Goal: Check status: Check status

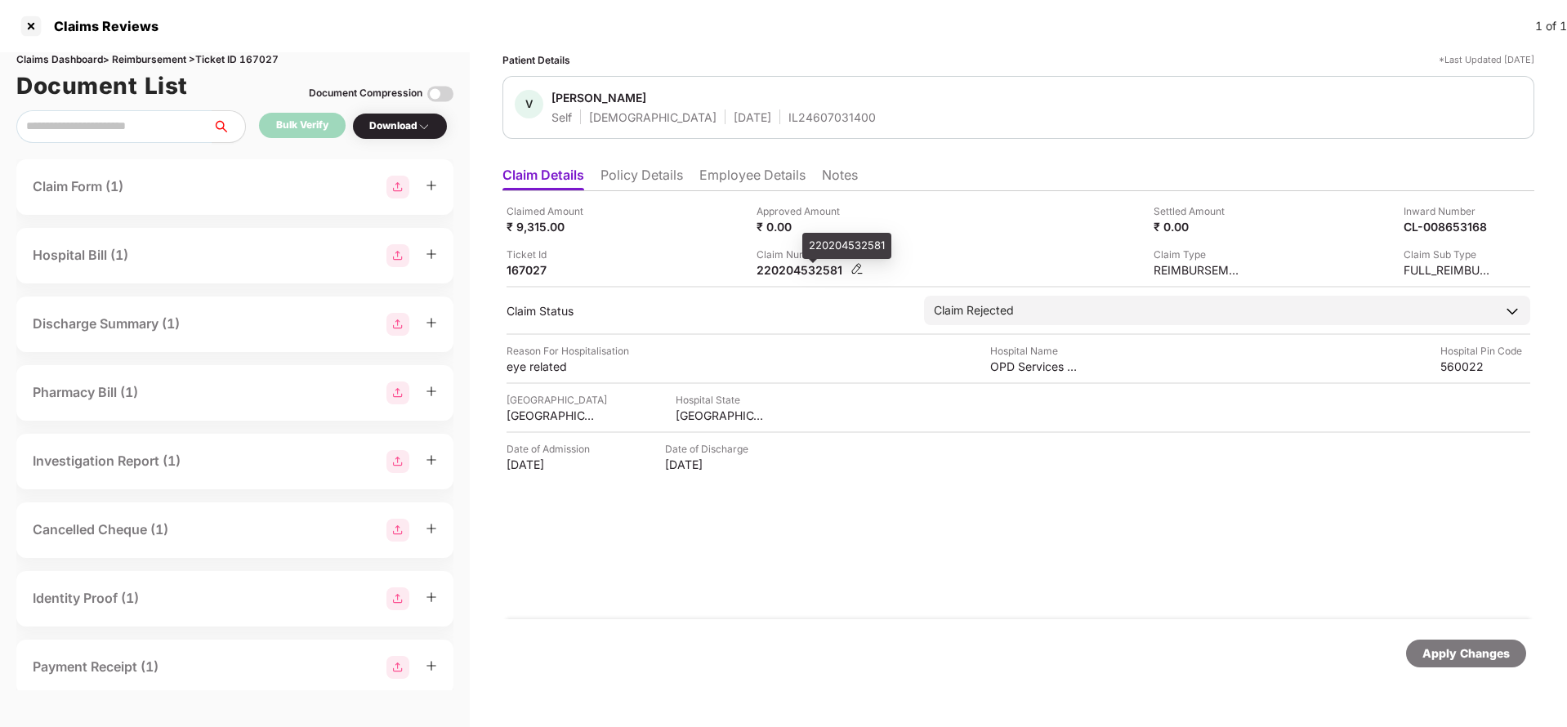
click at [789, 274] on div "220204532581" at bounding box center [802, 270] width 90 height 16
copy div "220204532581"
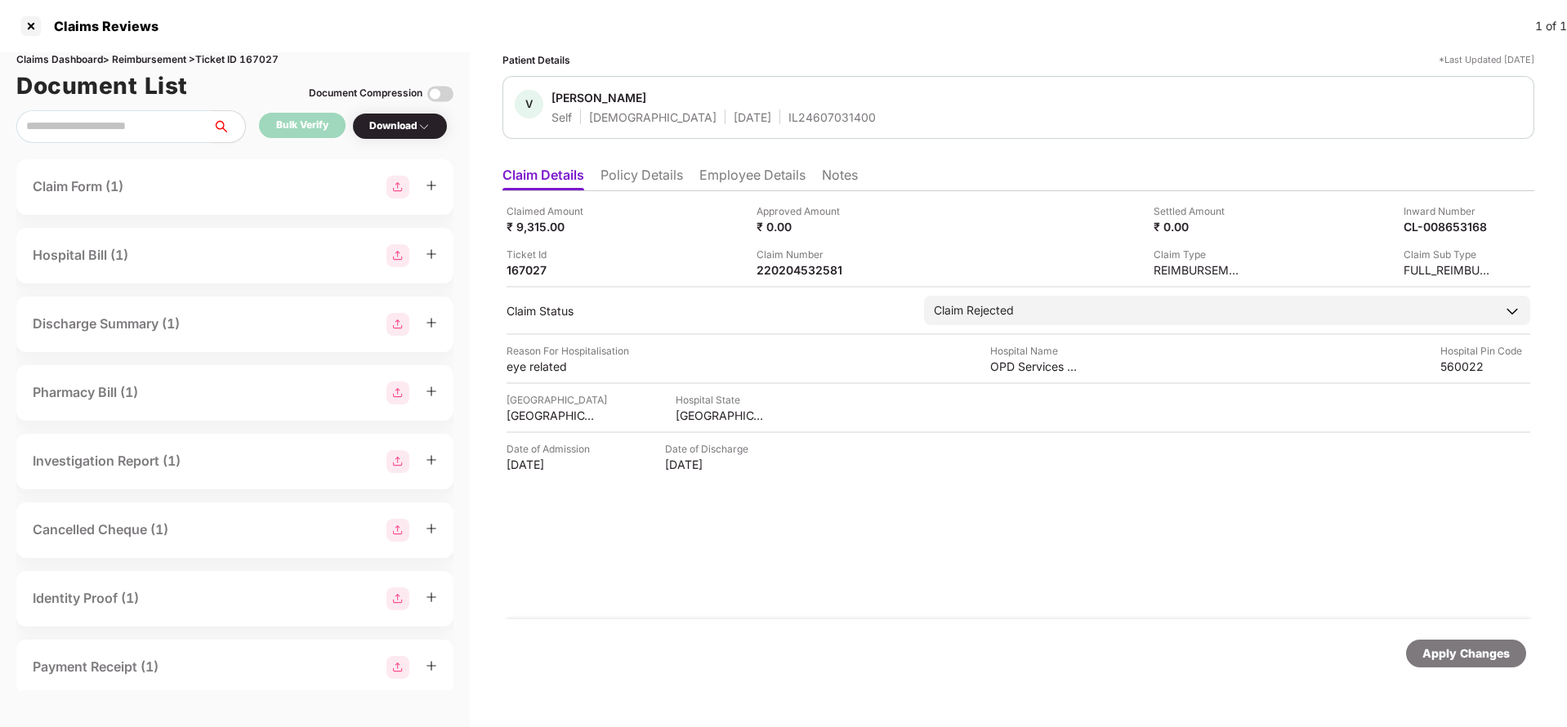
click at [788, 114] on div "IL24607031400" at bounding box center [831, 117] width 87 height 16
copy div "IL24607031400"
click at [1458, 661] on div "Apply Changes" at bounding box center [1466, 654] width 87 height 18
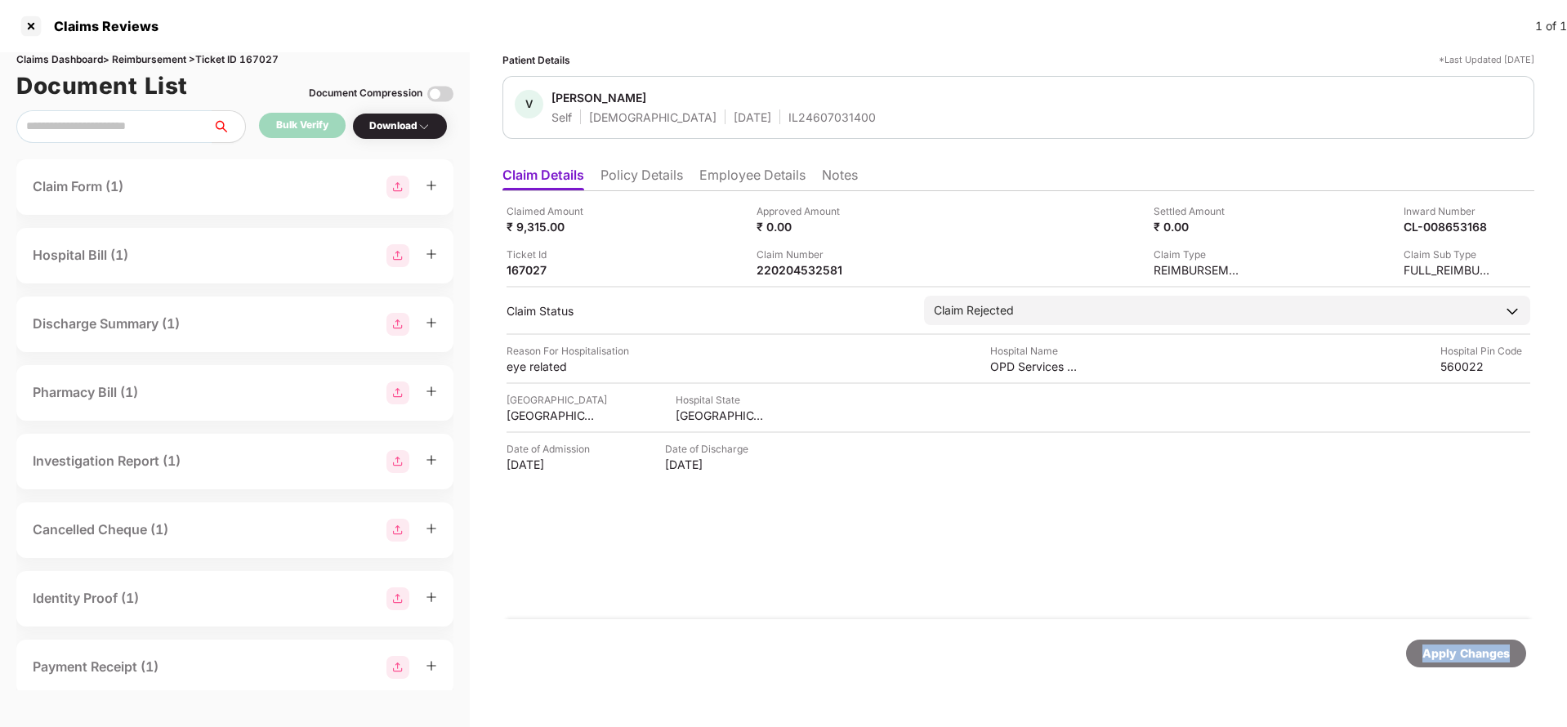
click at [1458, 661] on div "Apply Changes" at bounding box center [1466, 654] width 87 height 18
click at [263, 61] on div "Claims Dashboard > Reimbursement > Ticket ID 167027" at bounding box center [234, 60] width 437 height 16
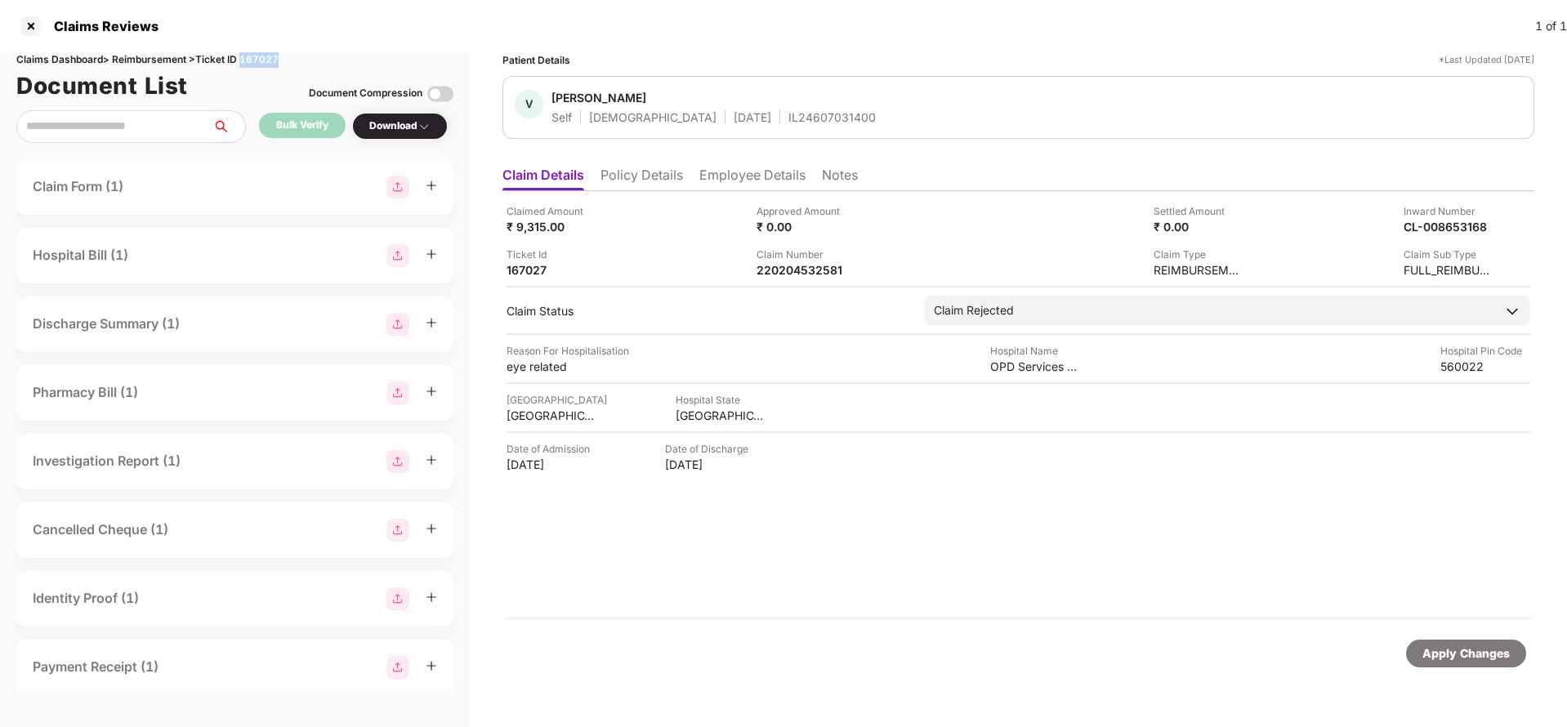
copy div "167027"
click at [1489, 659] on div "Apply Changes" at bounding box center [1466, 654] width 87 height 18
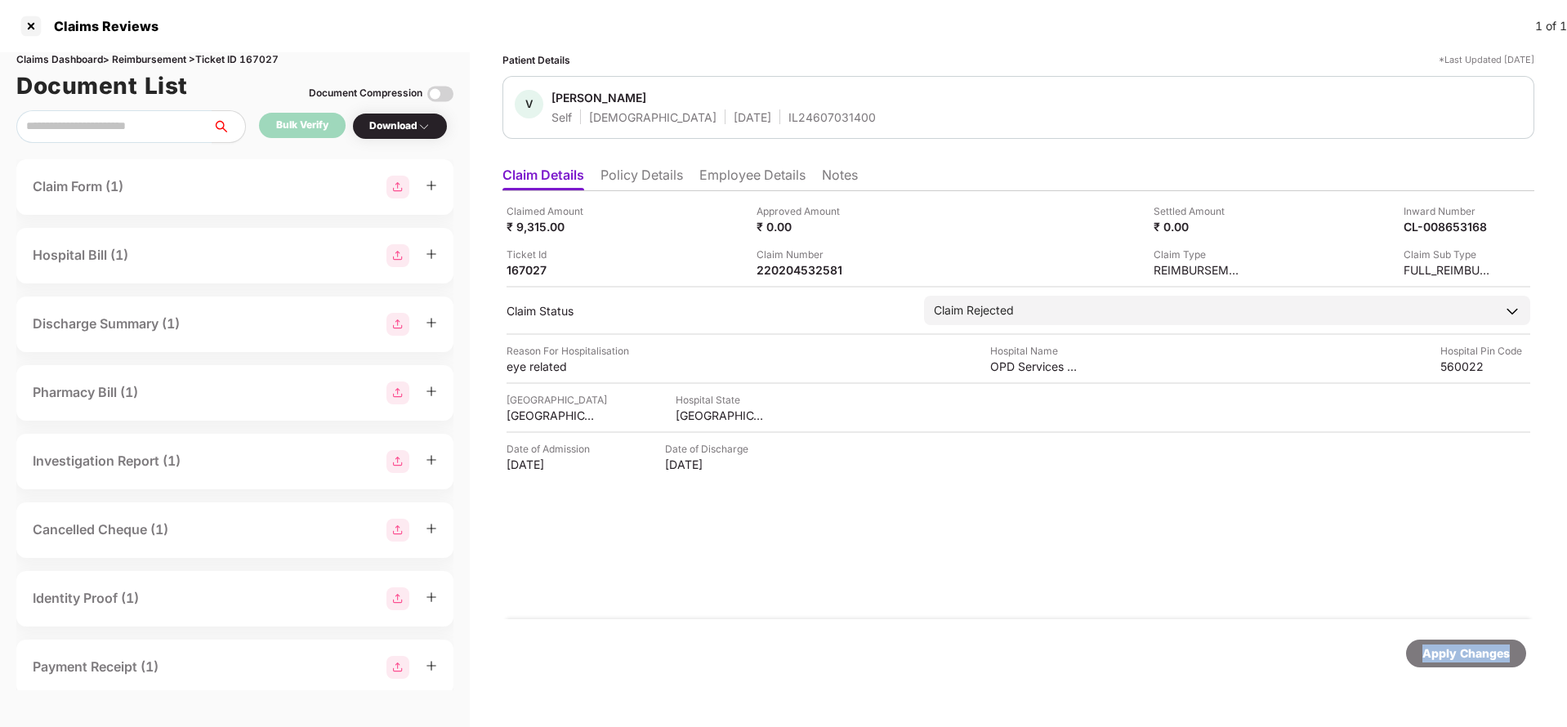
click at [1489, 659] on div "Apply Changes" at bounding box center [1466, 654] width 87 height 18
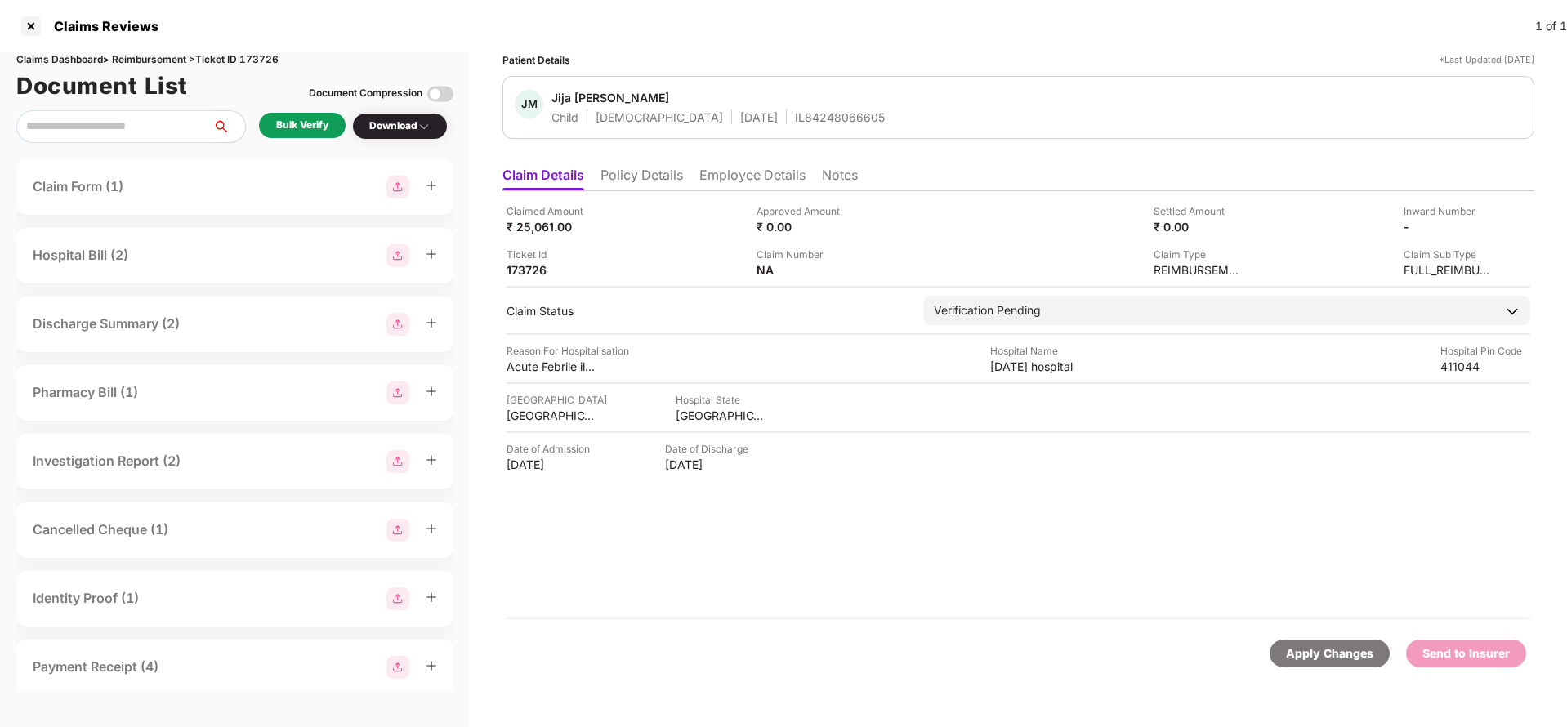
click at [636, 173] on li "Policy Details" at bounding box center [642, 179] width 83 height 24
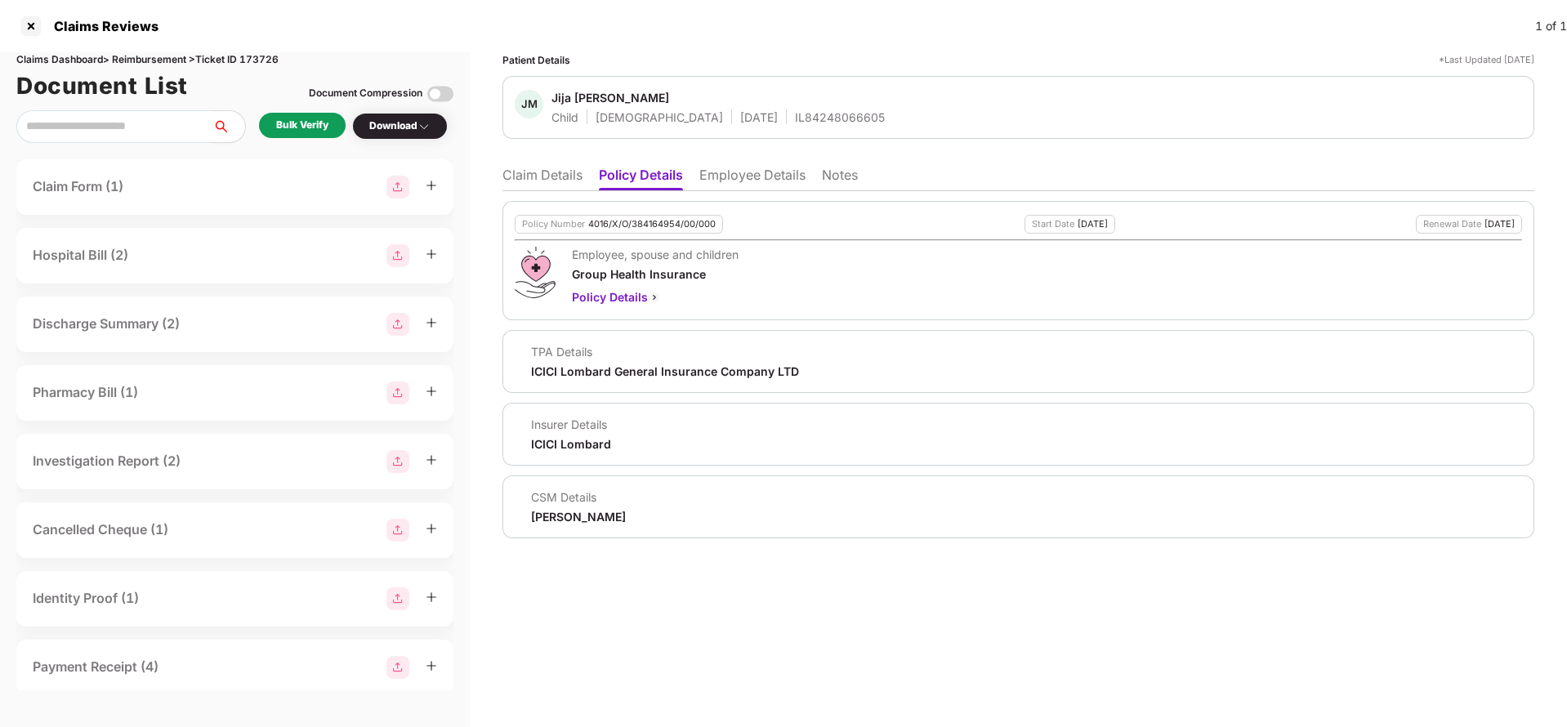
click at [640, 222] on div "4016/X/O/384164954/00/000" at bounding box center [651, 224] width 127 height 11
copy div "4016/X/O/384164954/00/000"
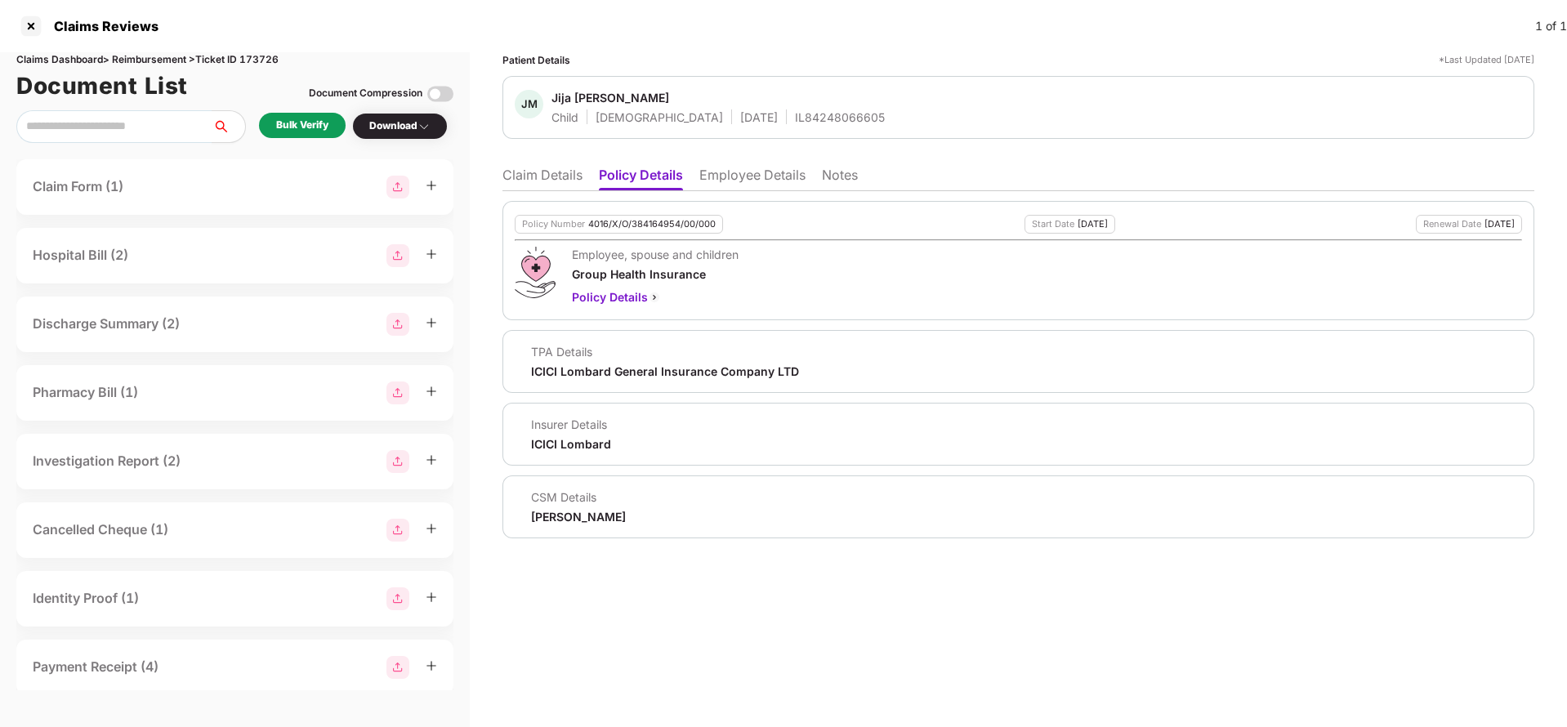
click at [795, 123] on div "IL84248066605" at bounding box center [840, 117] width 90 height 16
copy div "IL84248066605"
click at [503, 172] on li "Claim Details" at bounding box center [543, 179] width 80 height 24
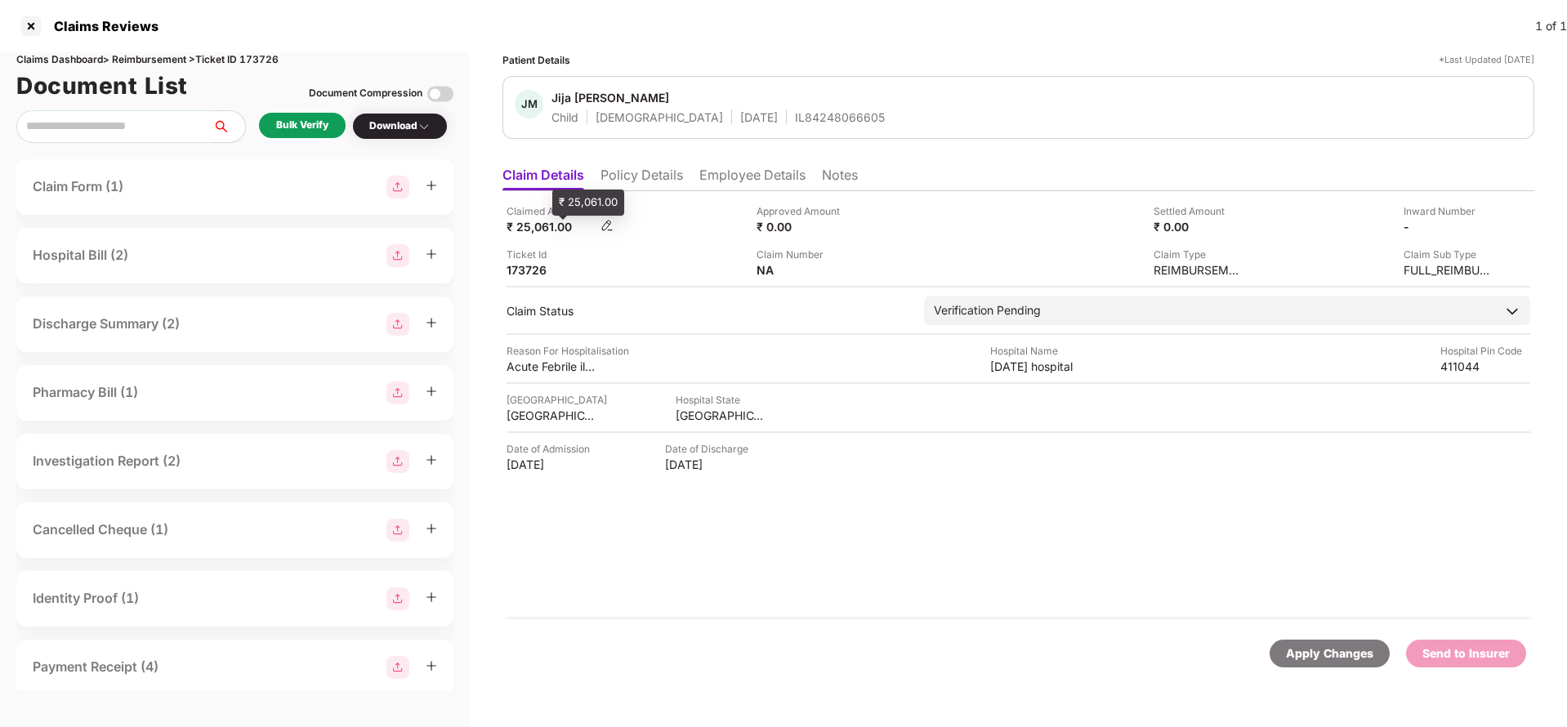
click at [530, 232] on div "₹ 25,061.00" at bounding box center [552, 227] width 90 height 16
copy div "25,061"
click at [1018, 377] on div "Claimed Amount ₹ 25,061.00 Approved Amount ₹ 0.00 Settled Amount ₹ 0.00 Inward …" at bounding box center [1019, 405] width 1032 height 428
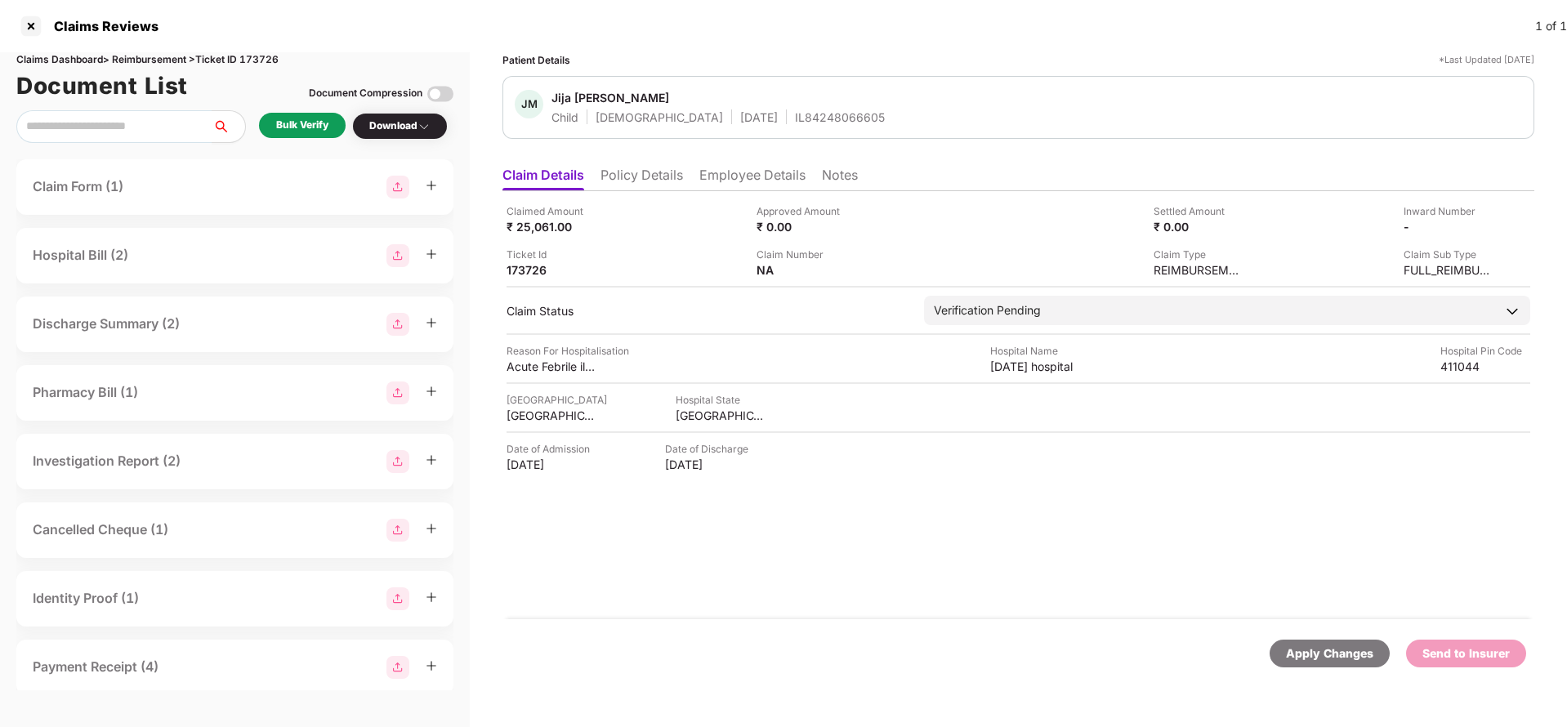
click at [1018, 377] on div "Claimed Amount ₹ 25,061.00 Approved Amount ₹ 0.00 Settled Amount ₹ 0.00 Inward …" at bounding box center [1019, 405] width 1032 height 428
click at [1020, 369] on div "Kartik hospital" at bounding box center [1035, 367] width 90 height 16
copy div "Kartik hospital"
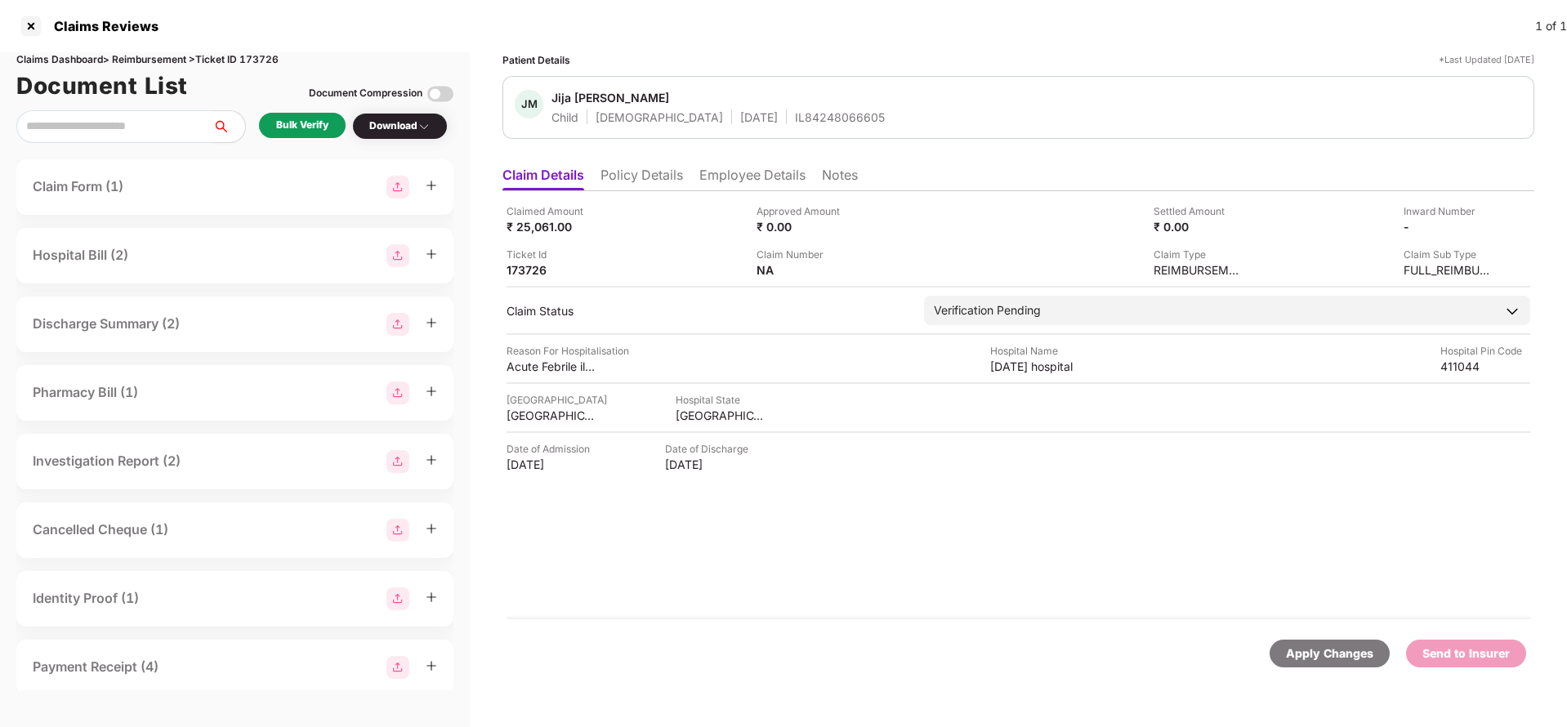
click at [320, 124] on div "Bulk Verify" at bounding box center [302, 126] width 52 height 16
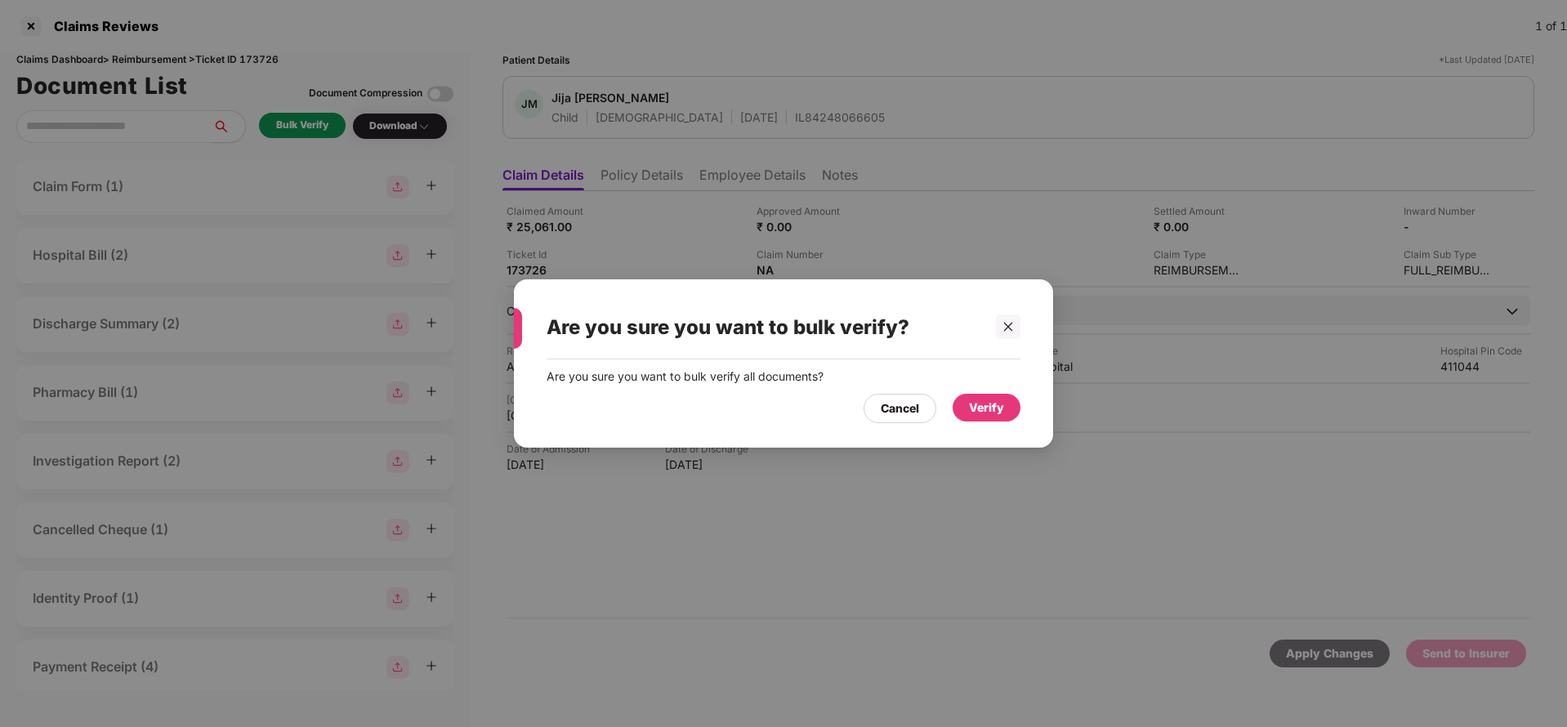
click at [986, 418] on div "Verify" at bounding box center [987, 408] width 68 height 28
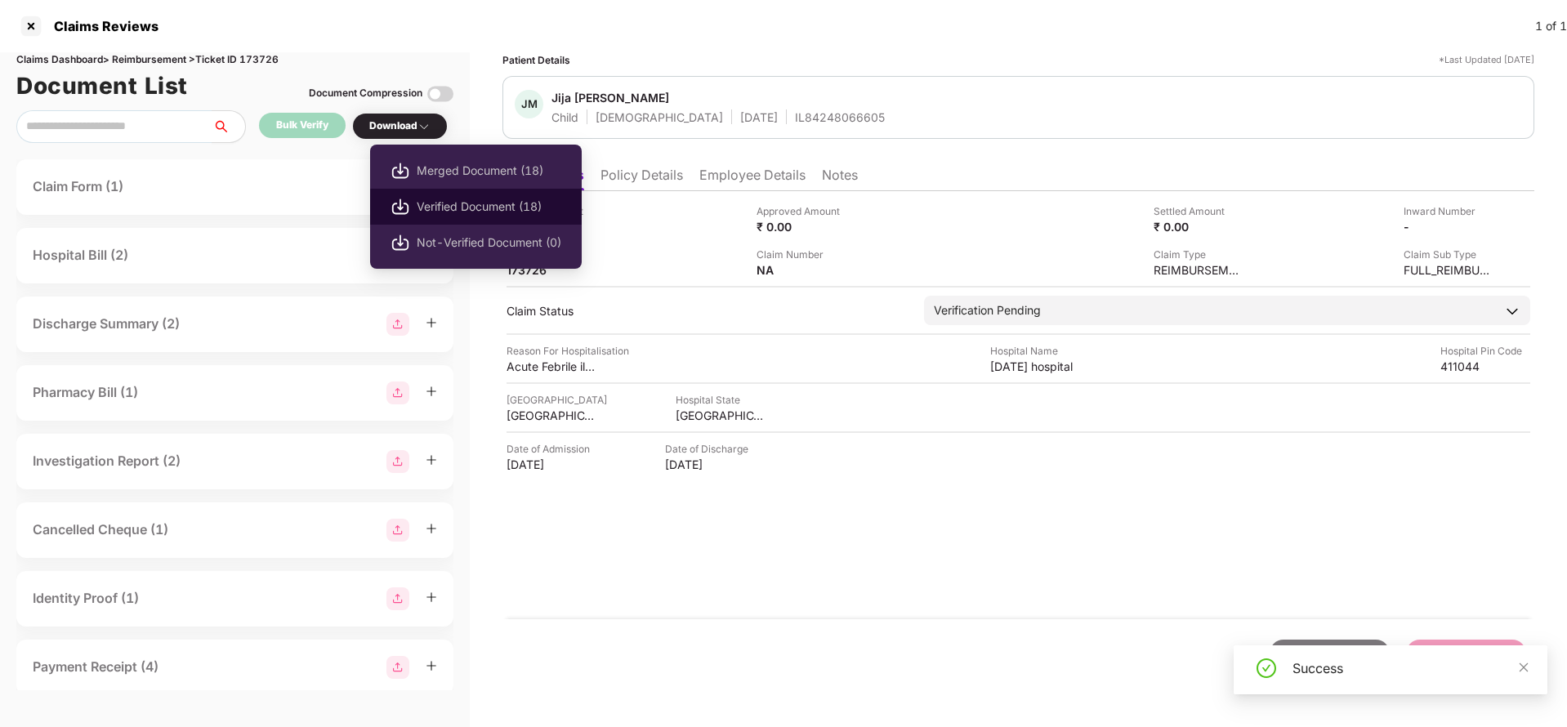
click at [449, 205] on span "Verified Document (18)" at bounding box center [489, 207] width 145 height 18
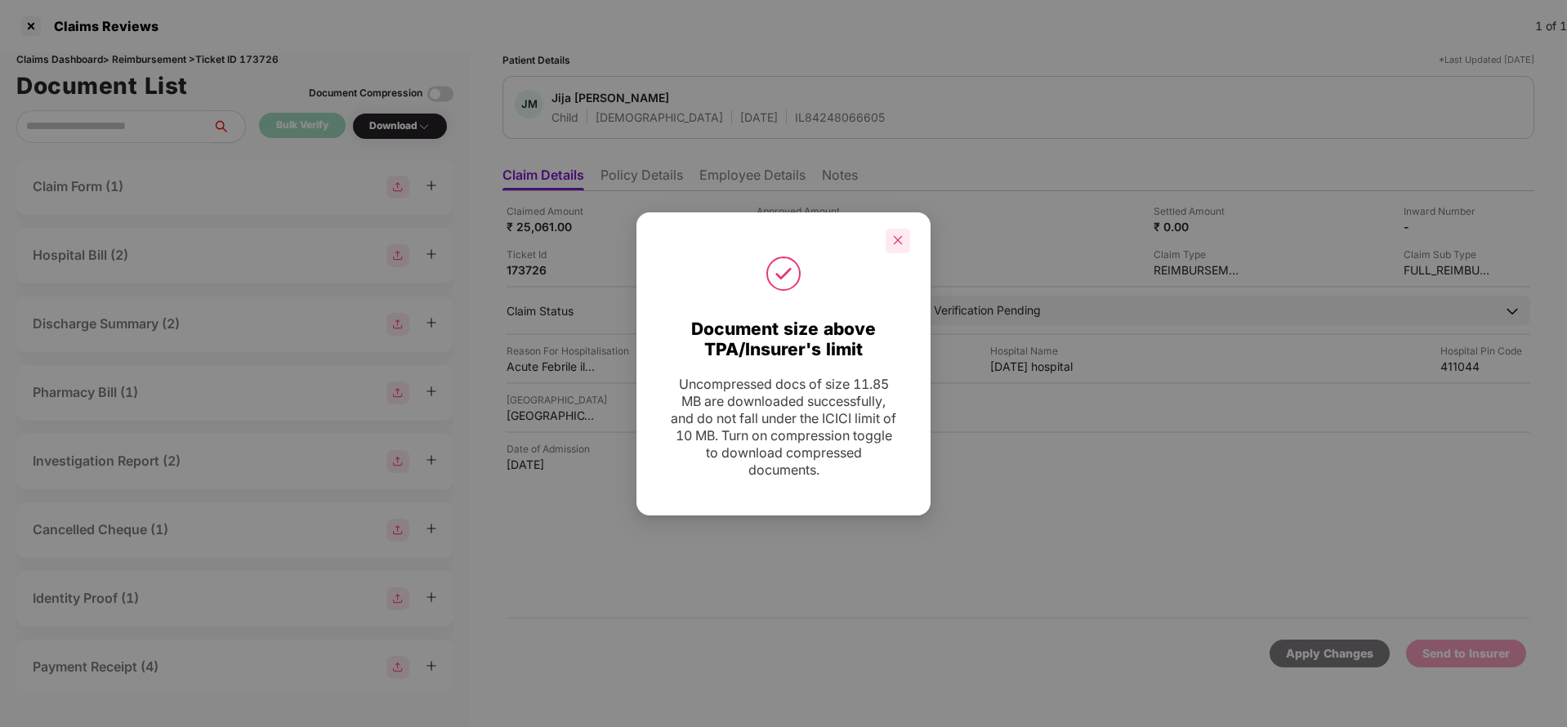
click at [900, 237] on icon "close" at bounding box center [897, 240] width 11 height 11
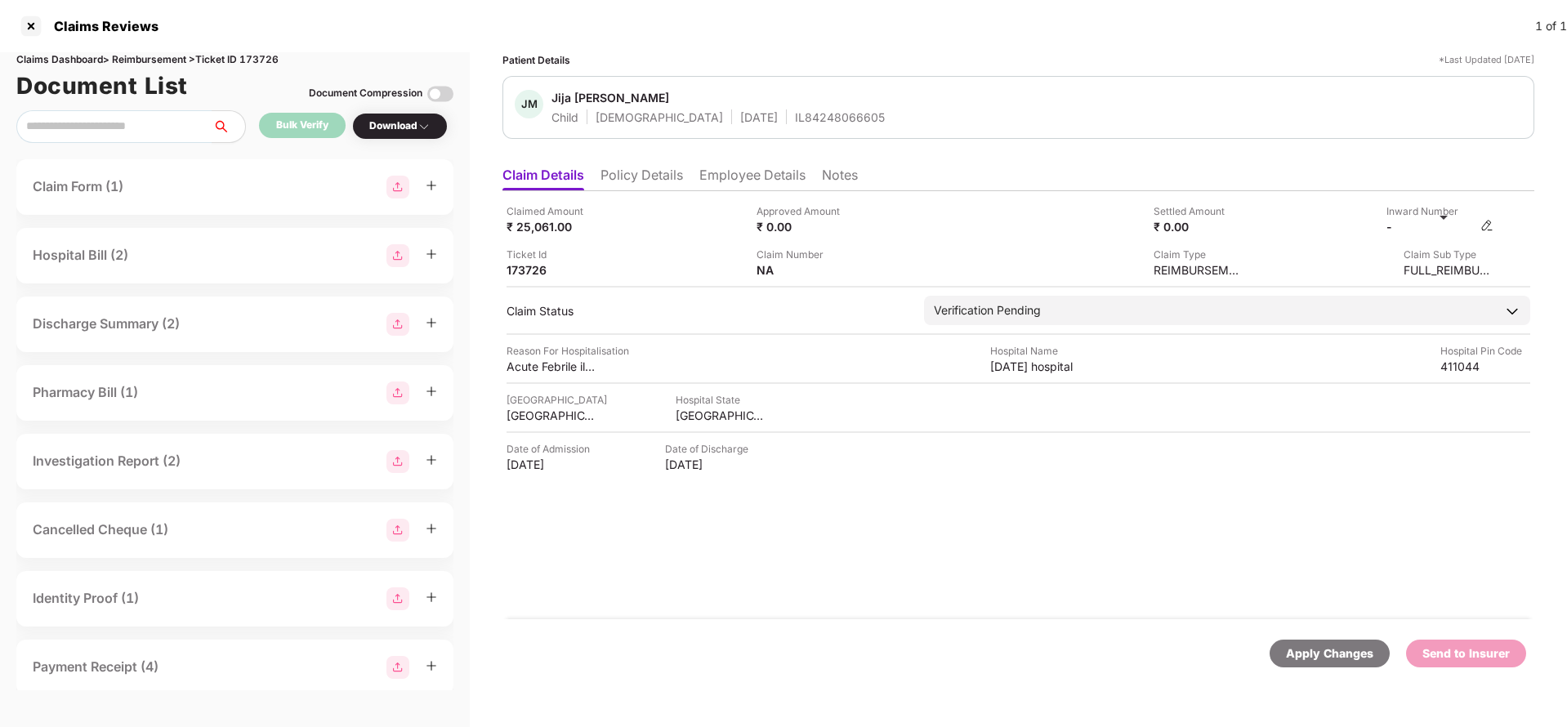
click at [1490, 222] on img at bounding box center [1487, 225] width 13 height 13
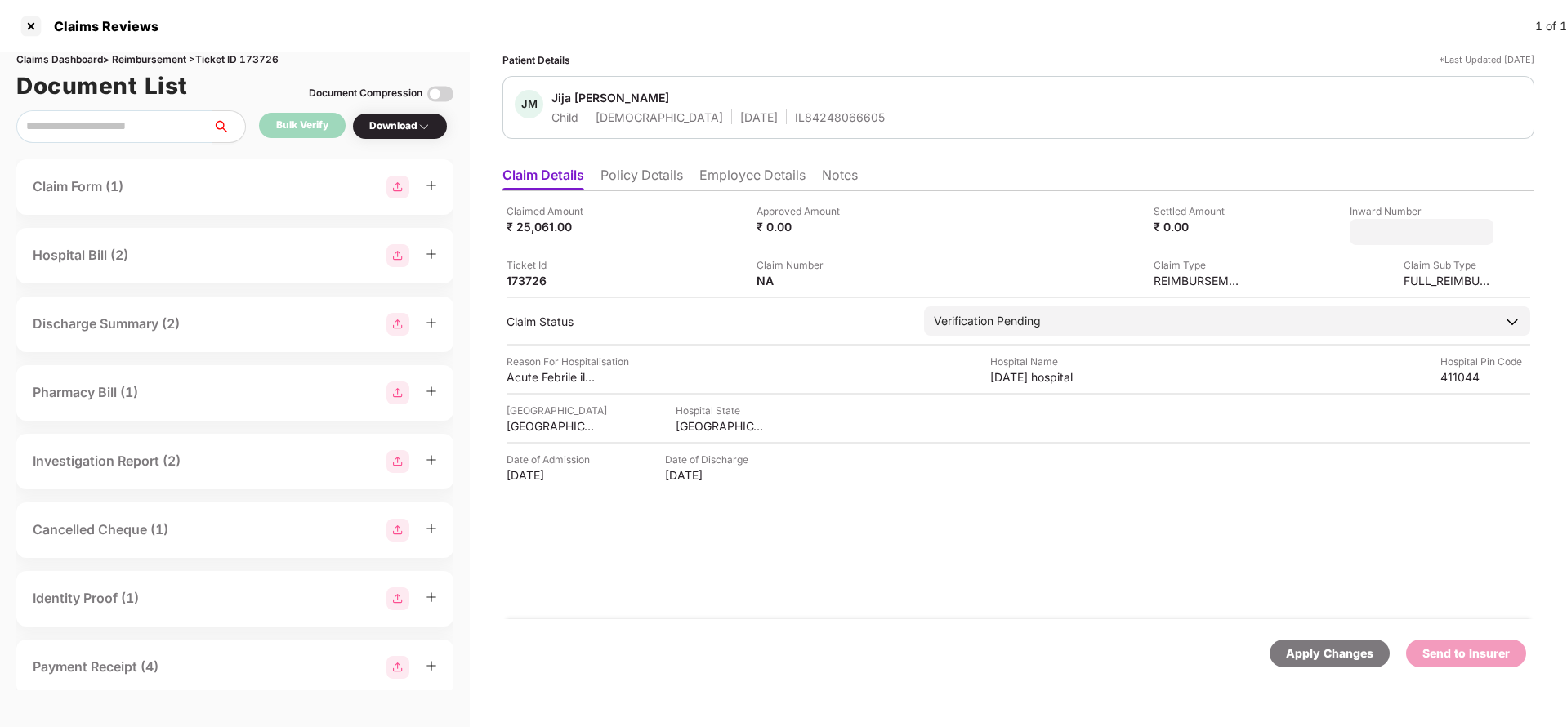
type input "**********"
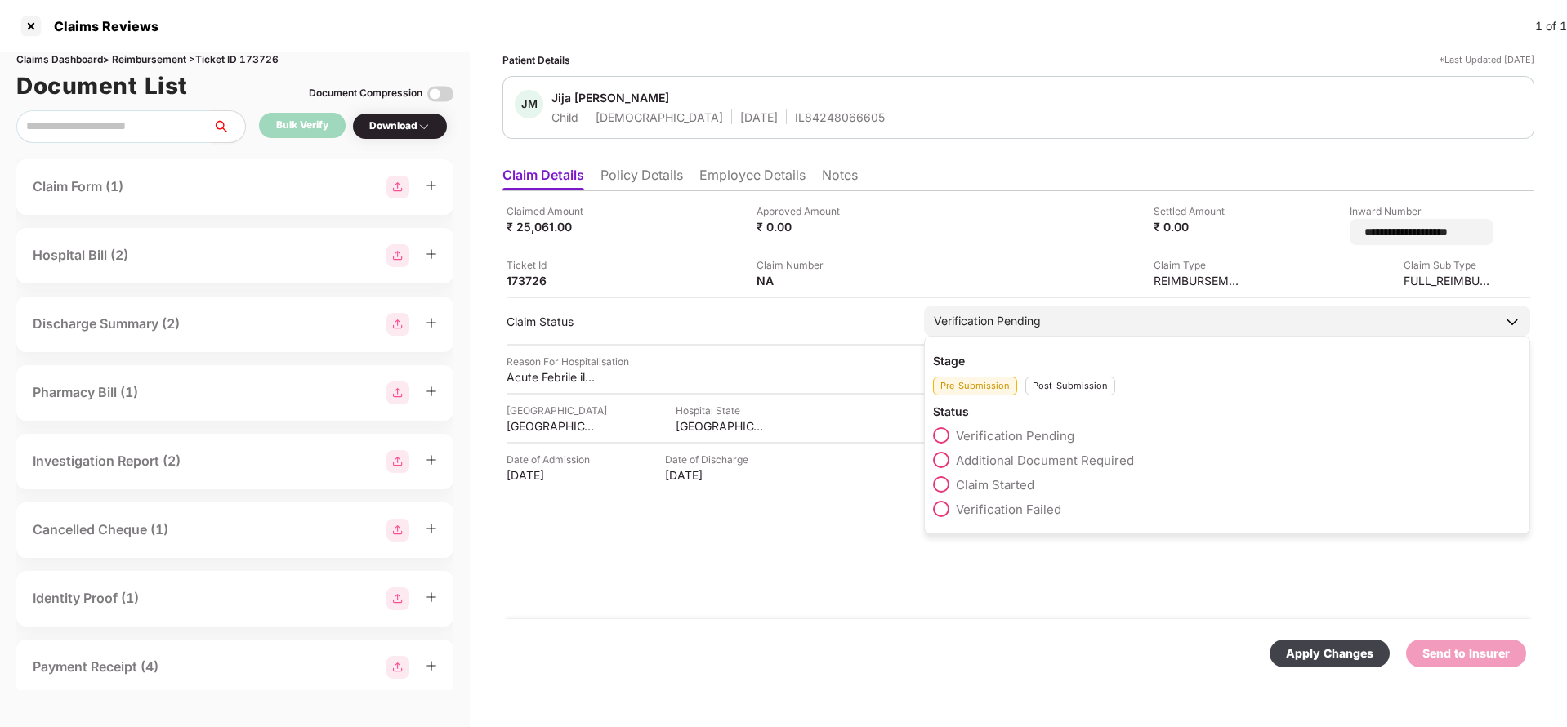
click at [1053, 322] on div "Verification Pending" at bounding box center [1227, 320] width 606 height 29
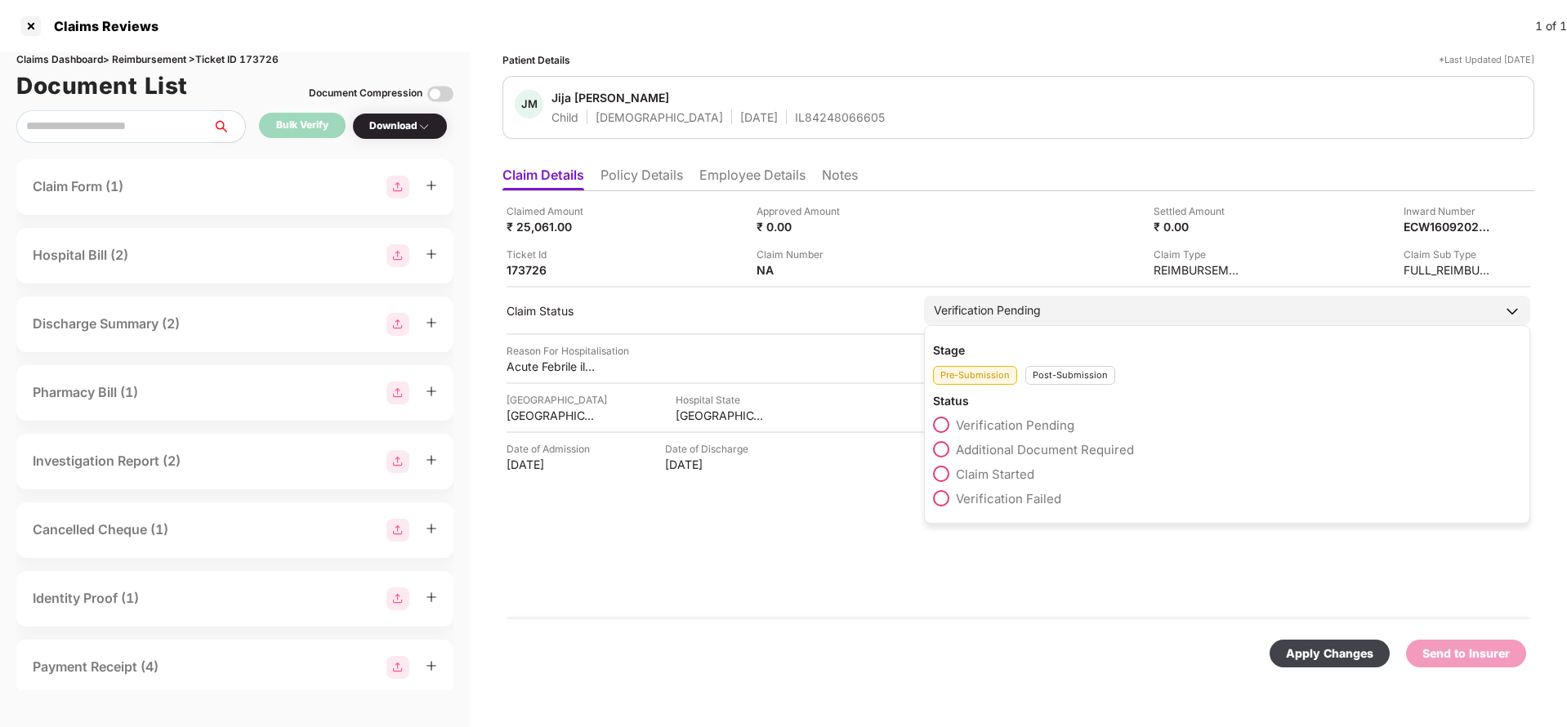
click at [1070, 373] on div "Post-Submission" at bounding box center [1070, 375] width 90 height 19
click at [1030, 458] on div "Claim Under Process" at bounding box center [1227, 453] width 588 height 25
click at [1033, 449] on span "Claim Under Process" at bounding box center [1017, 450] width 123 height 16
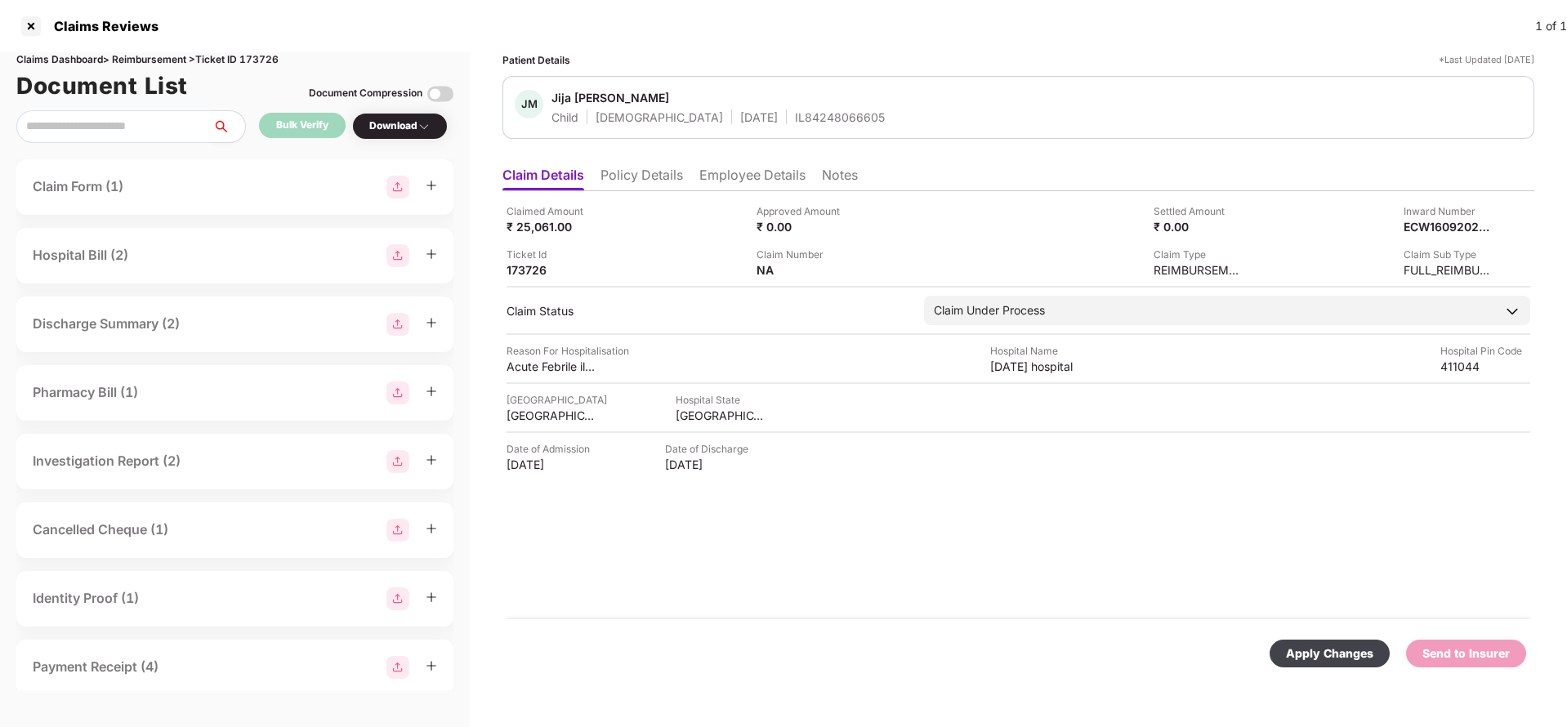
click at [1327, 651] on div "Apply Changes" at bounding box center [1329, 654] width 87 height 18
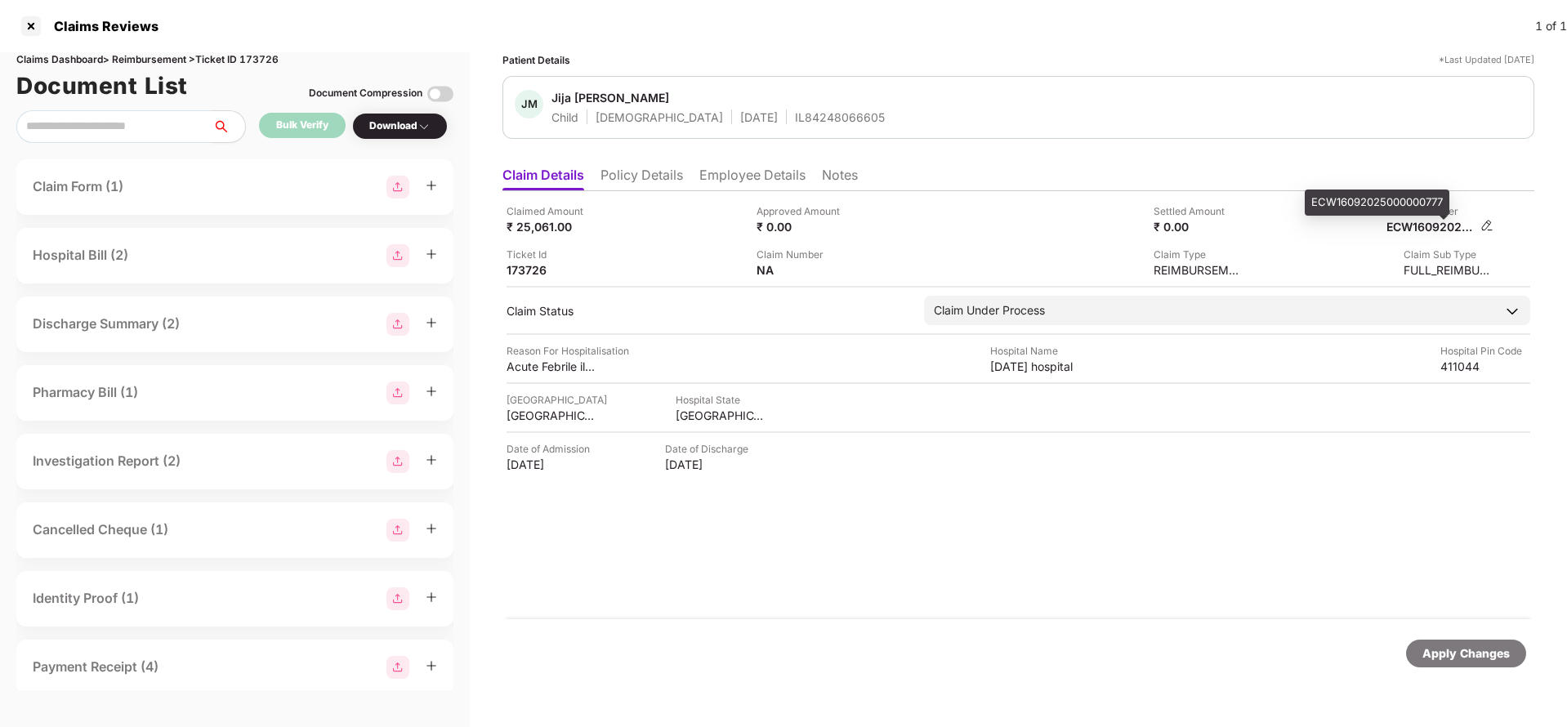
click at [1427, 229] on div "ECW16092025000000777" at bounding box center [1432, 227] width 90 height 16
copy div "ECW16092025000000777"
click at [795, 118] on div "IL84248066605" at bounding box center [840, 117] width 90 height 16
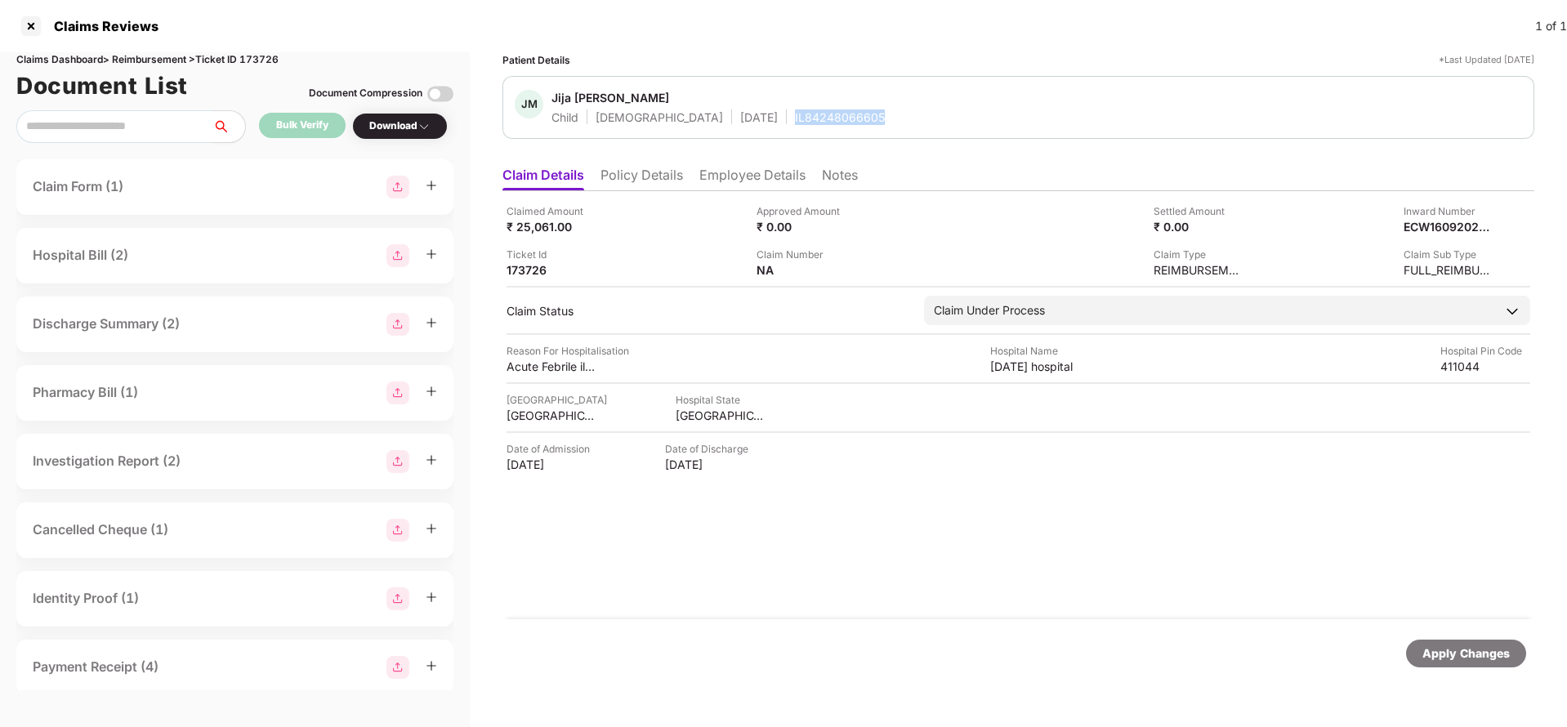
click at [795, 118] on div "IL84248066605" at bounding box center [840, 117] width 90 height 16
copy div "IL84248066605"
click at [1470, 663] on div "Apply Changes" at bounding box center [1466, 654] width 120 height 28
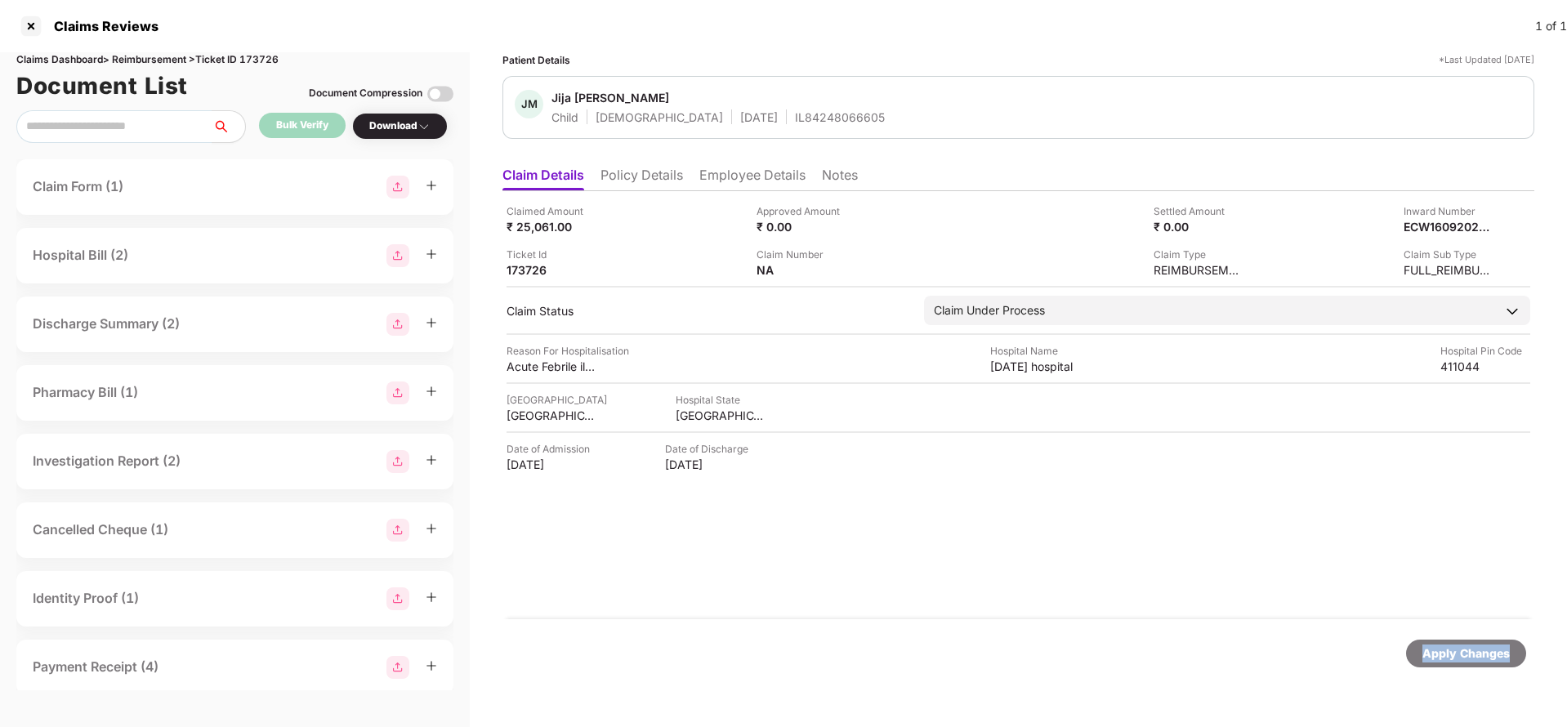
click at [1470, 663] on div "Apply Changes" at bounding box center [1466, 654] width 120 height 28
click at [257, 60] on div "Claims Dashboard > Reimbursement > Ticket ID 173726" at bounding box center [234, 60] width 437 height 16
copy div "173726"
click at [1480, 655] on div "Apply Changes" at bounding box center [1466, 654] width 87 height 18
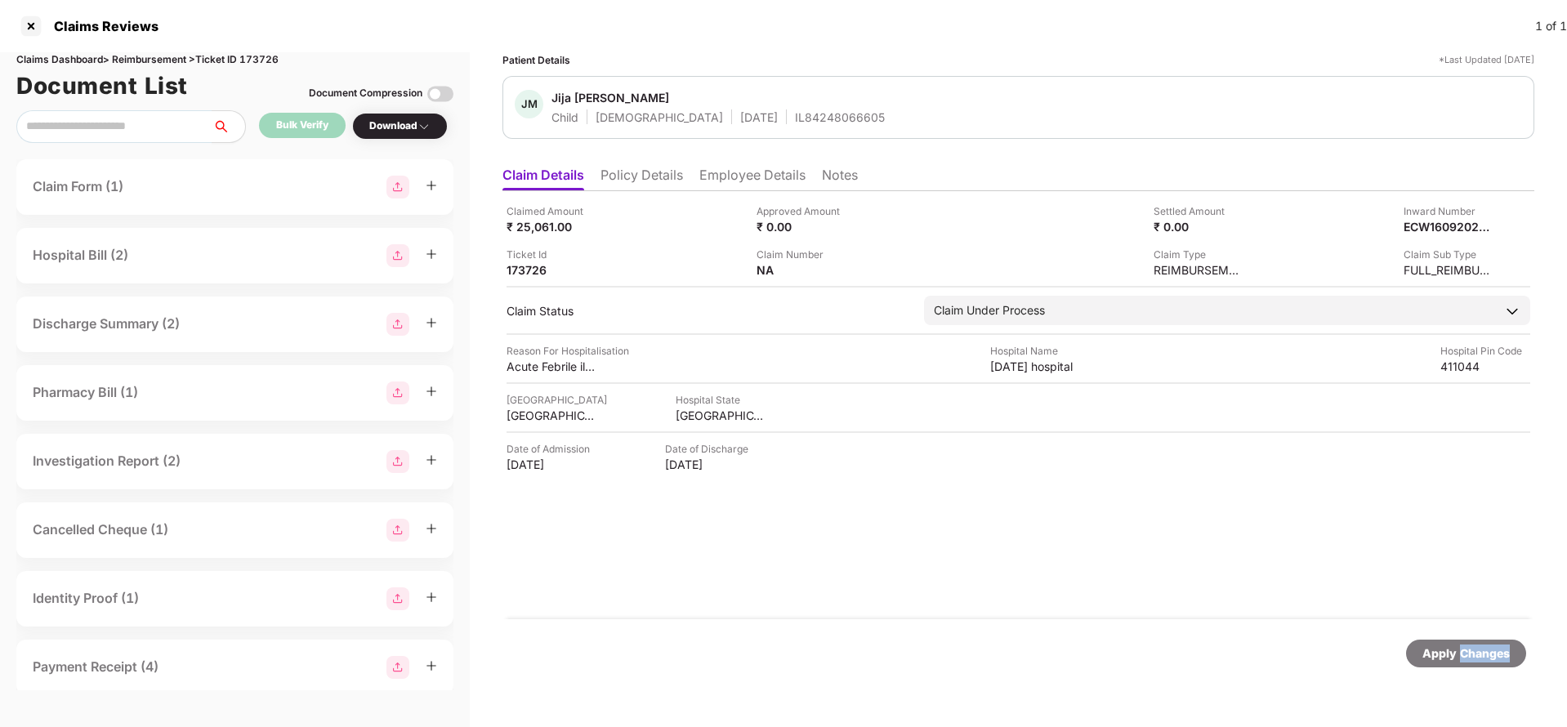
click at [1480, 655] on div "Apply Changes" at bounding box center [1466, 654] width 87 height 18
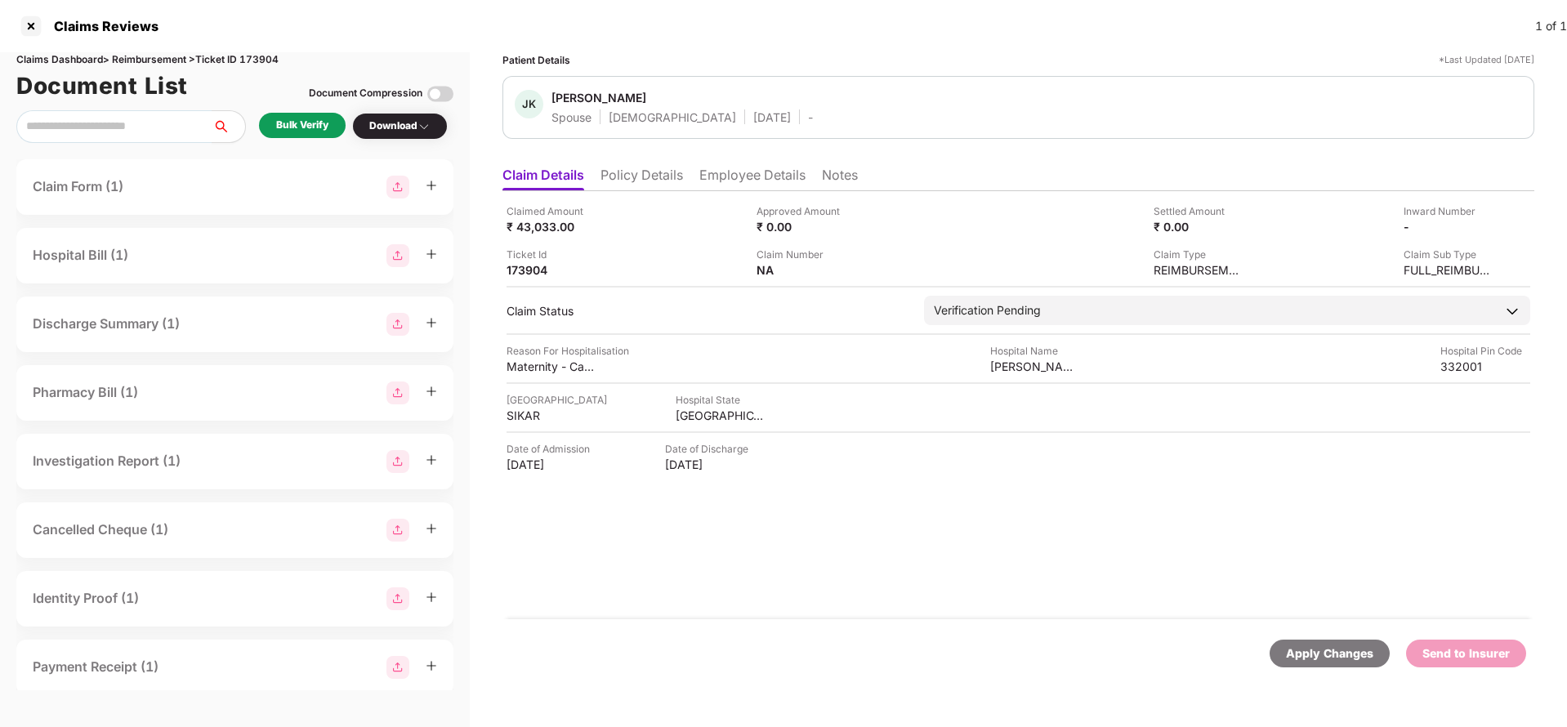
click at [647, 170] on li "Policy Details" at bounding box center [642, 179] width 83 height 24
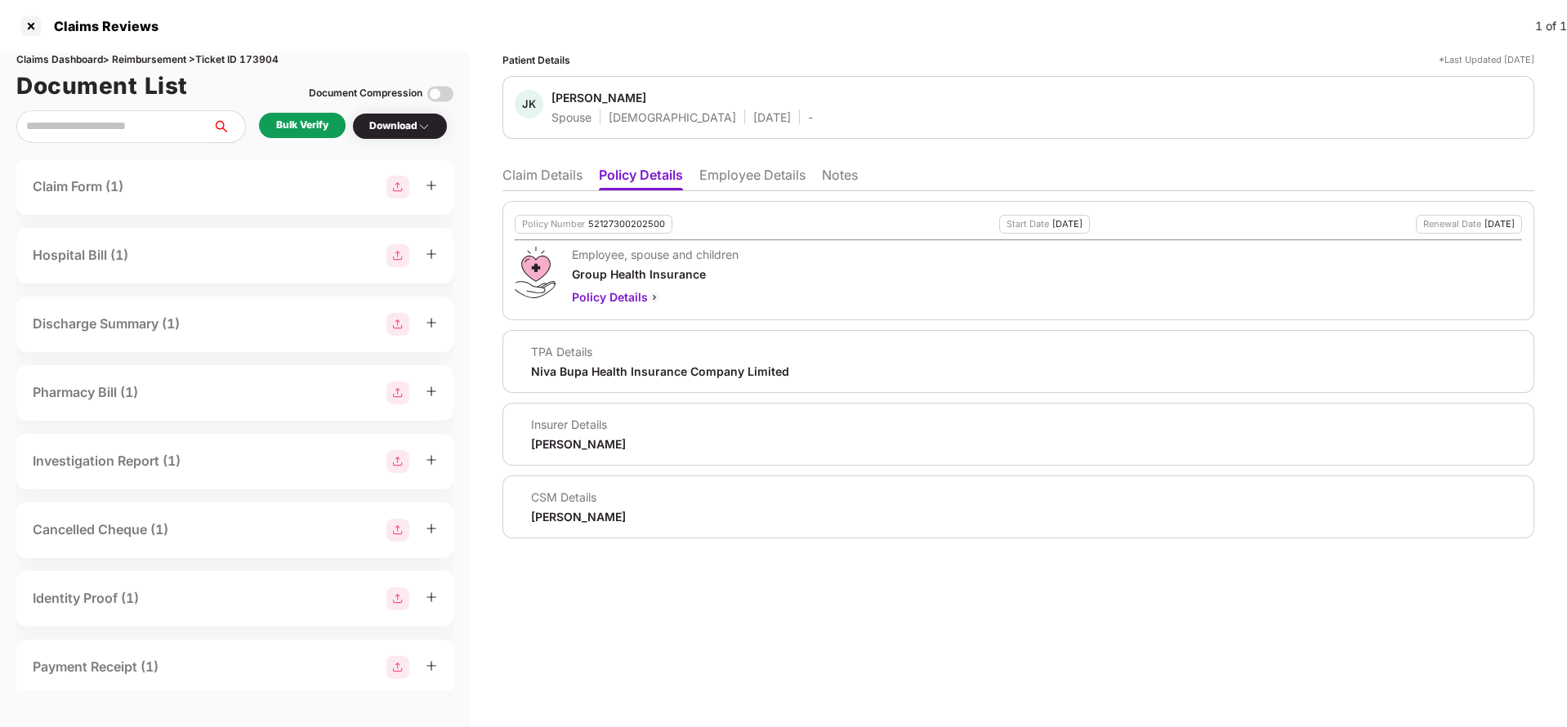
click at [748, 176] on li "Employee Details" at bounding box center [752, 179] width 106 height 24
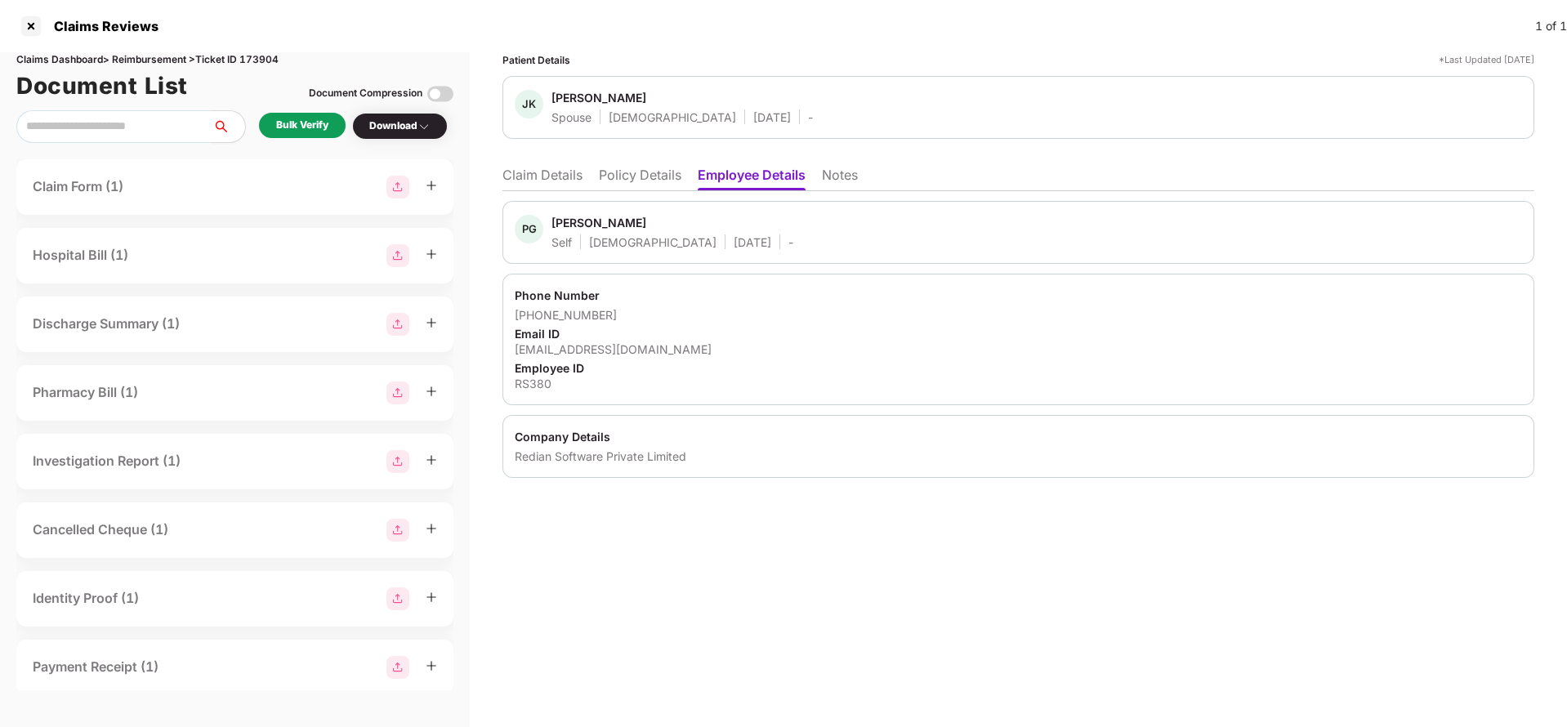
click at [616, 174] on li "Policy Details" at bounding box center [640, 179] width 83 height 24
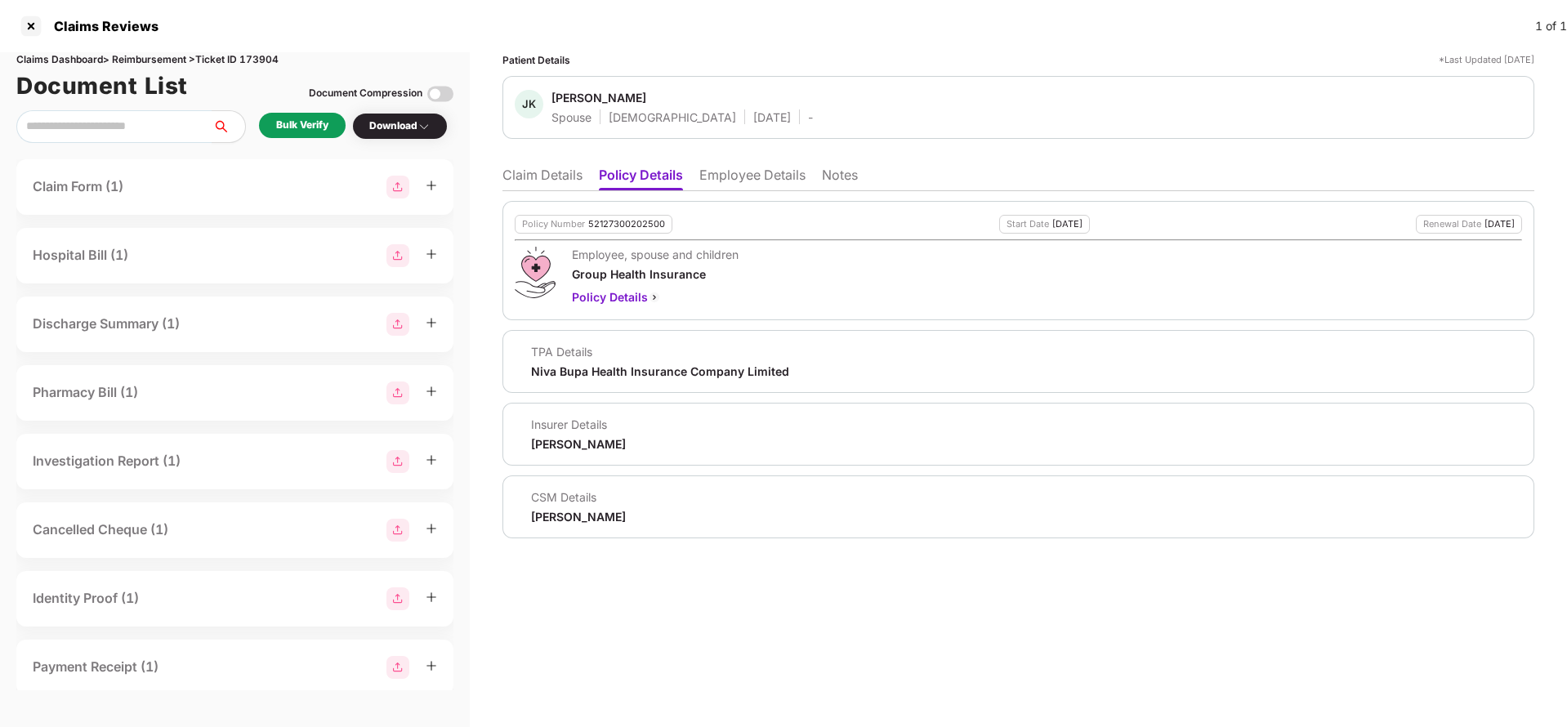
click at [548, 174] on li "Claim Details" at bounding box center [543, 179] width 80 height 24
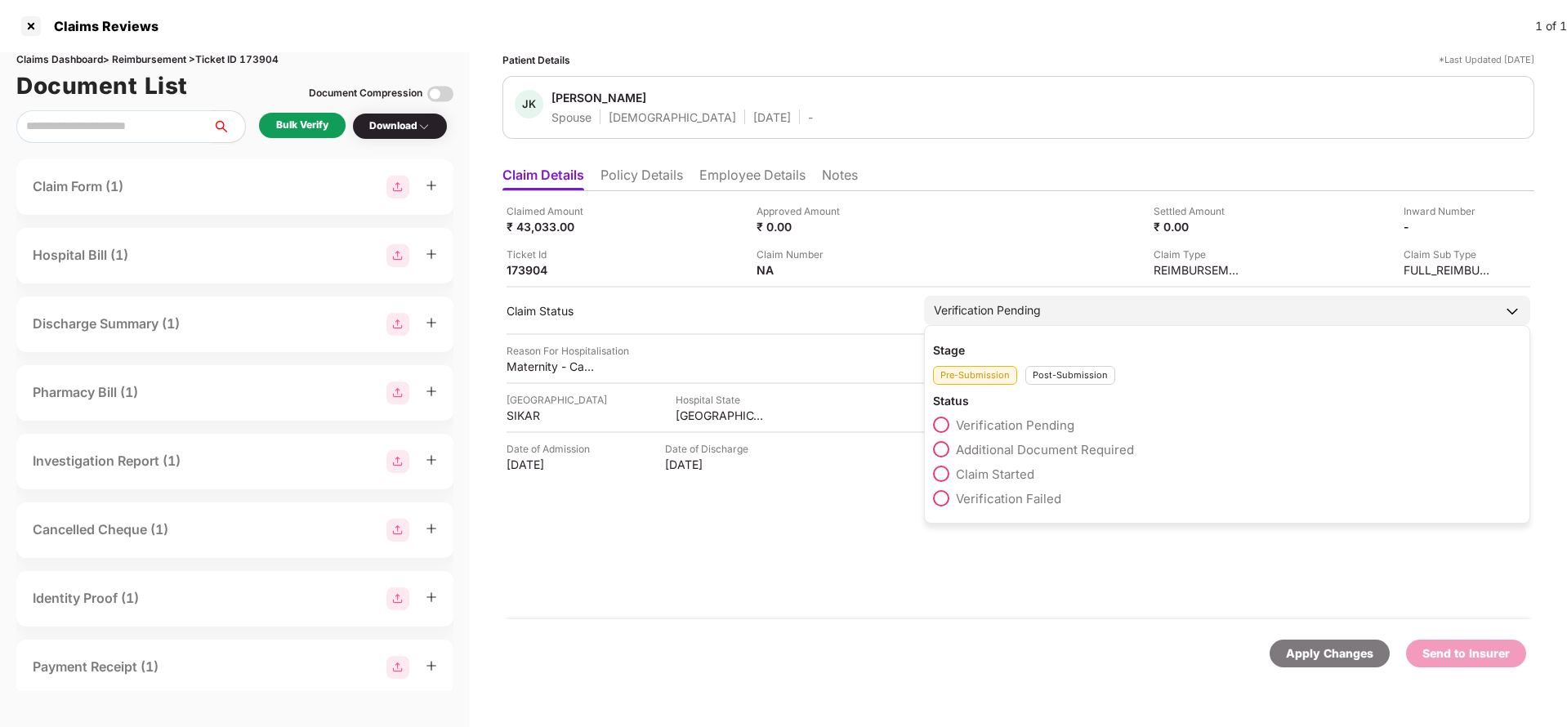
click at [998, 474] on span "Claim Started" at bounding box center [995, 475] width 78 height 16
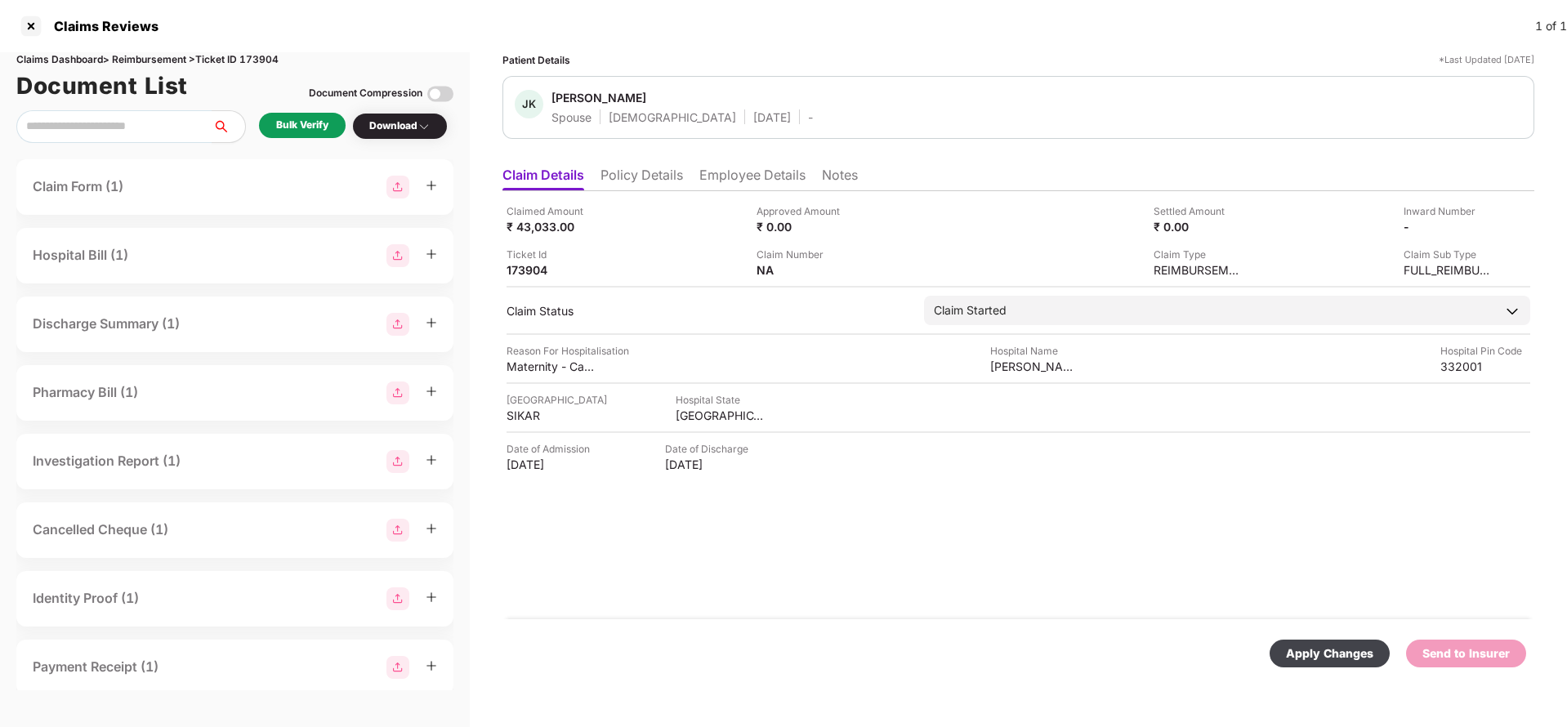
click at [1344, 650] on div "Apply Changes" at bounding box center [1329, 654] width 87 height 18
click at [669, 168] on li "Policy Details" at bounding box center [642, 179] width 83 height 24
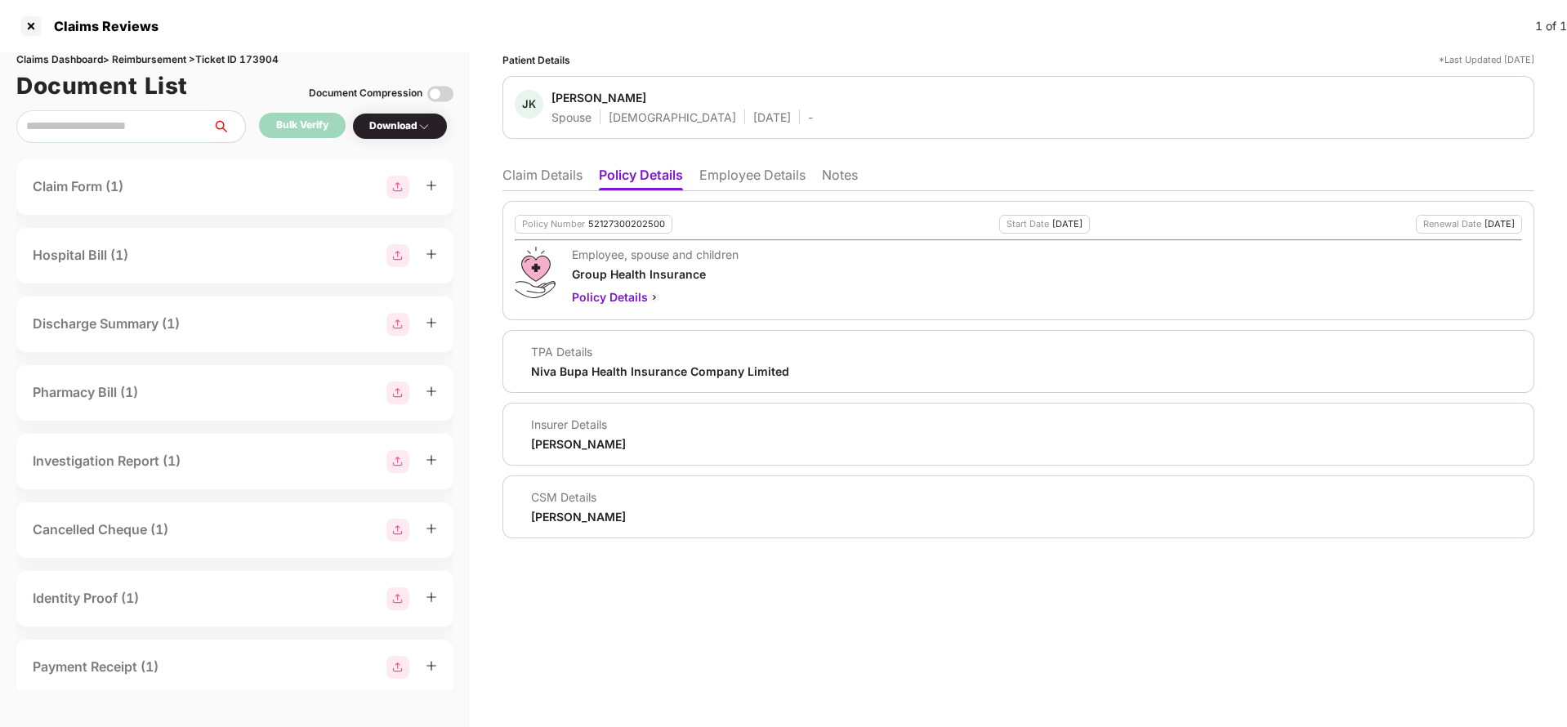
click at [550, 175] on li "Claim Details" at bounding box center [543, 179] width 80 height 24
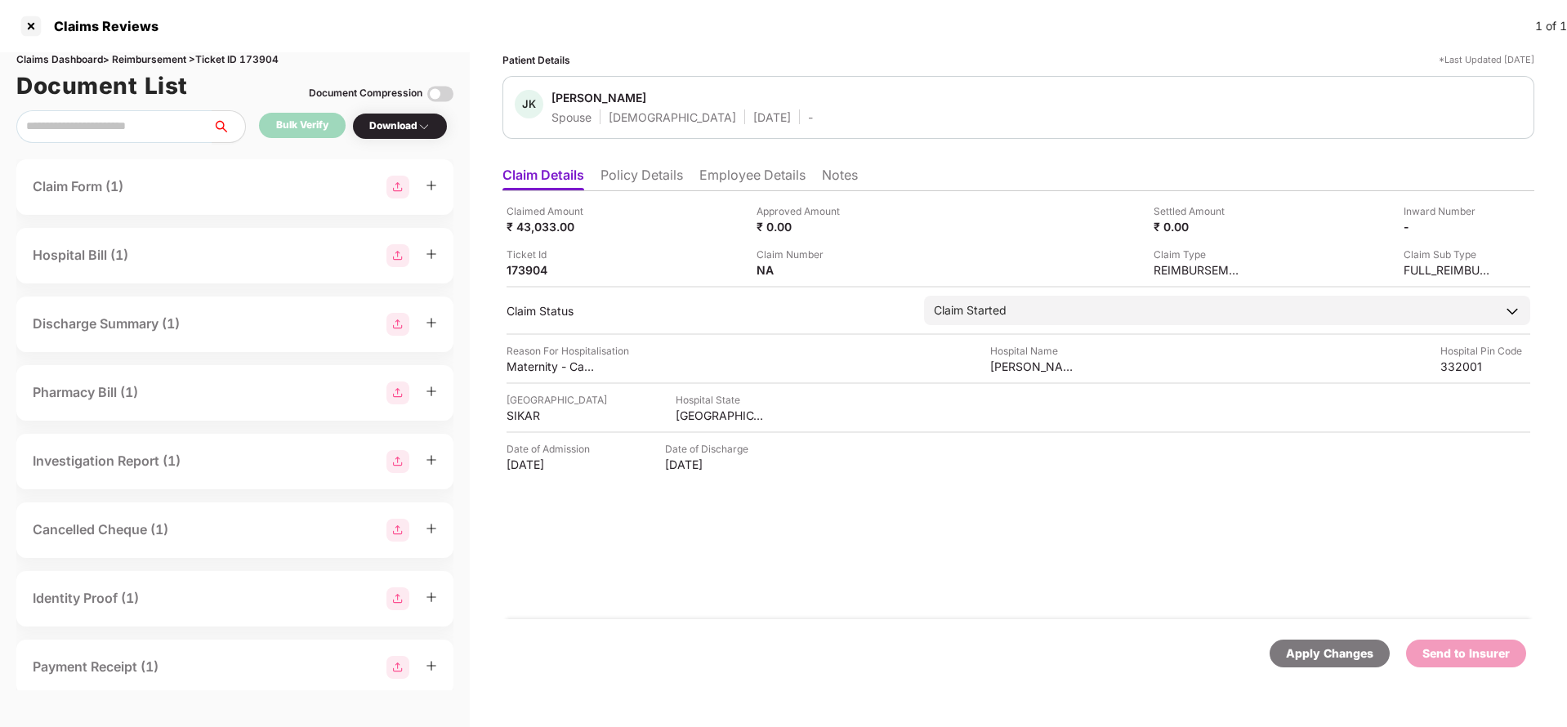
click at [619, 179] on li "Policy Details" at bounding box center [642, 179] width 83 height 24
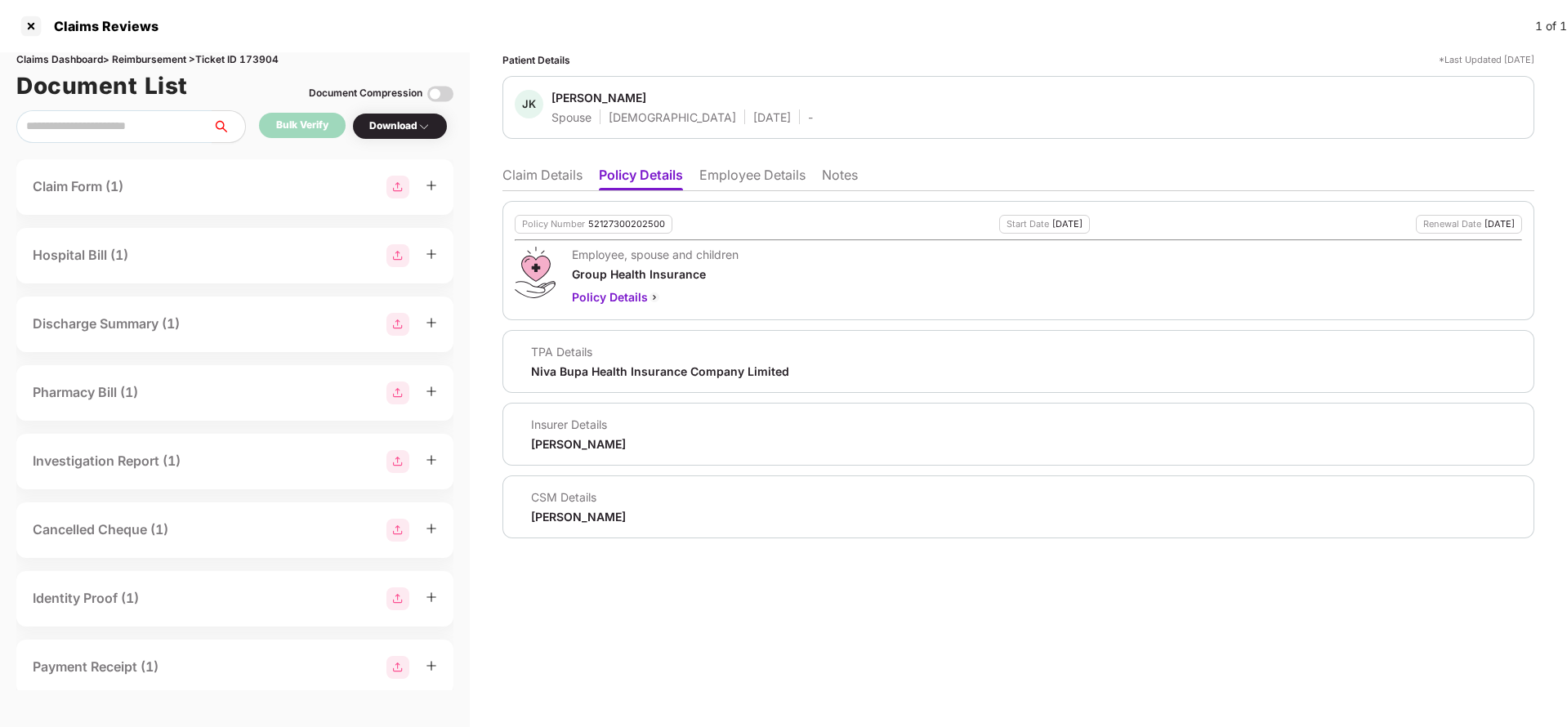
click at [599, 368] on div "Niva Bupa Health Insurance Company Limited" at bounding box center [660, 372] width 258 height 16
copy div "Niva Bupa Health Insurance Company Limited"
click at [760, 167] on li "Employee Details" at bounding box center [752, 179] width 106 height 24
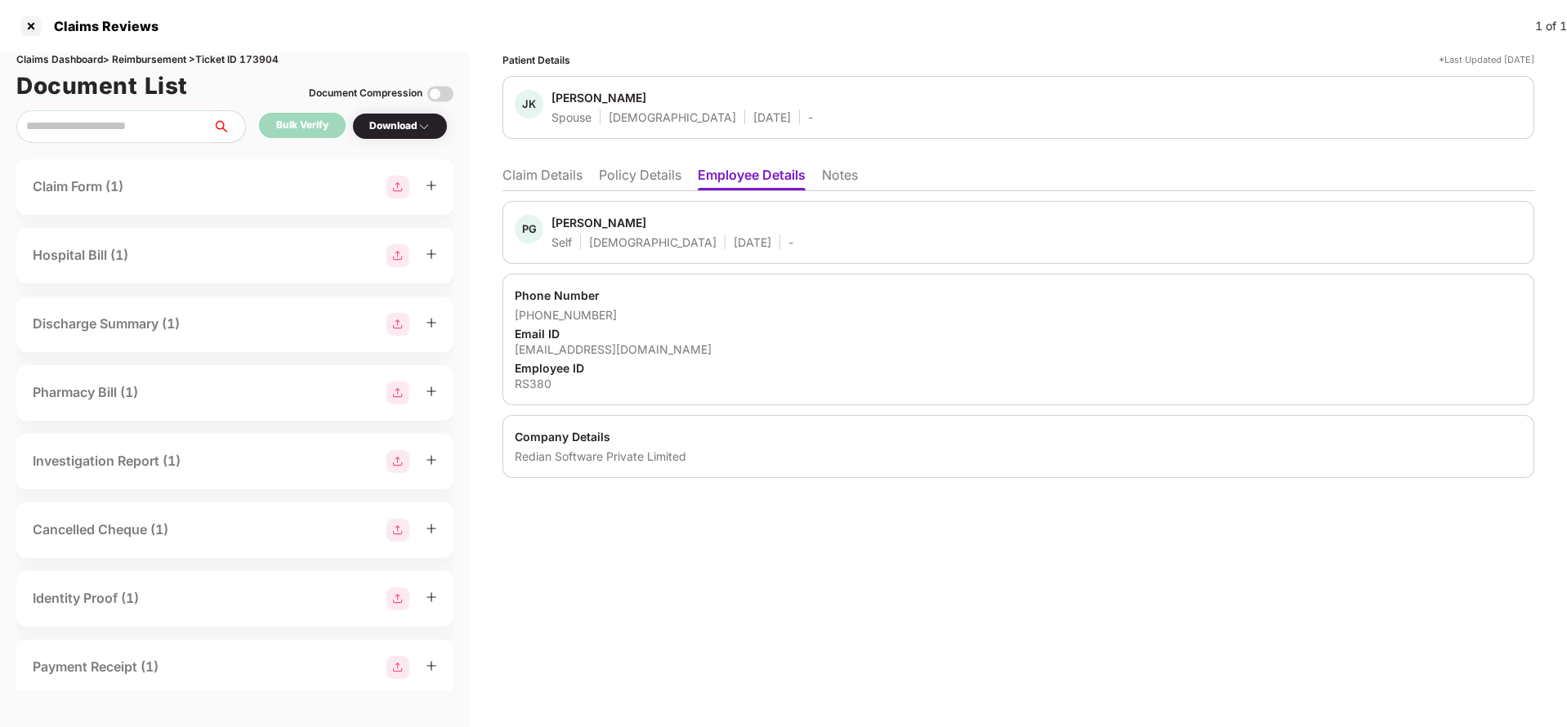
click at [543, 183] on li "Claim Details" at bounding box center [543, 179] width 80 height 24
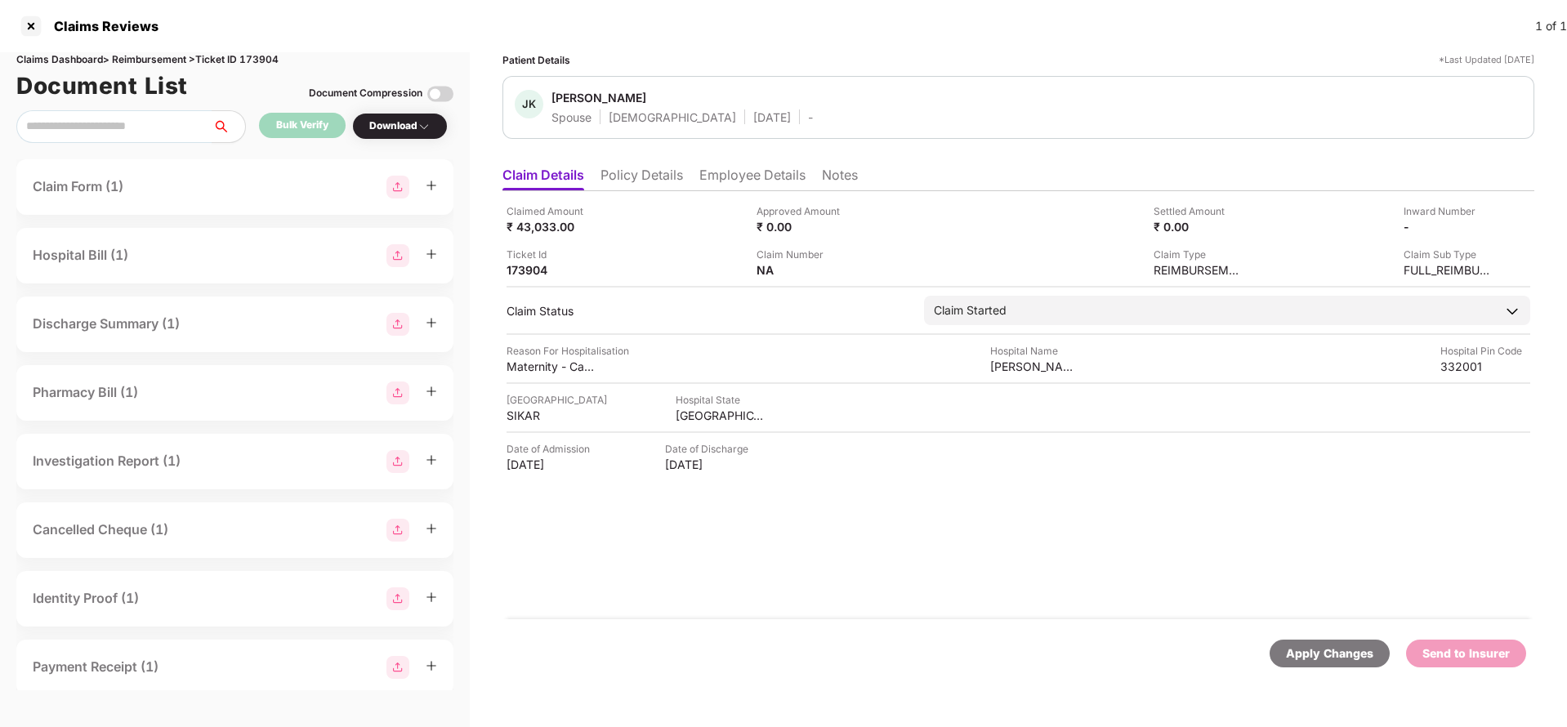
click at [1347, 646] on div "Apply Changes" at bounding box center [1329, 654] width 87 height 18
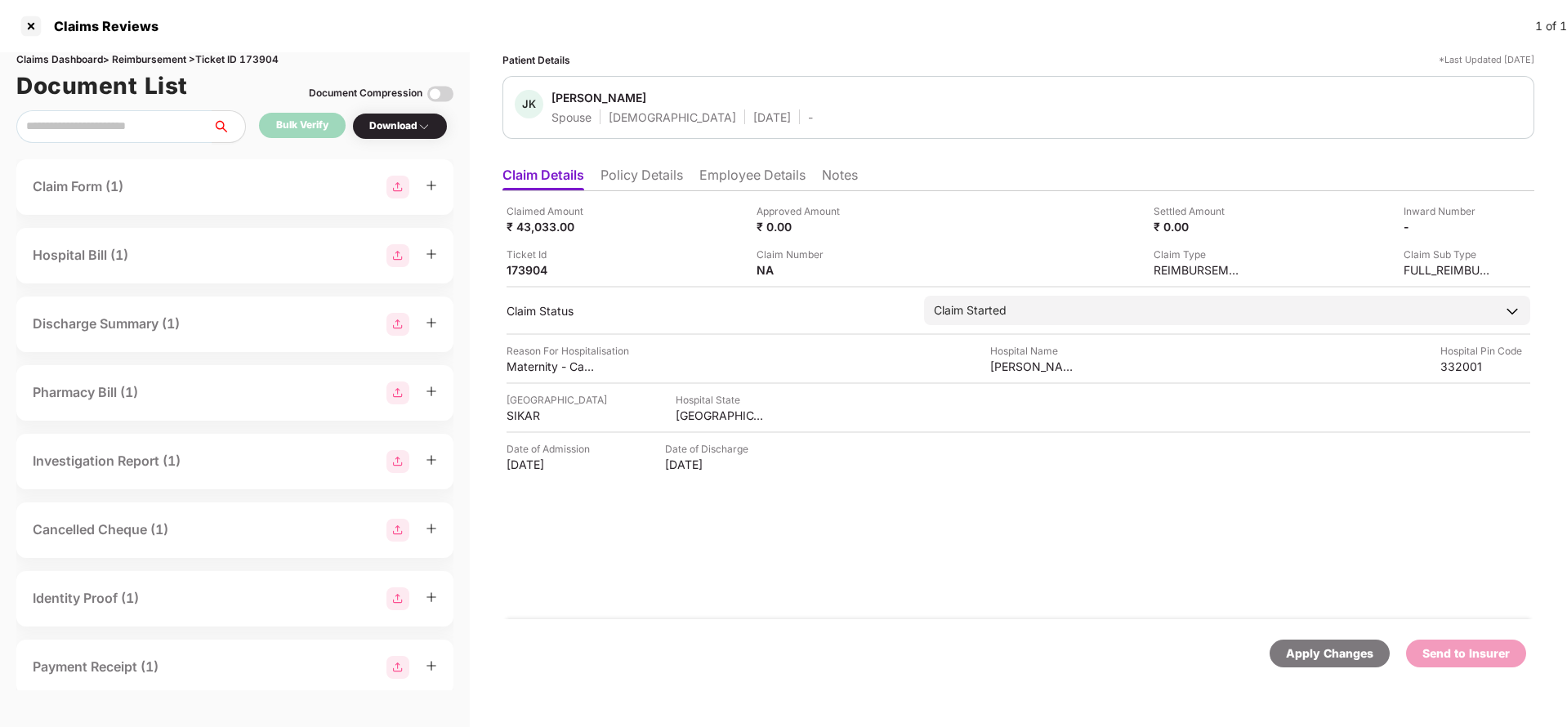
click at [271, 65] on div "Claims Dashboard > Reimbursement > Ticket ID 173904" at bounding box center [234, 60] width 437 height 16
copy div "173904"
click at [1332, 643] on div "Apply Changes" at bounding box center [1330, 654] width 120 height 28
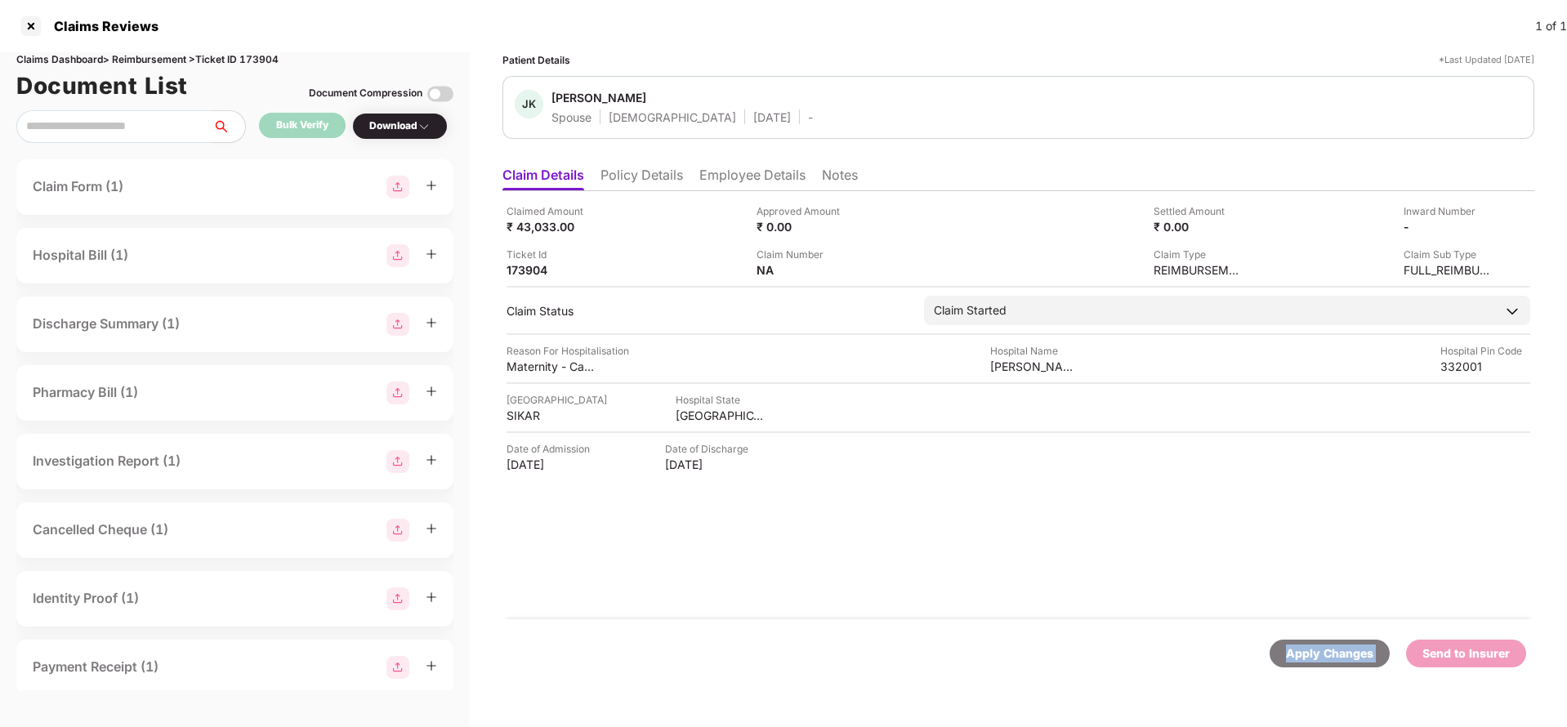
click at [1332, 643] on div "Apply Changes" at bounding box center [1330, 654] width 120 height 28
click at [673, 169] on li "Policy Details" at bounding box center [642, 179] width 83 height 24
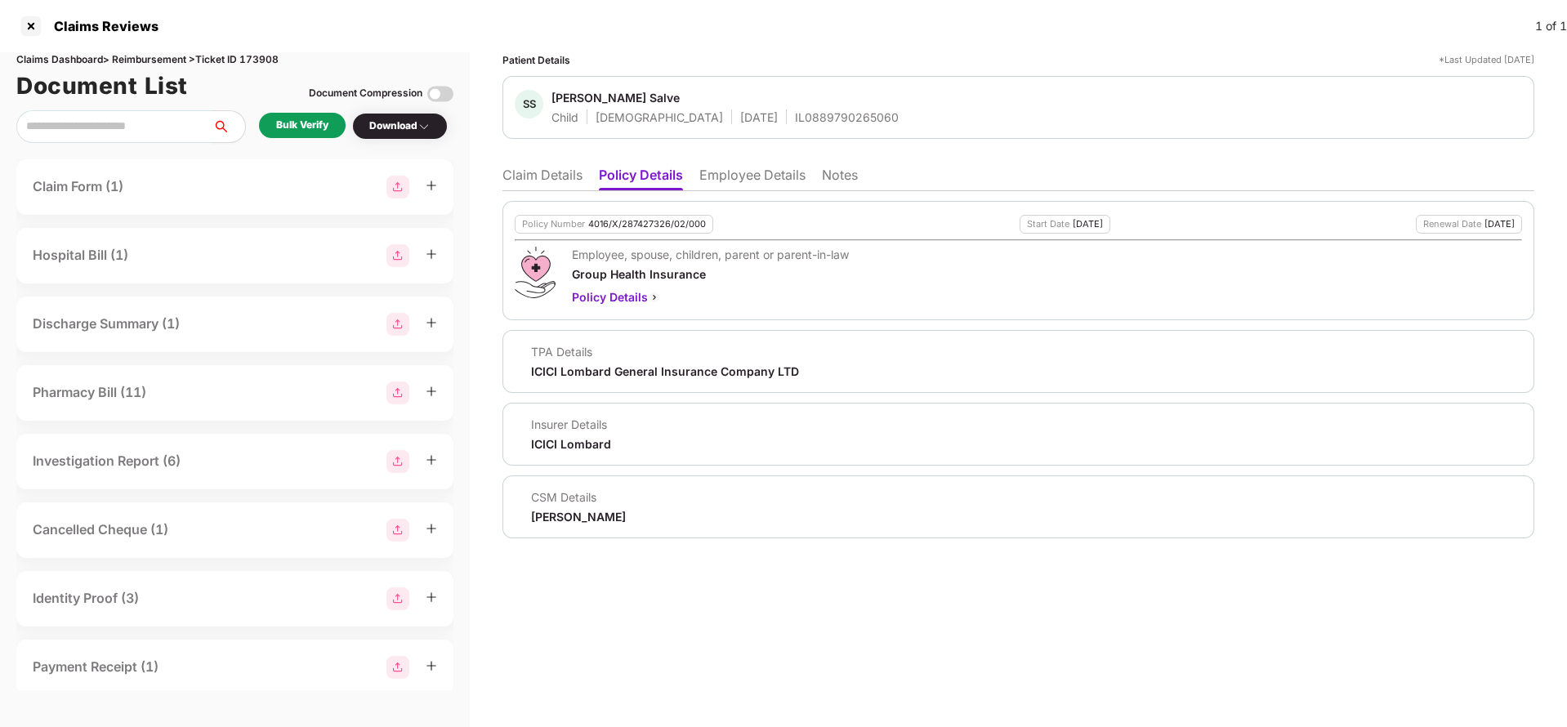
click at [632, 228] on div "4016/X/287427326/02/000" at bounding box center [647, 224] width 118 height 11
copy div "4016/X/287427326/02/000"
click at [795, 118] on div "IL0889790265060" at bounding box center [847, 117] width 104 height 16
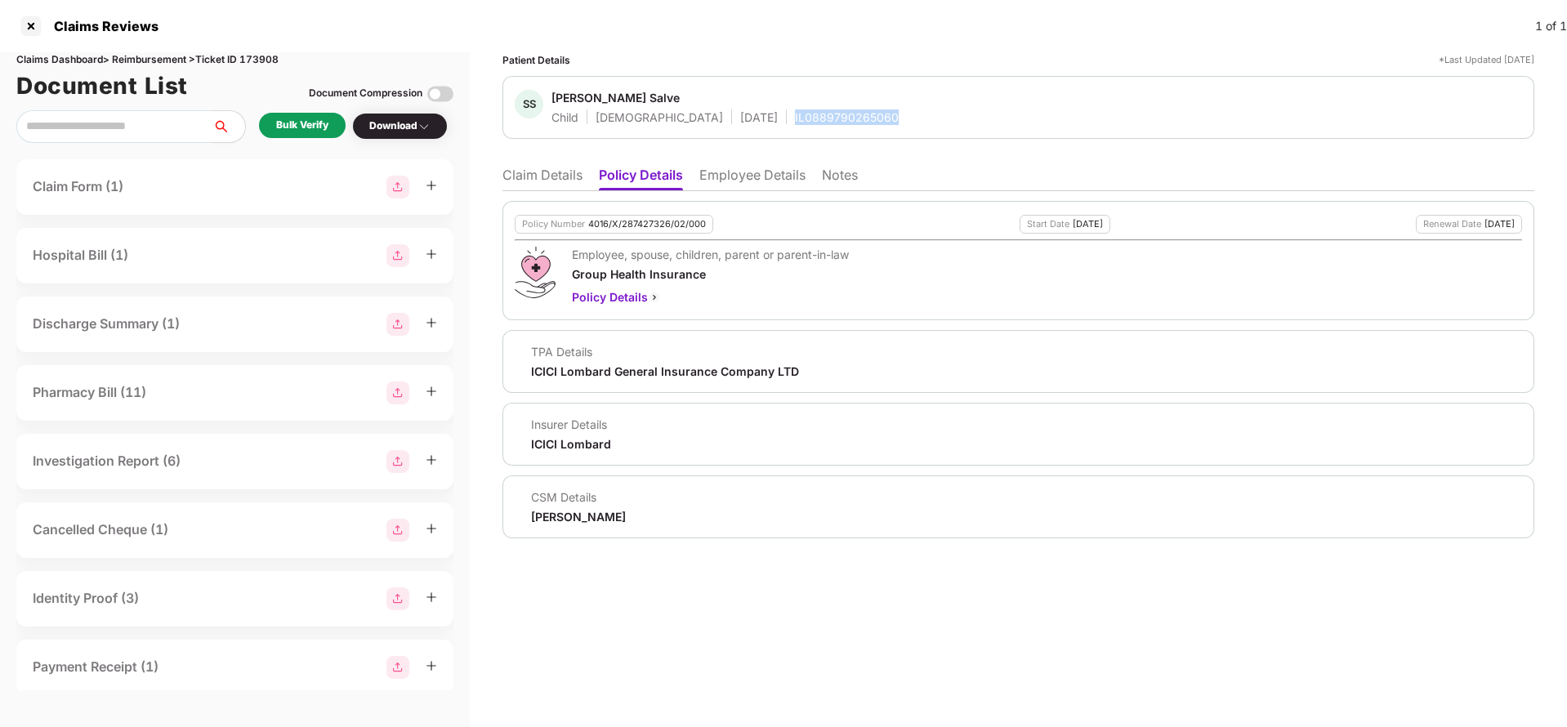
click at [795, 118] on div "IL0889790265060" at bounding box center [847, 117] width 104 height 16
copy div "IL0889790265060"
click at [734, 174] on li "Employee Details" at bounding box center [752, 179] width 106 height 24
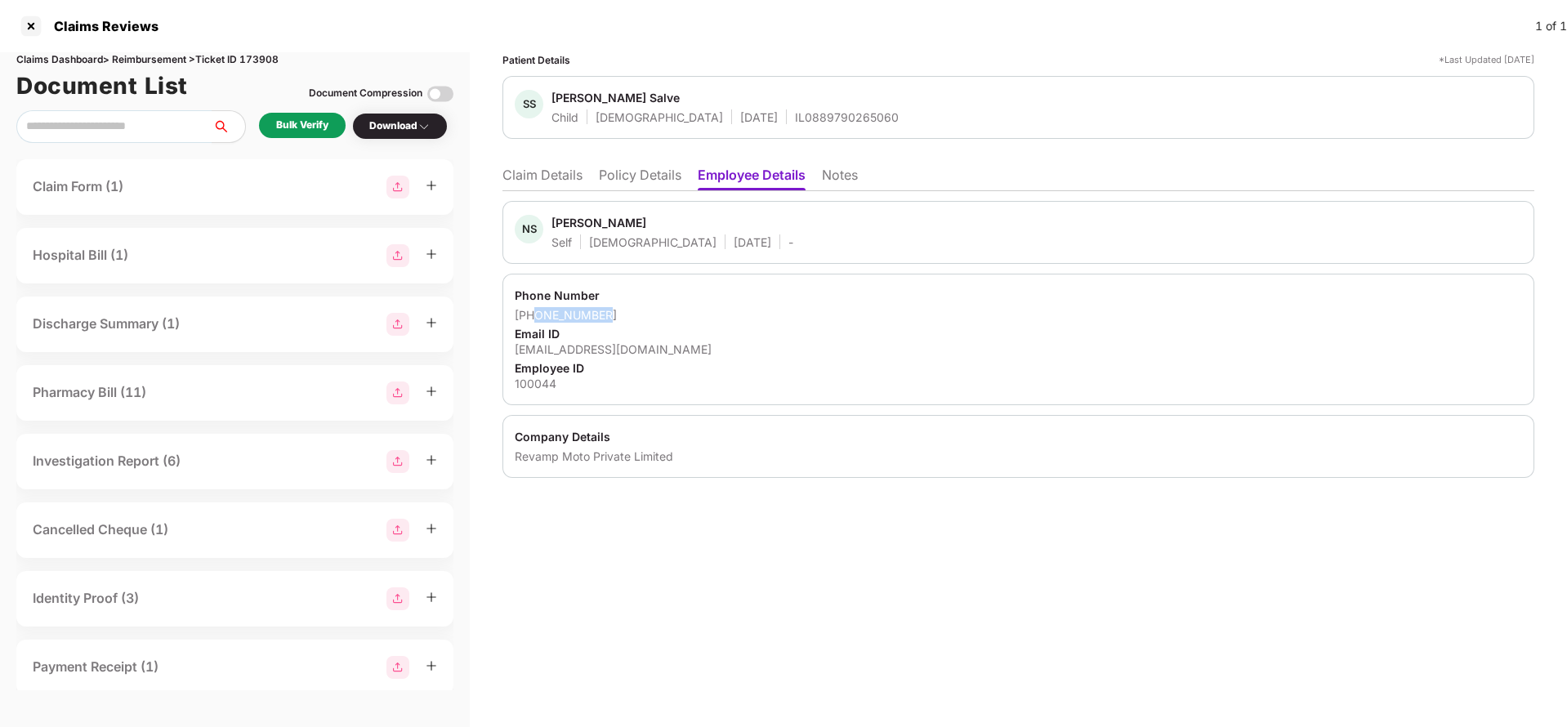
drag, startPoint x: 534, startPoint y: 315, endPoint x: 662, endPoint y: 315, distance: 127.5
click at [662, 315] on div "+918308549886" at bounding box center [1018, 315] width 1007 height 16
copy div "8308549886"
click at [600, 348] on div "nitin.salve@revampmoto.in" at bounding box center [1018, 350] width 1007 height 16
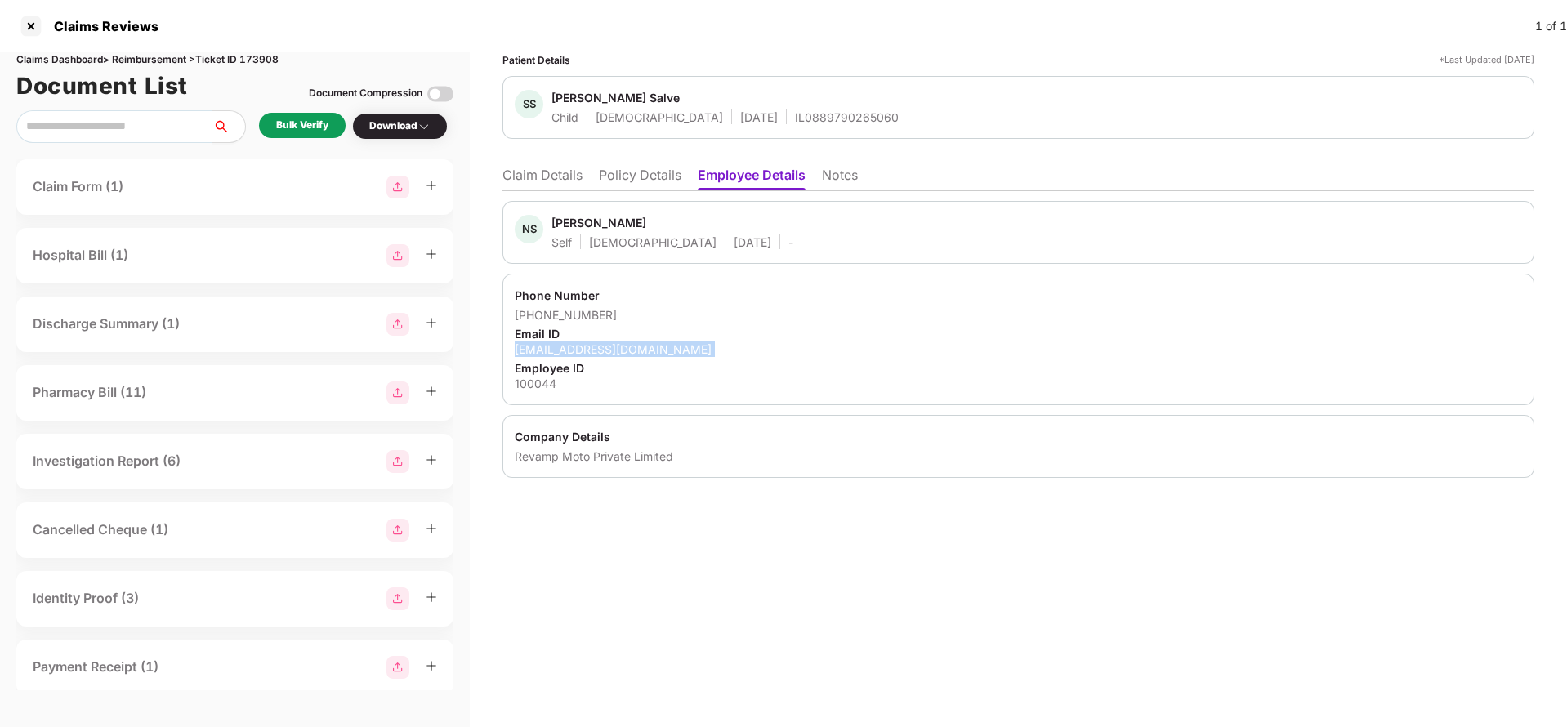
click at [600, 348] on div "nitin.salve@revampmoto.in" at bounding box center [1018, 350] width 1007 height 16
copy div "nitin.salve@revampmoto.in"
click at [561, 176] on li "Claim Details" at bounding box center [543, 179] width 80 height 24
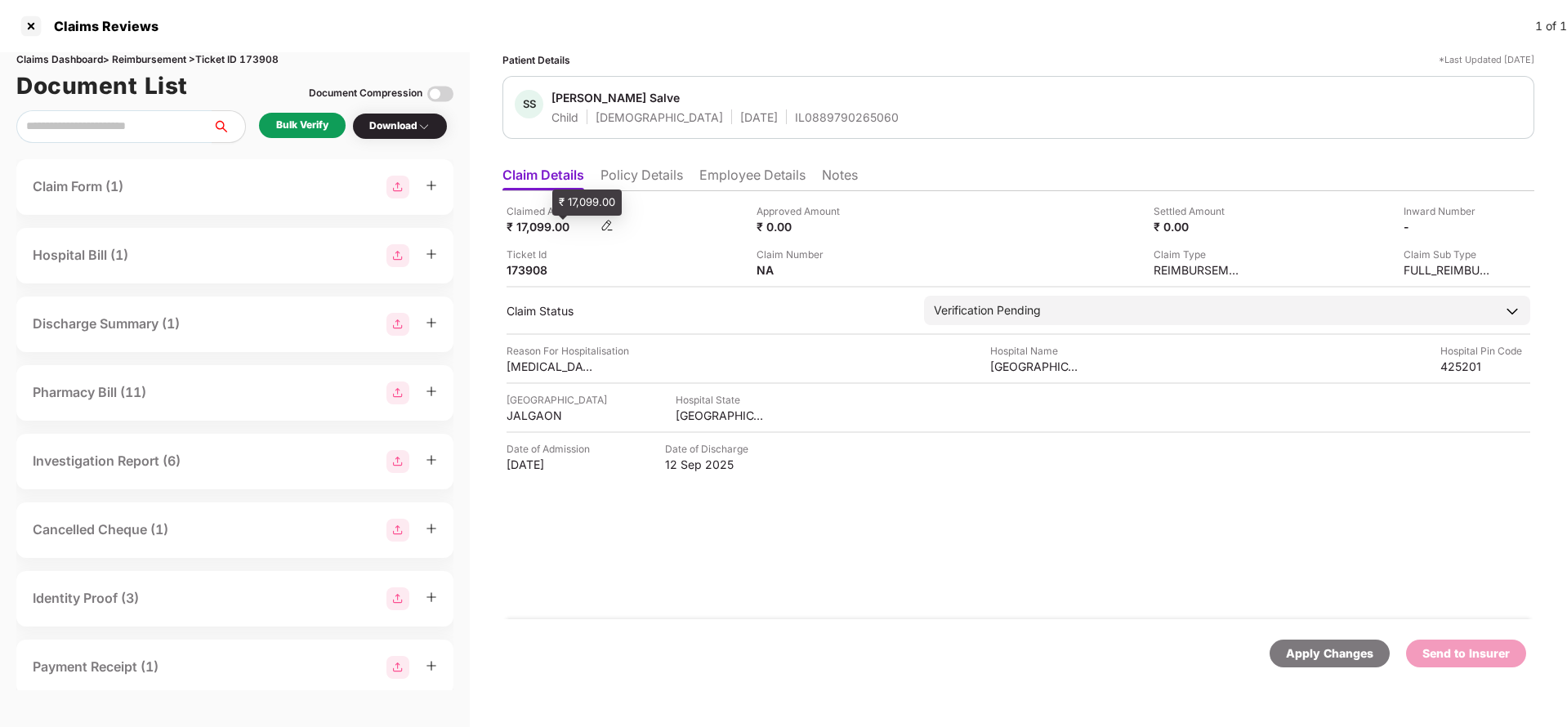
click at [529, 230] on div "₹ 17,099.00" at bounding box center [552, 227] width 90 height 16
copy div "17,099"
click at [1039, 373] on div "Morya Children Hospital" at bounding box center [1035, 367] width 90 height 16
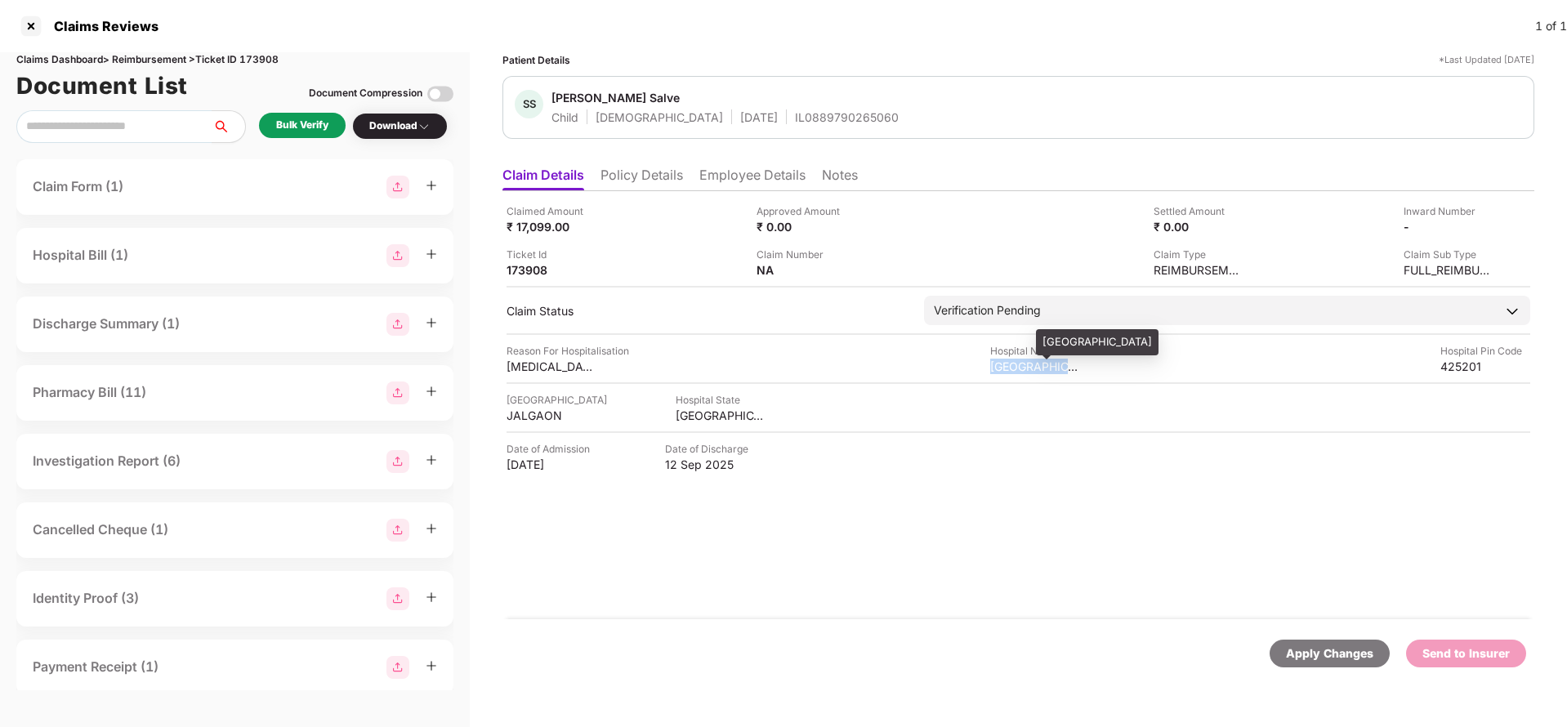
click at [1039, 373] on div "Morya Children Hospital" at bounding box center [1035, 367] width 90 height 16
copy div "Morya Children Hospital"
click at [304, 114] on div "Bulk Verify" at bounding box center [302, 125] width 87 height 25
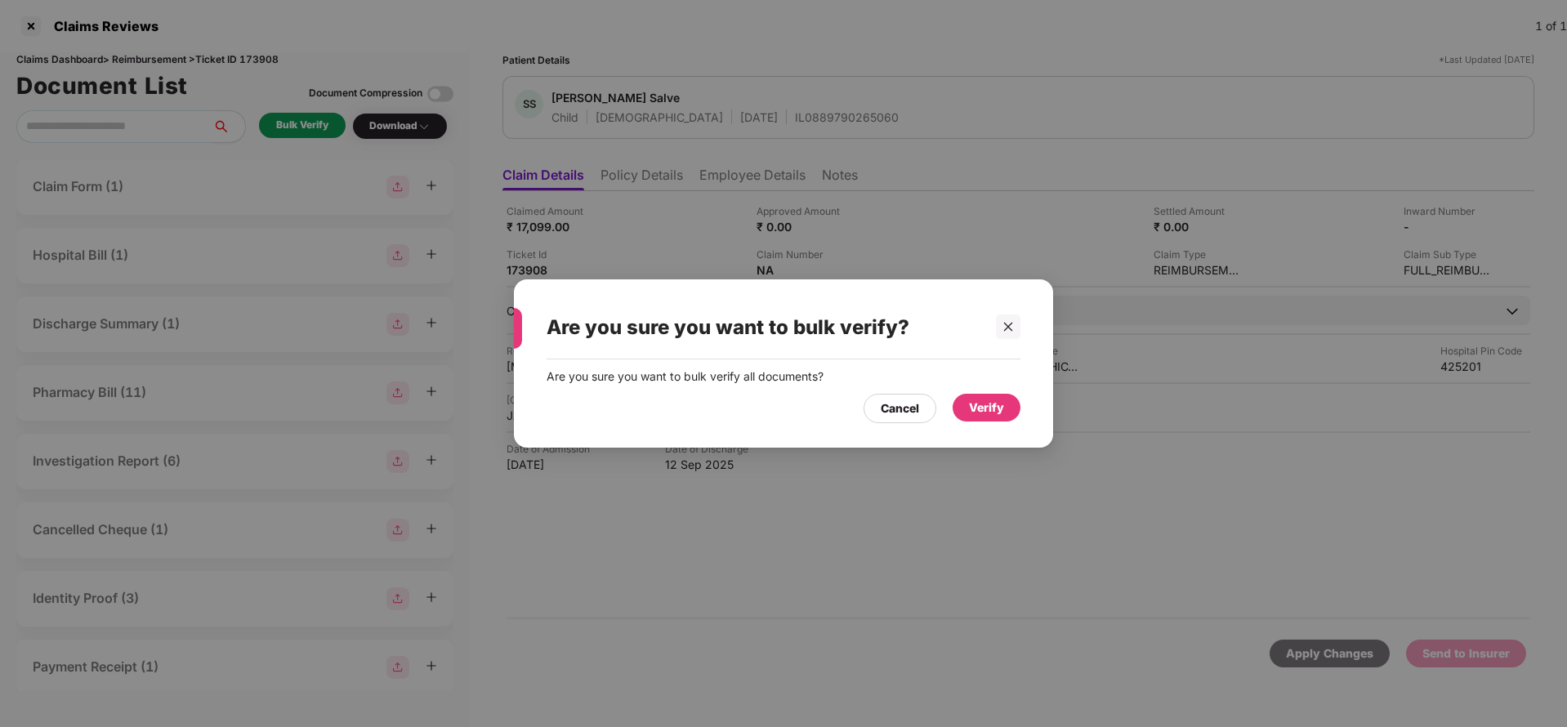
click at [1001, 399] on div "Verify" at bounding box center [986, 408] width 35 height 18
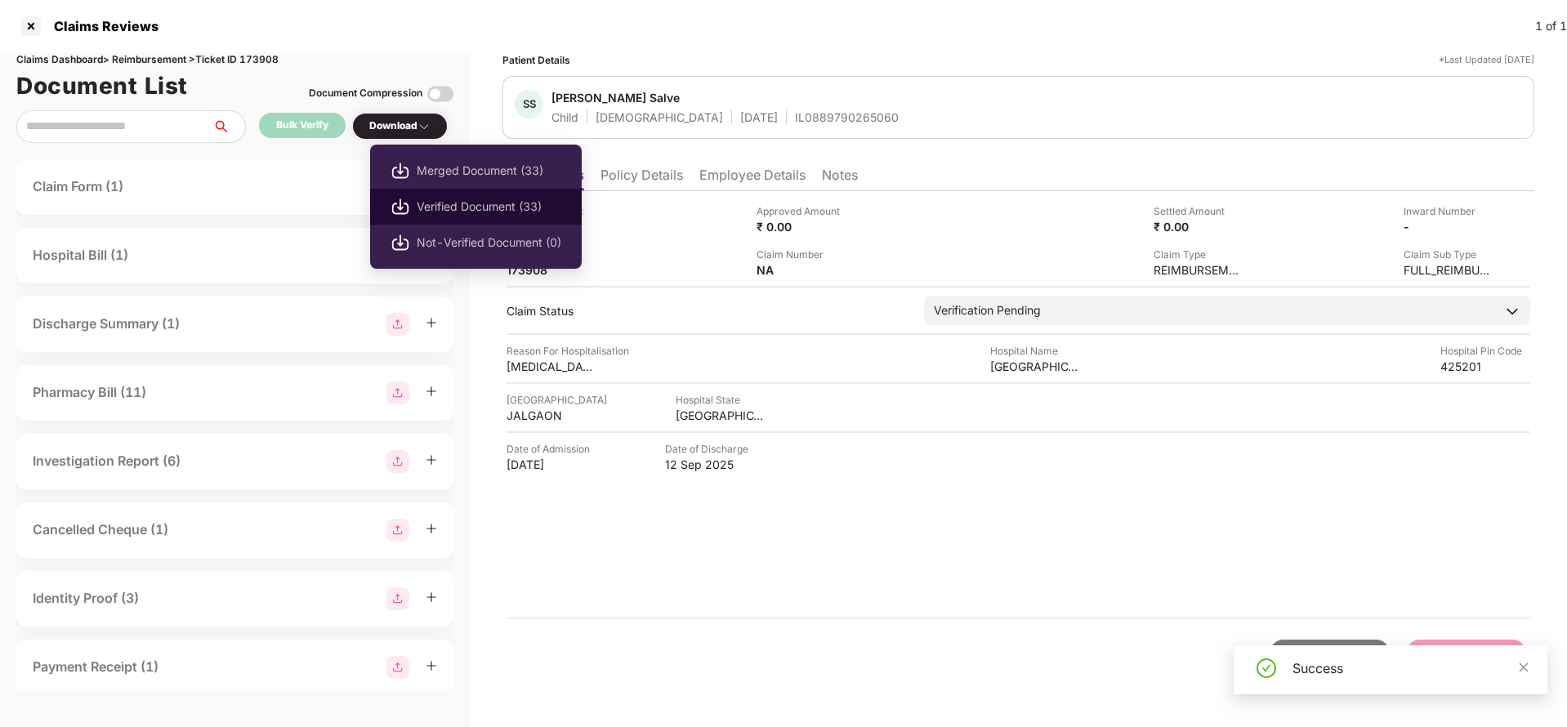
click at [463, 206] on span "Verified Document (33)" at bounding box center [489, 207] width 145 height 18
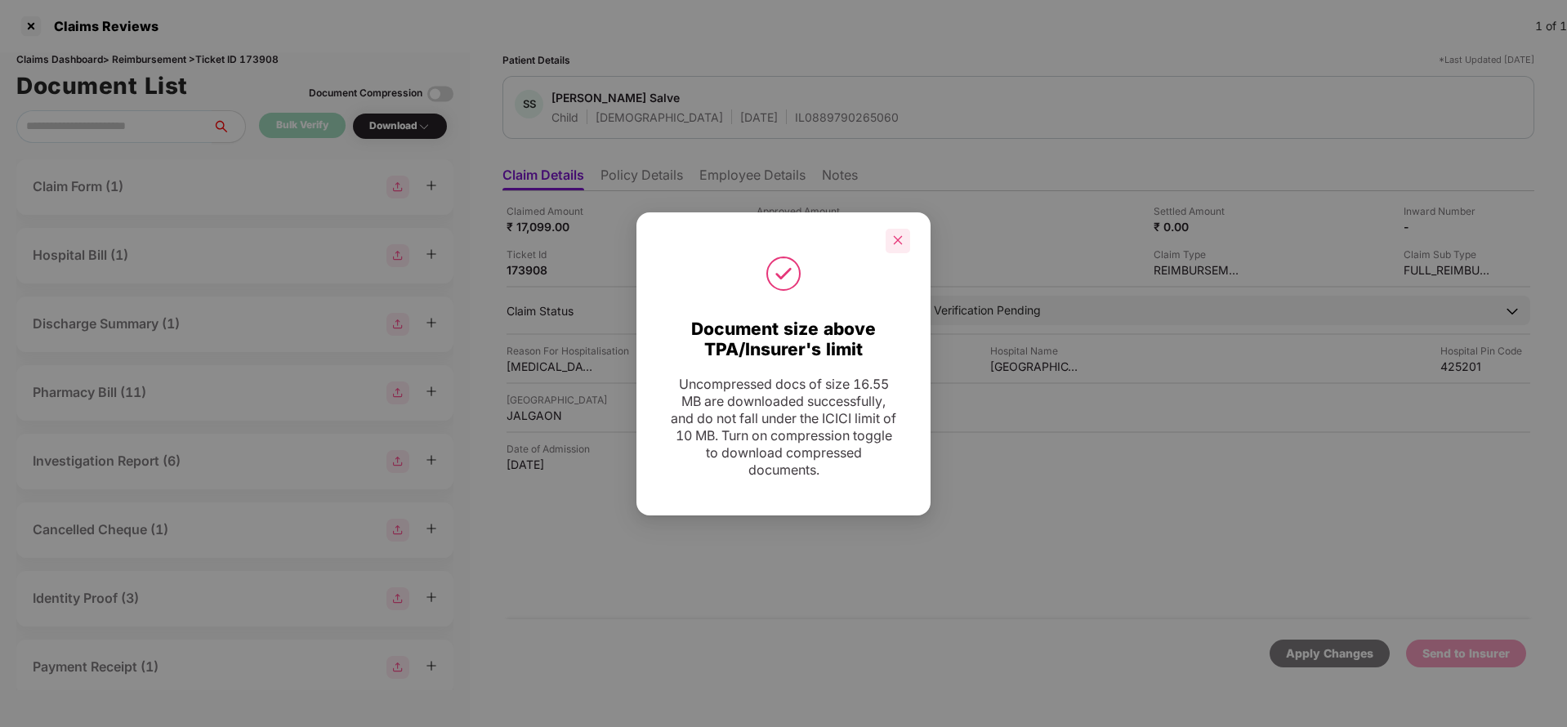
click at [905, 246] on div at bounding box center [898, 241] width 25 height 25
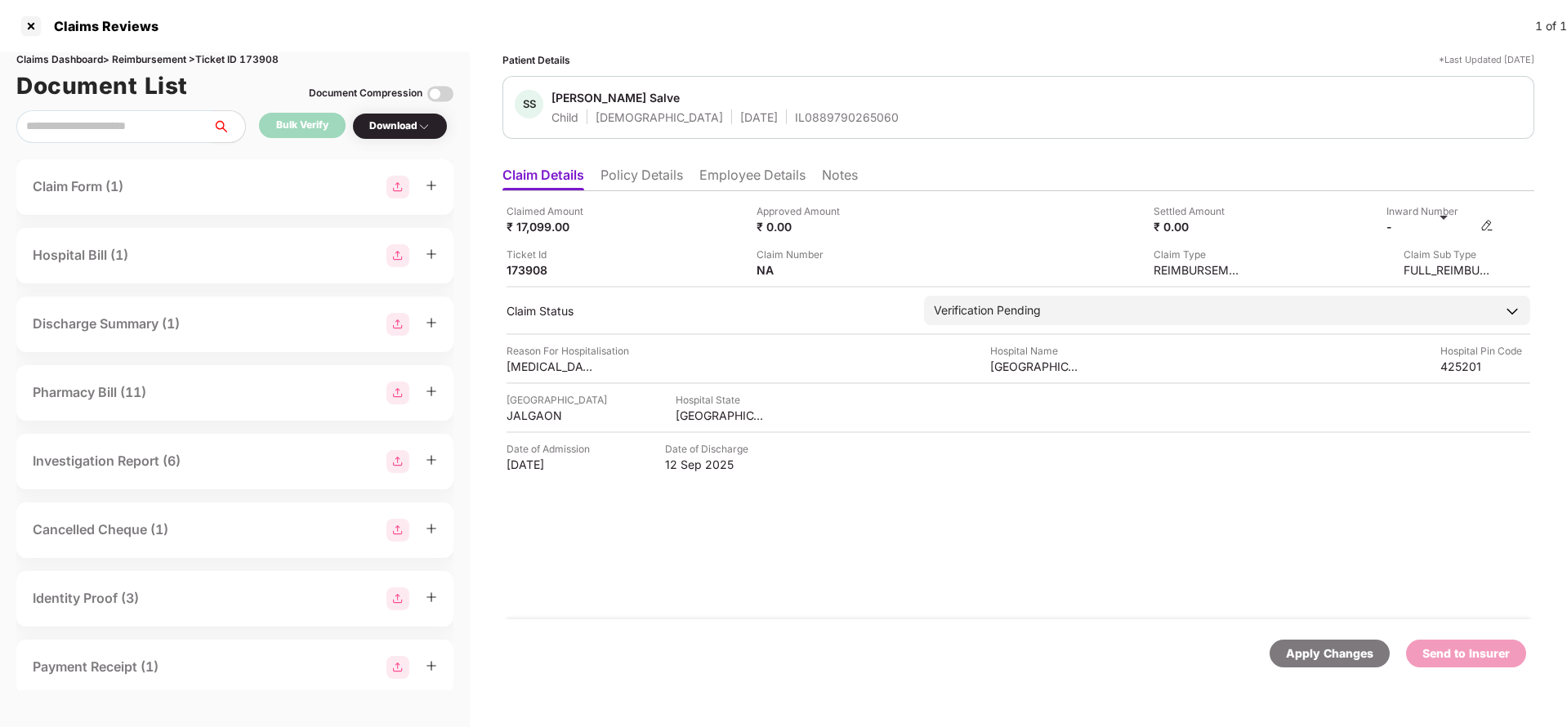
click at [1490, 226] on img at bounding box center [1487, 225] width 13 height 13
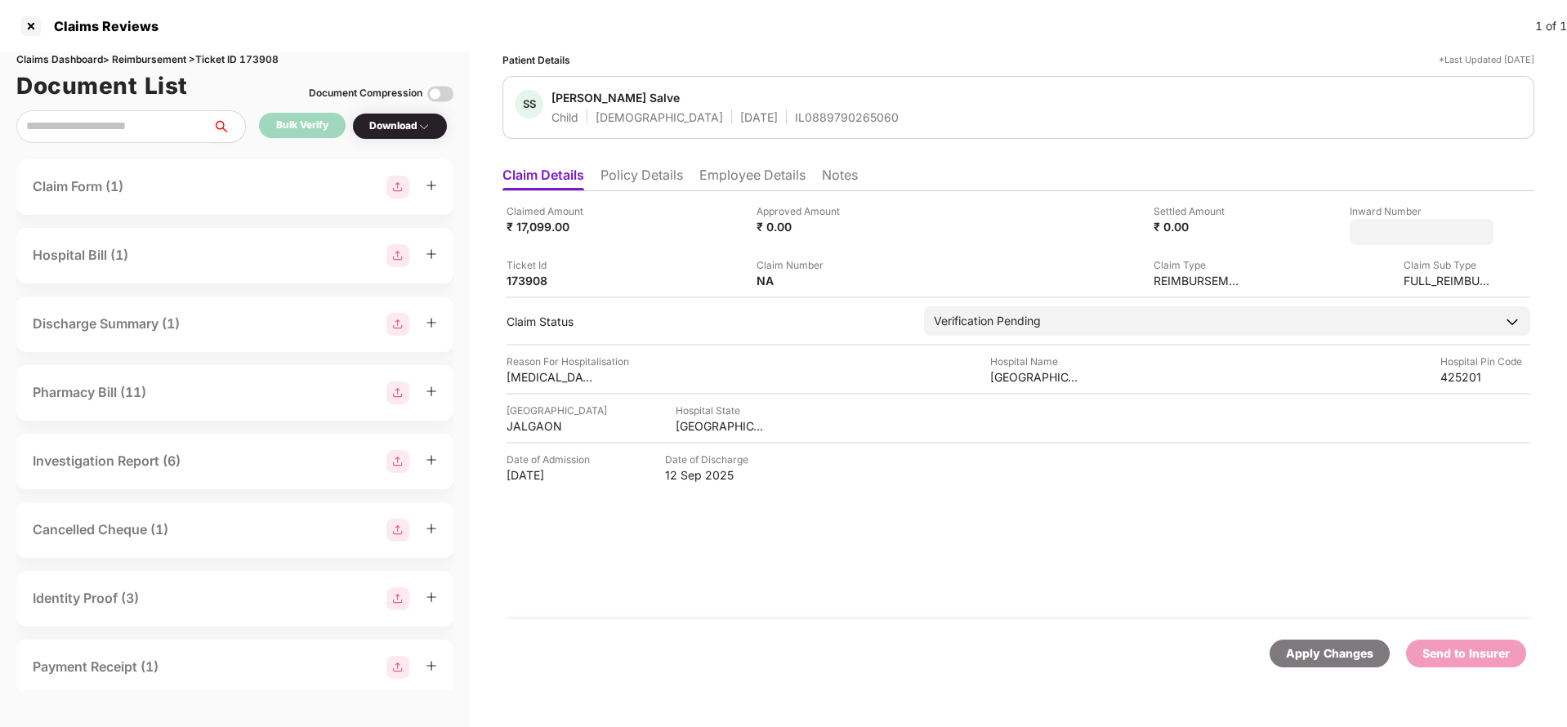
type input "**********"
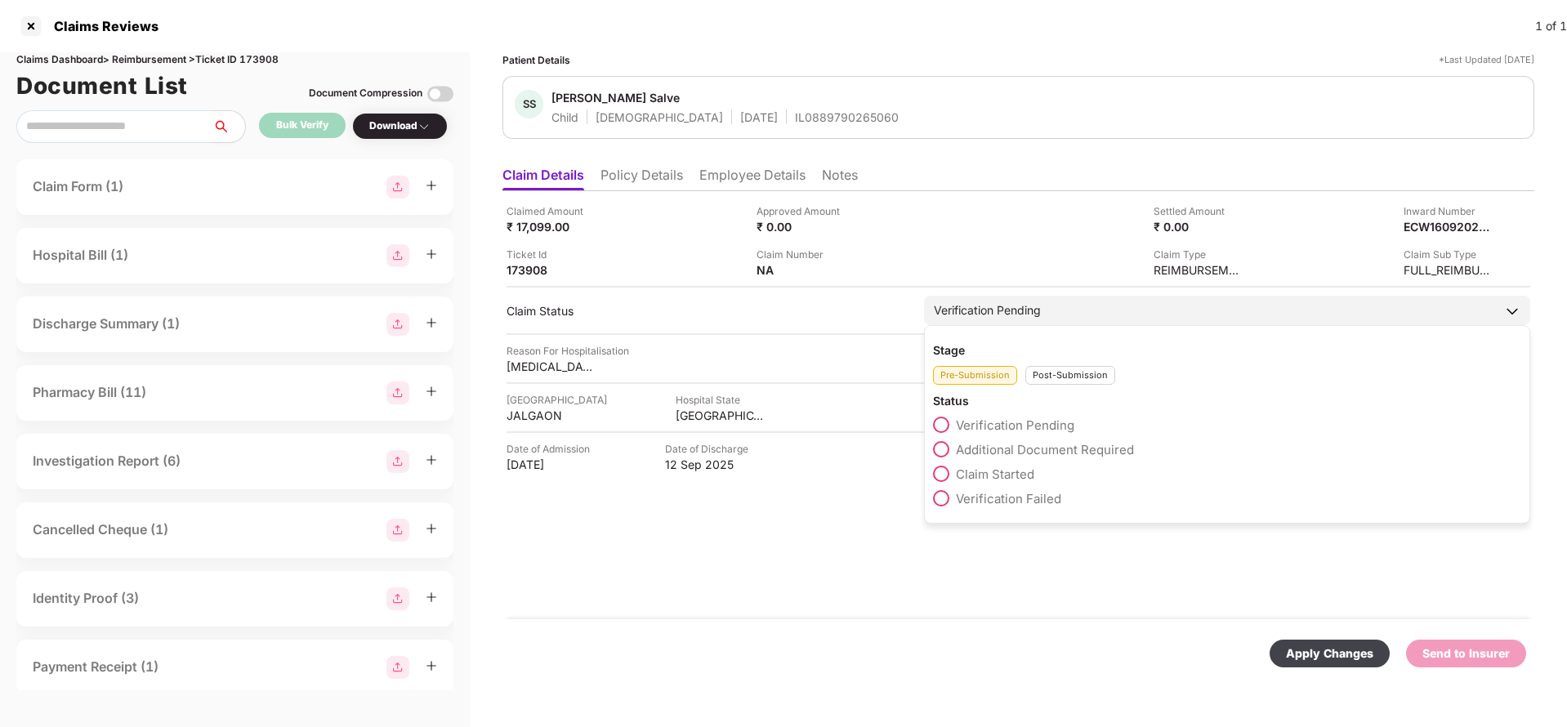
click at [1106, 307] on div "Verification Pending" at bounding box center [1227, 310] width 606 height 29
click at [1067, 384] on div "Post-Submission" at bounding box center [1070, 375] width 90 height 19
click at [1021, 451] on span "Claim Under Process" at bounding box center [1017, 450] width 123 height 16
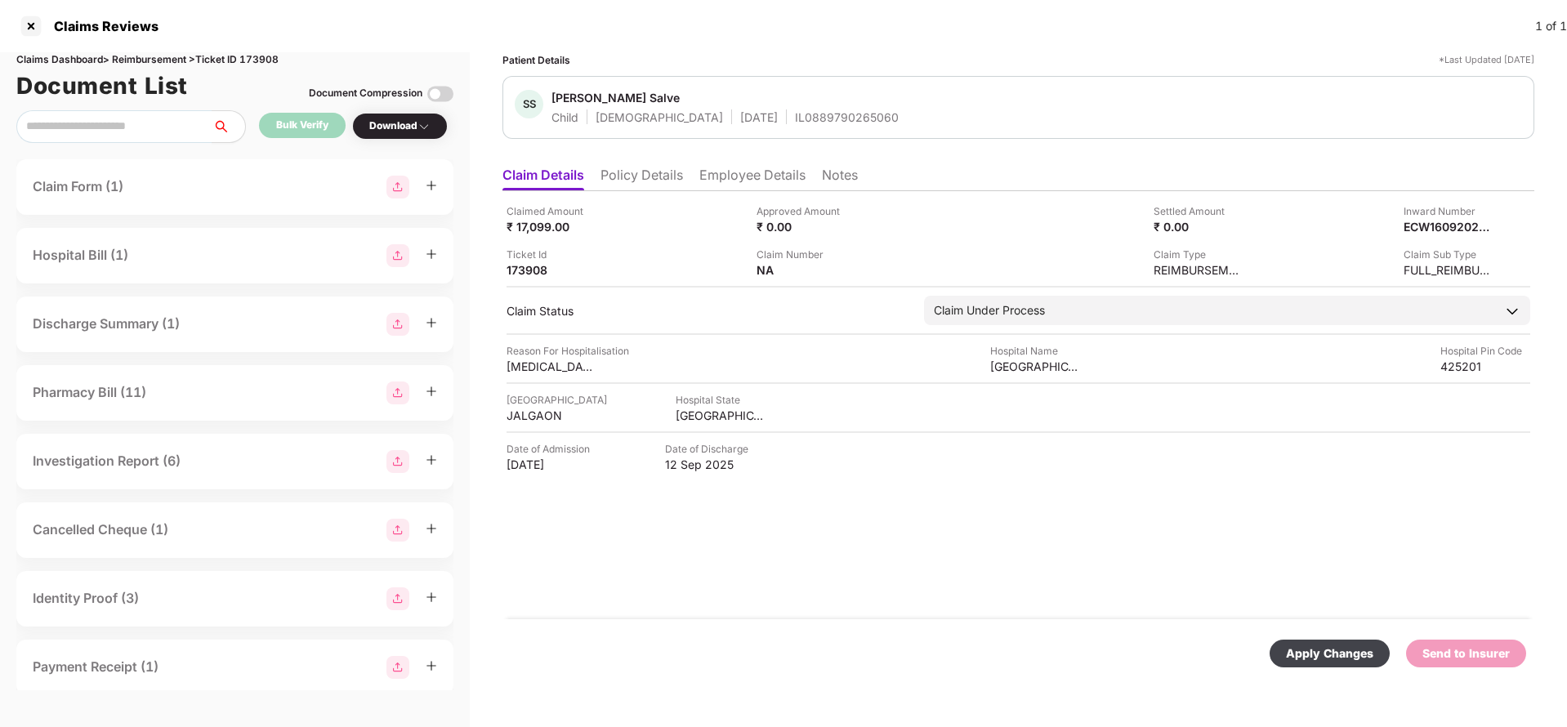
click at [1338, 663] on div "Apply Changes" at bounding box center [1330, 654] width 120 height 28
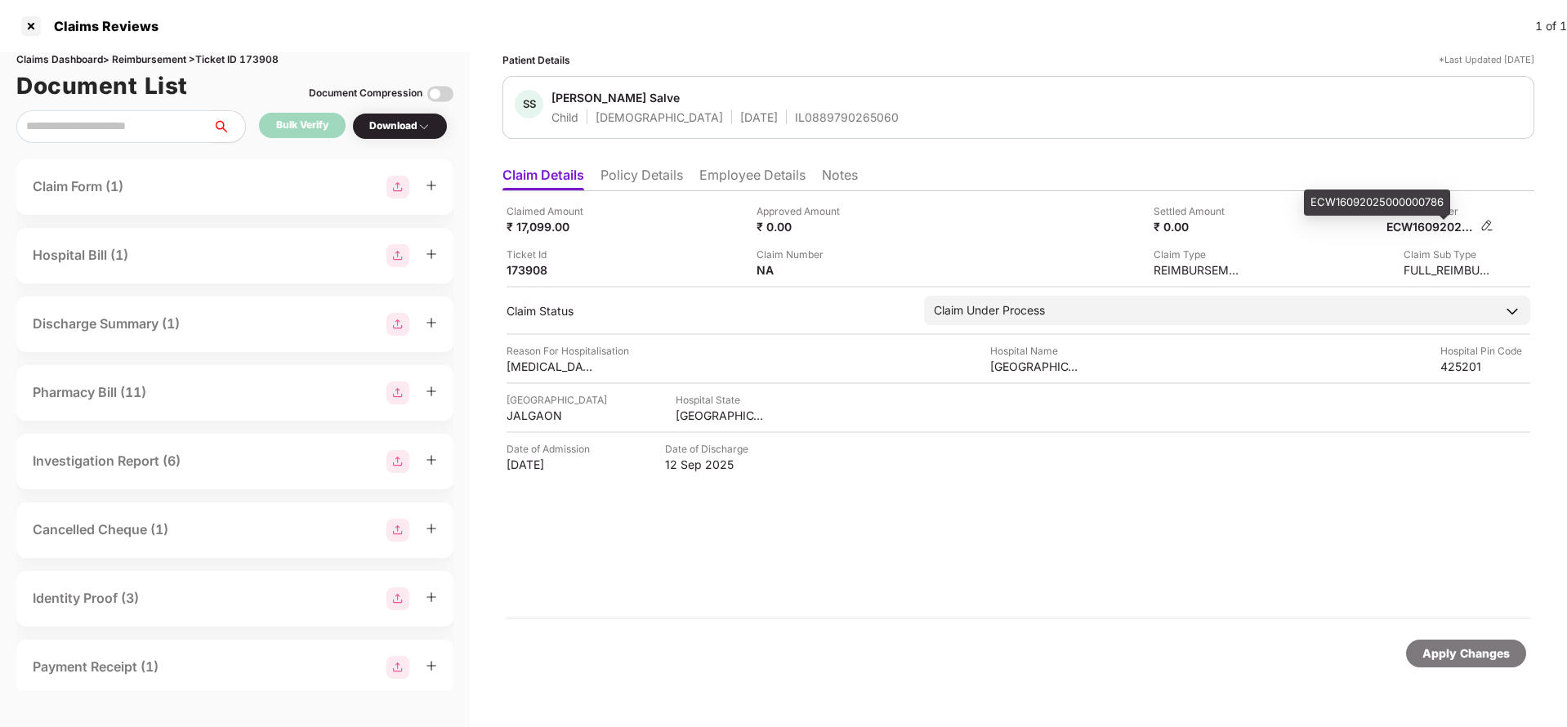
click at [1423, 222] on div "ECW16092025000000786" at bounding box center [1432, 227] width 90 height 16
copy div "ECW16092025000000786"
click at [800, 109] on div "IL0889790265060" at bounding box center [847, 117] width 104 height 16
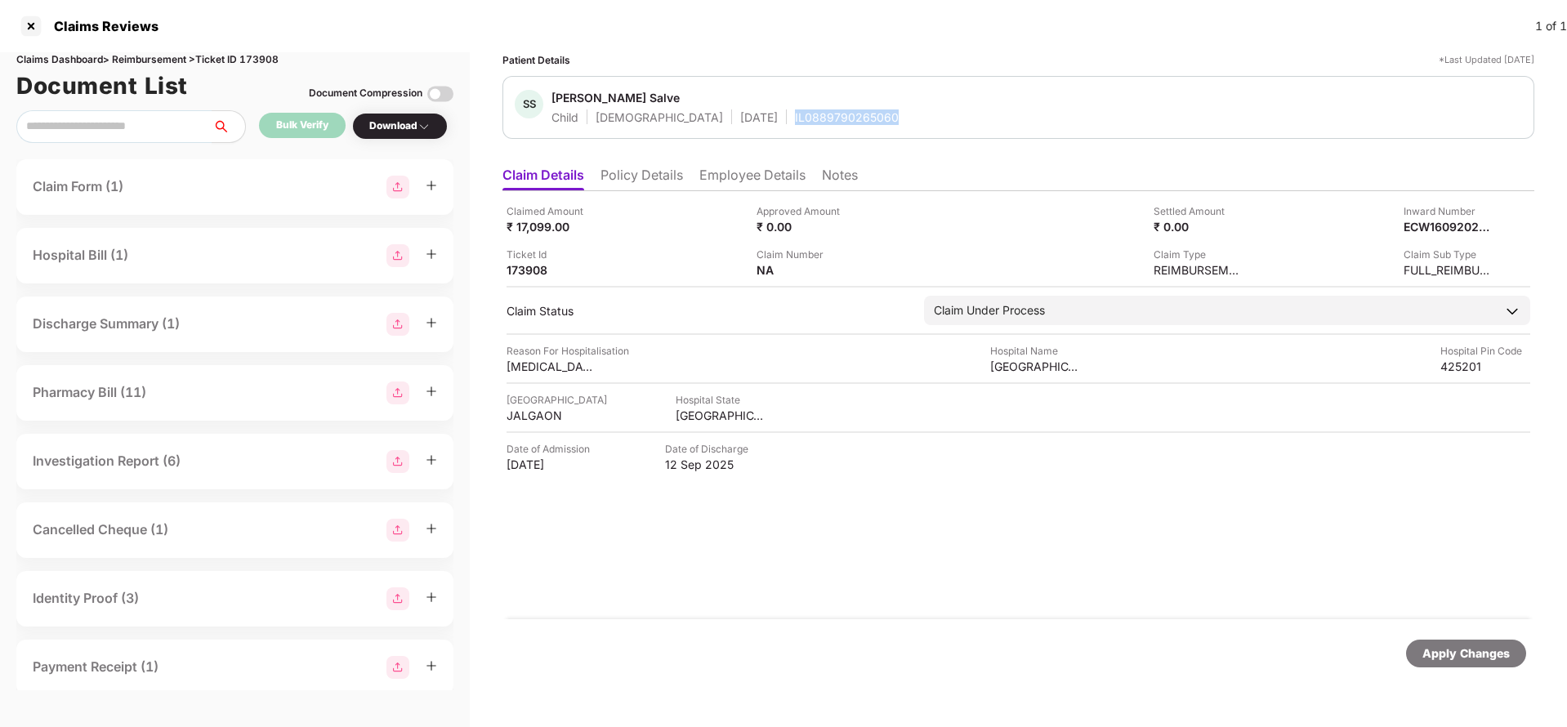
click at [800, 109] on div "IL0889790265060" at bounding box center [847, 117] width 104 height 16
copy div "IL0889790265060"
click at [1467, 651] on div "Apply Changes" at bounding box center [1466, 654] width 87 height 18
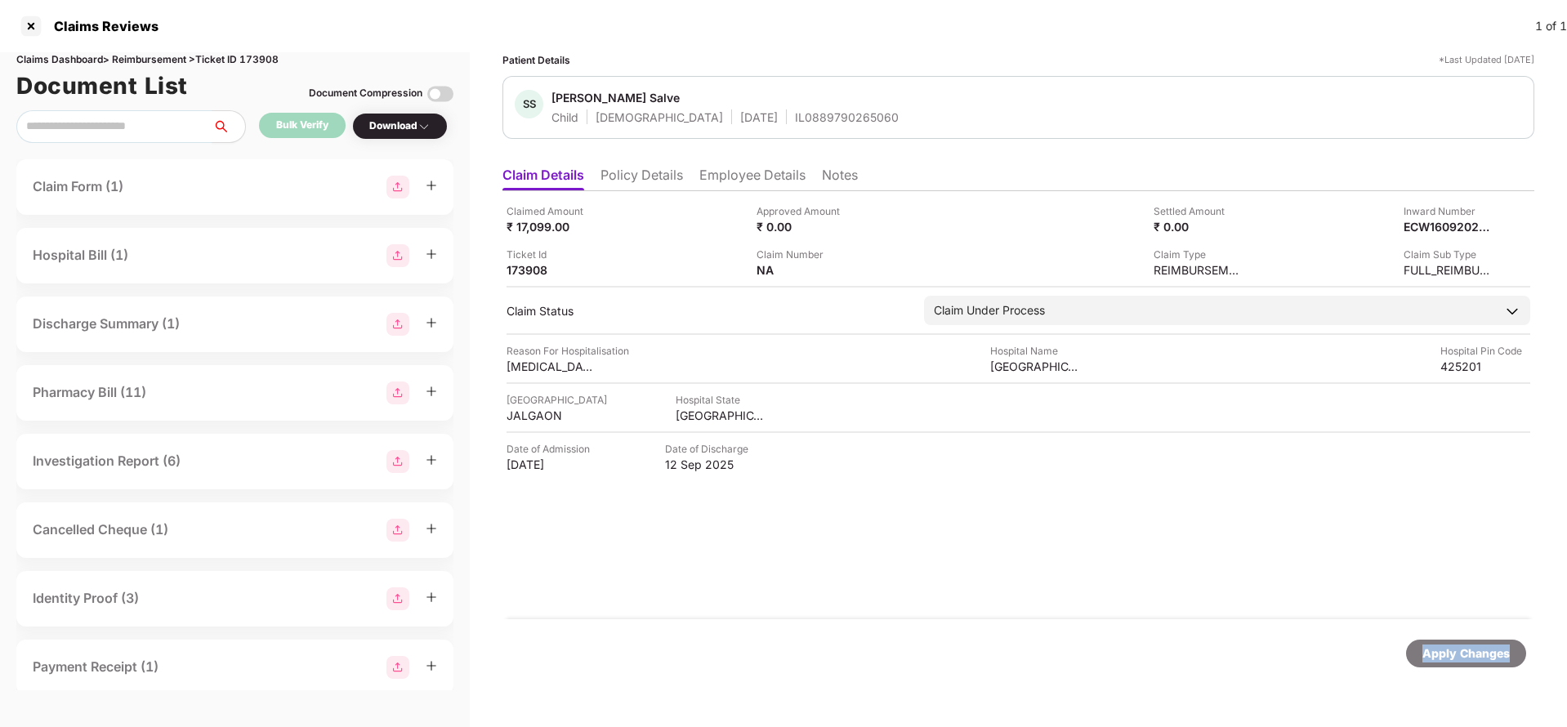
click at [1467, 651] on div "Apply Changes" at bounding box center [1466, 654] width 87 height 18
click at [249, 61] on div "Claims Dashboard > Reimbursement > Ticket ID 173908" at bounding box center [234, 60] width 437 height 16
copy div "173908"
click at [1438, 657] on div "Apply Changes" at bounding box center [1466, 654] width 87 height 18
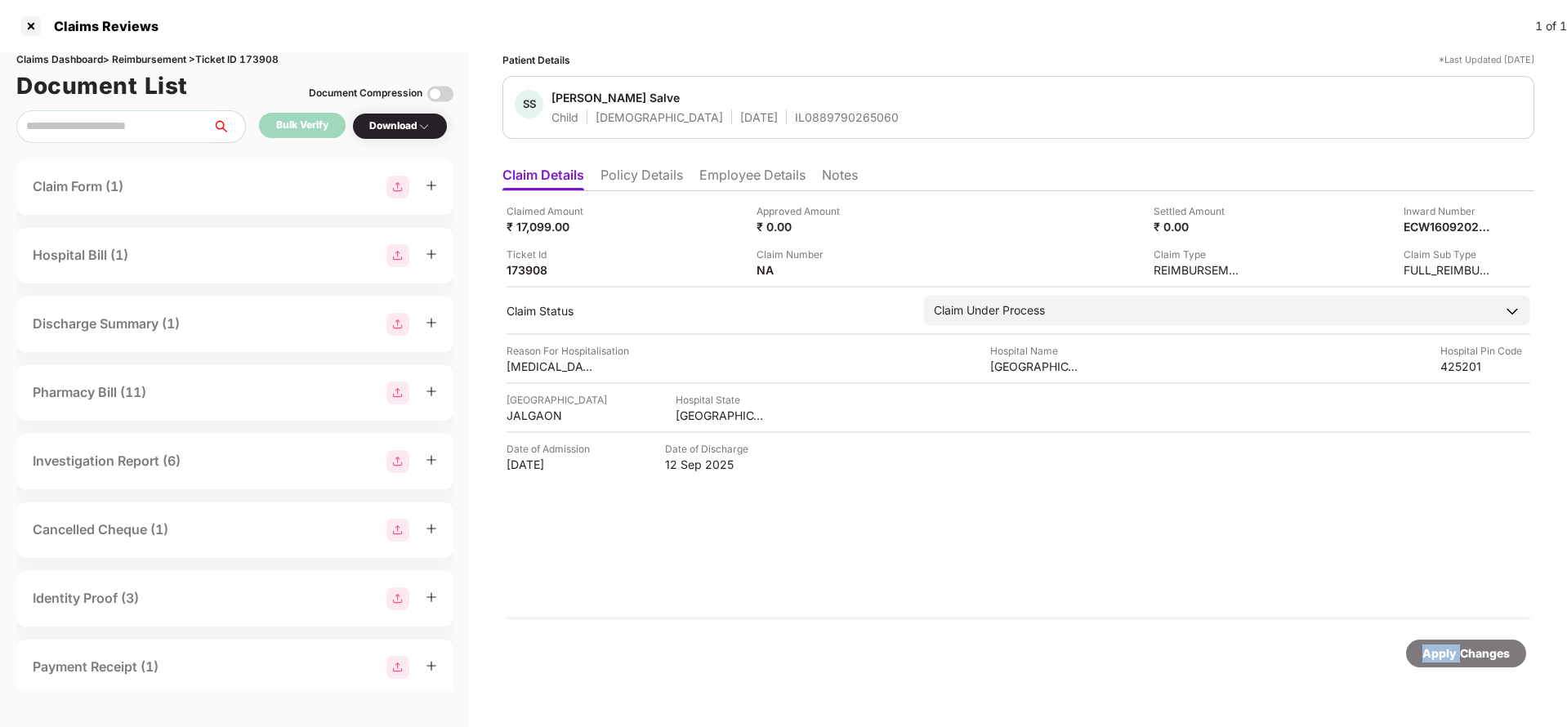
click at [1438, 657] on div "Apply Changes" at bounding box center [1466, 654] width 87 height 18
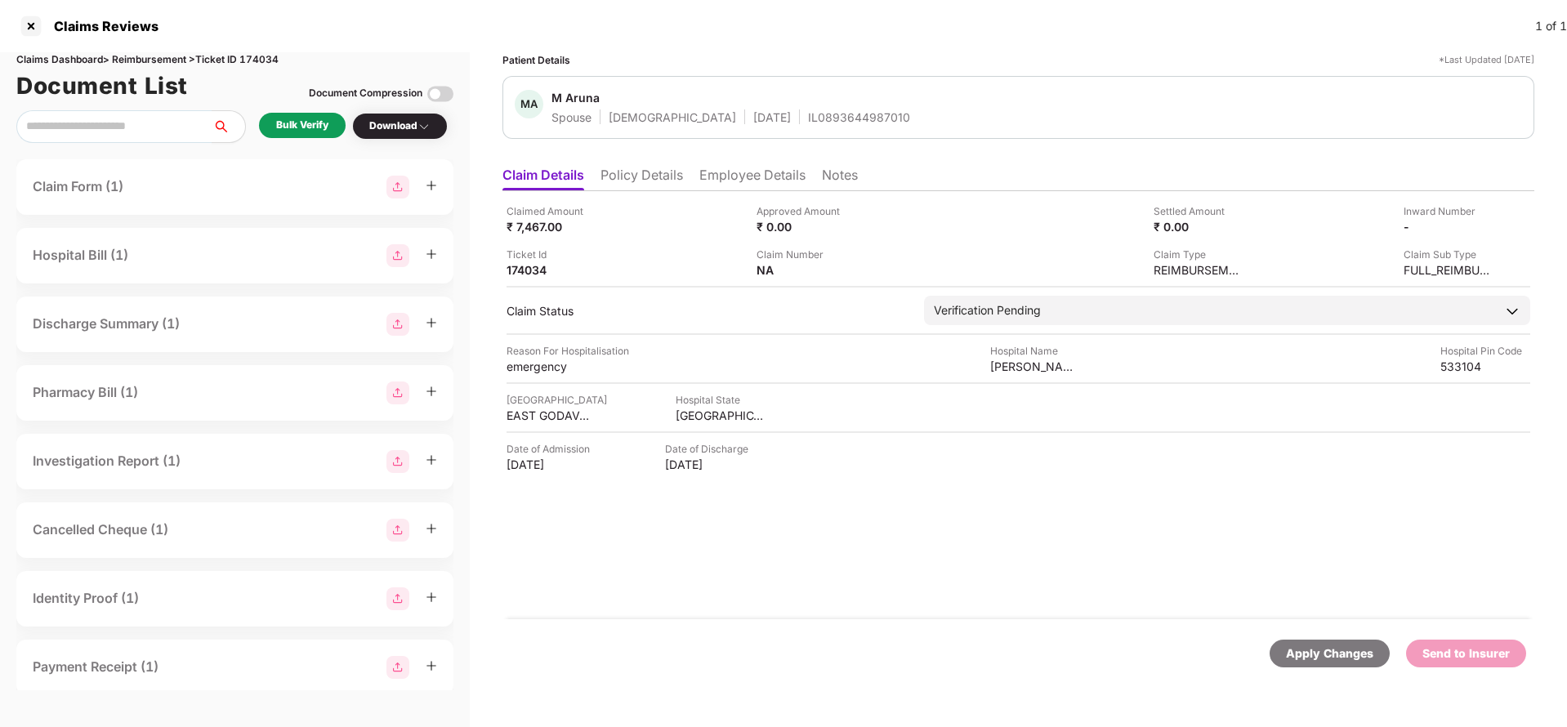
click at [681, 172] on li "Policy Details" at bounding box center [642, 179] width 83 height 24
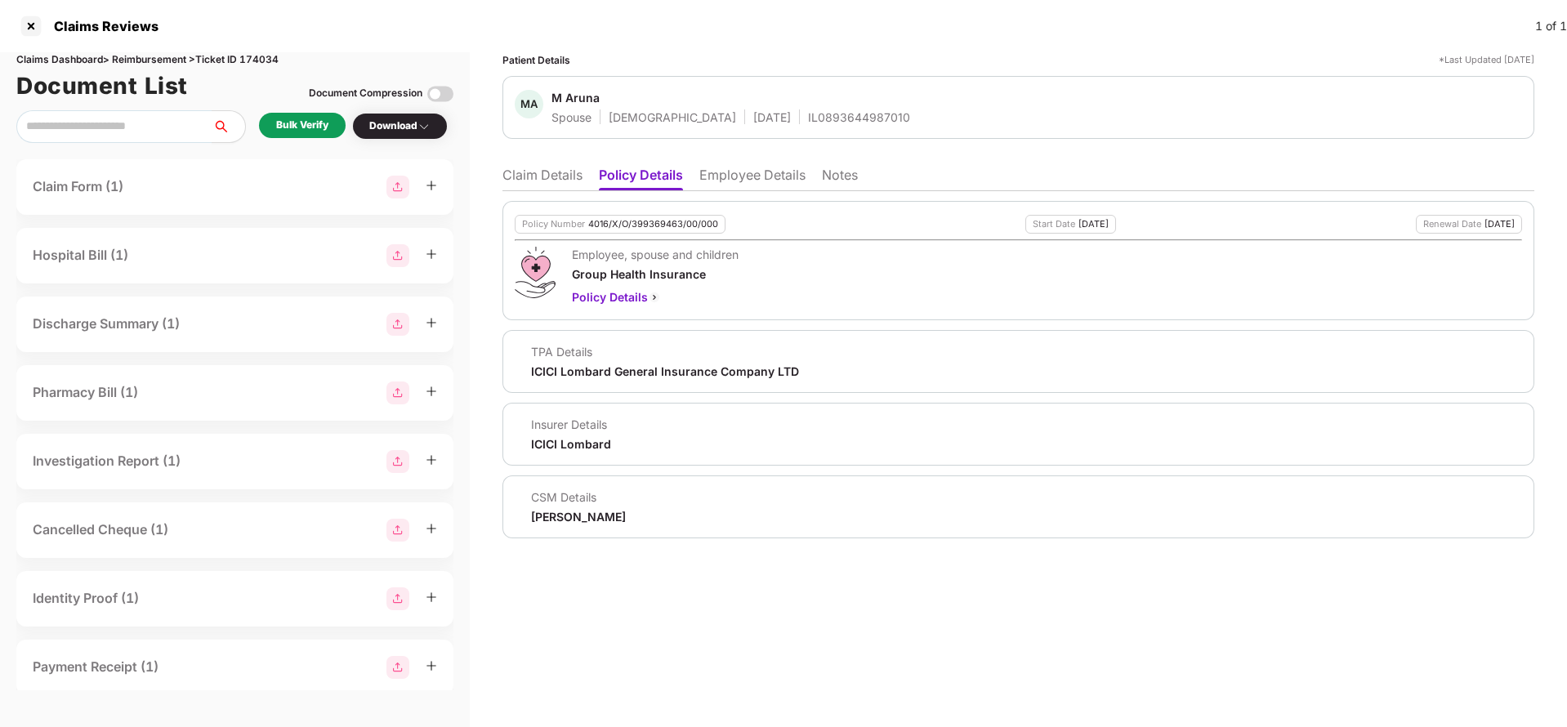
click at [644, 227] on div "4016/X/O/399369463/00/000" at bounding box center [653, 224] width 130 height 11
copy div "4016/X/O/399369463/00/000"
click at [758, 177] on li "Employee Details" at bounding box center [752, 179] width 106 height 24
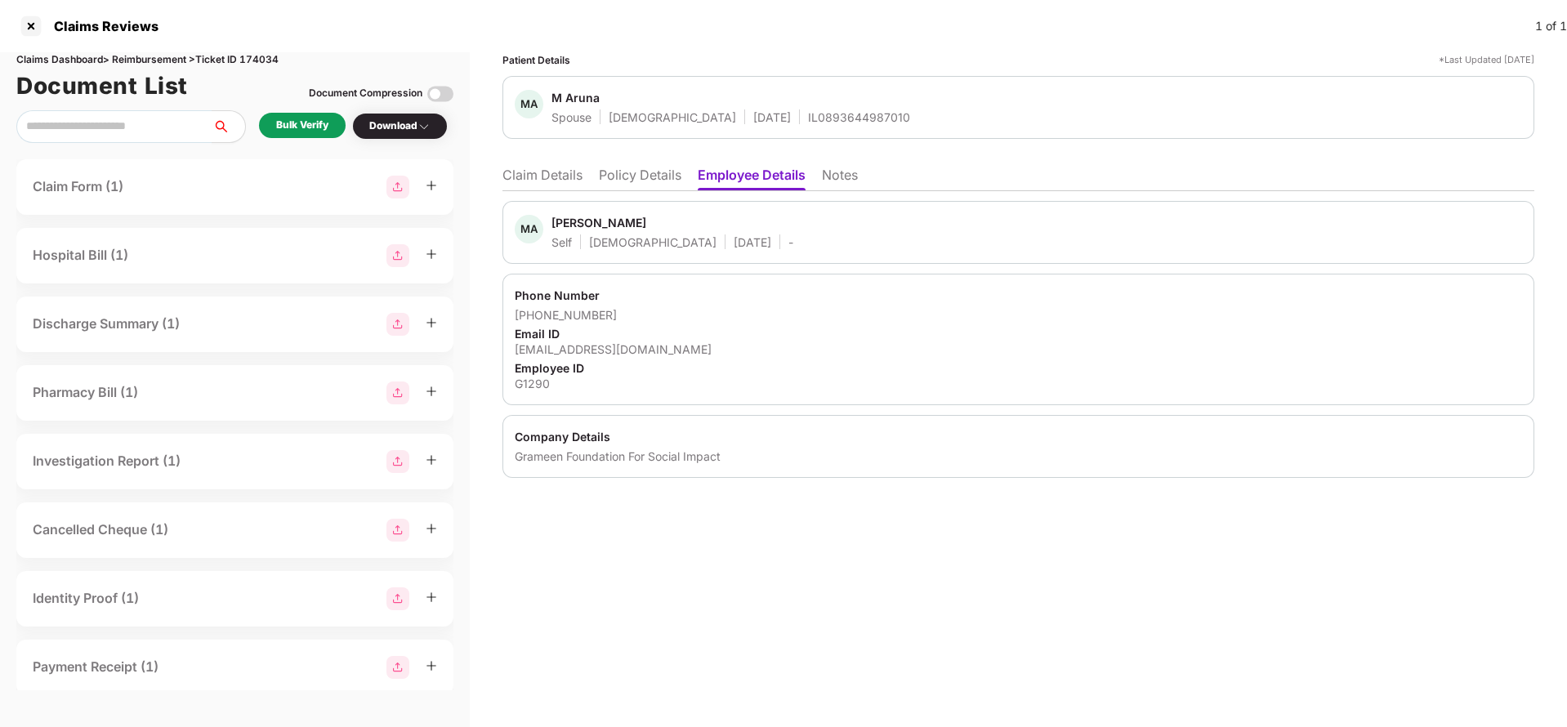
click at [550, 176] on li "Claim Details" at bounding box center [543, 179] width 80 height 24
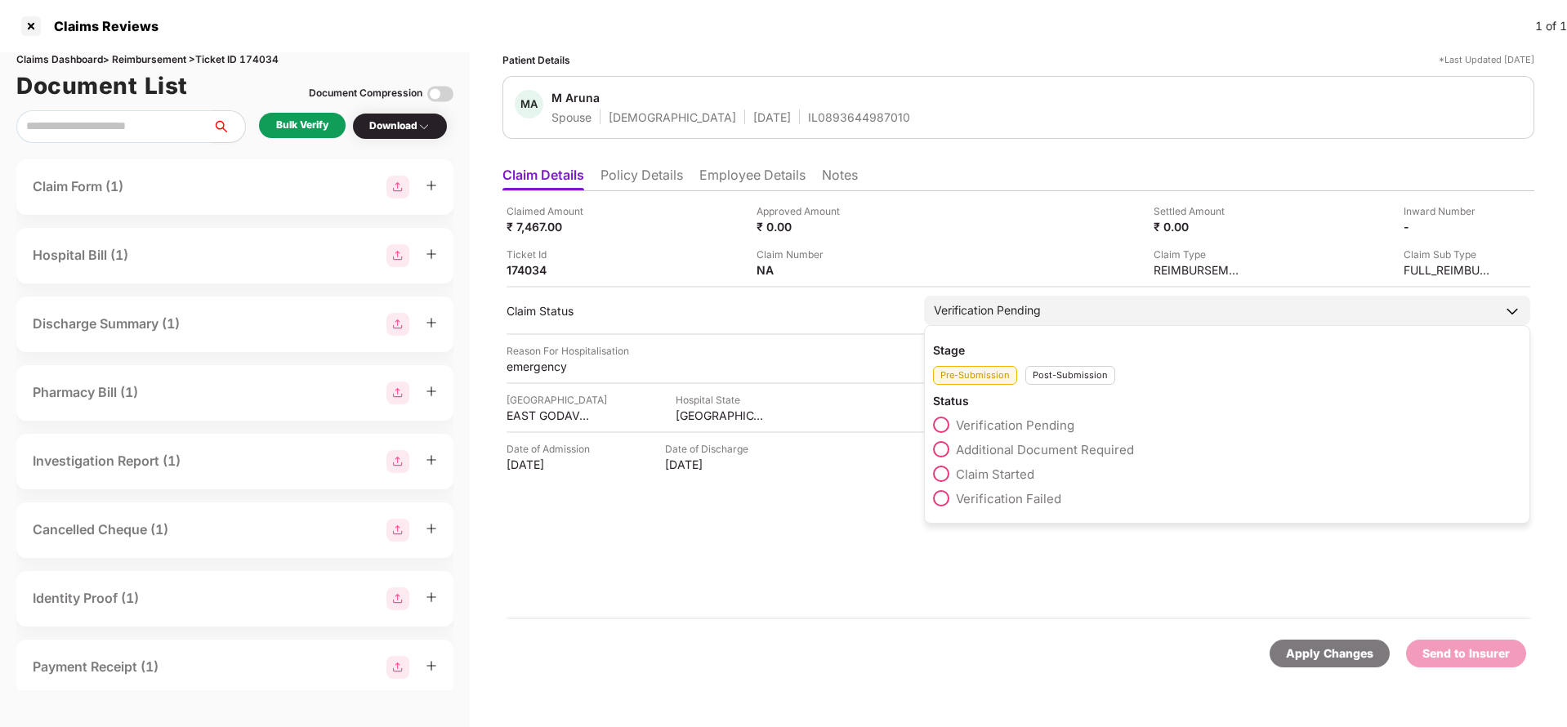
click at [982, 476] on span "Claim Started" at bounding box center [995, 475] width 78 height 16
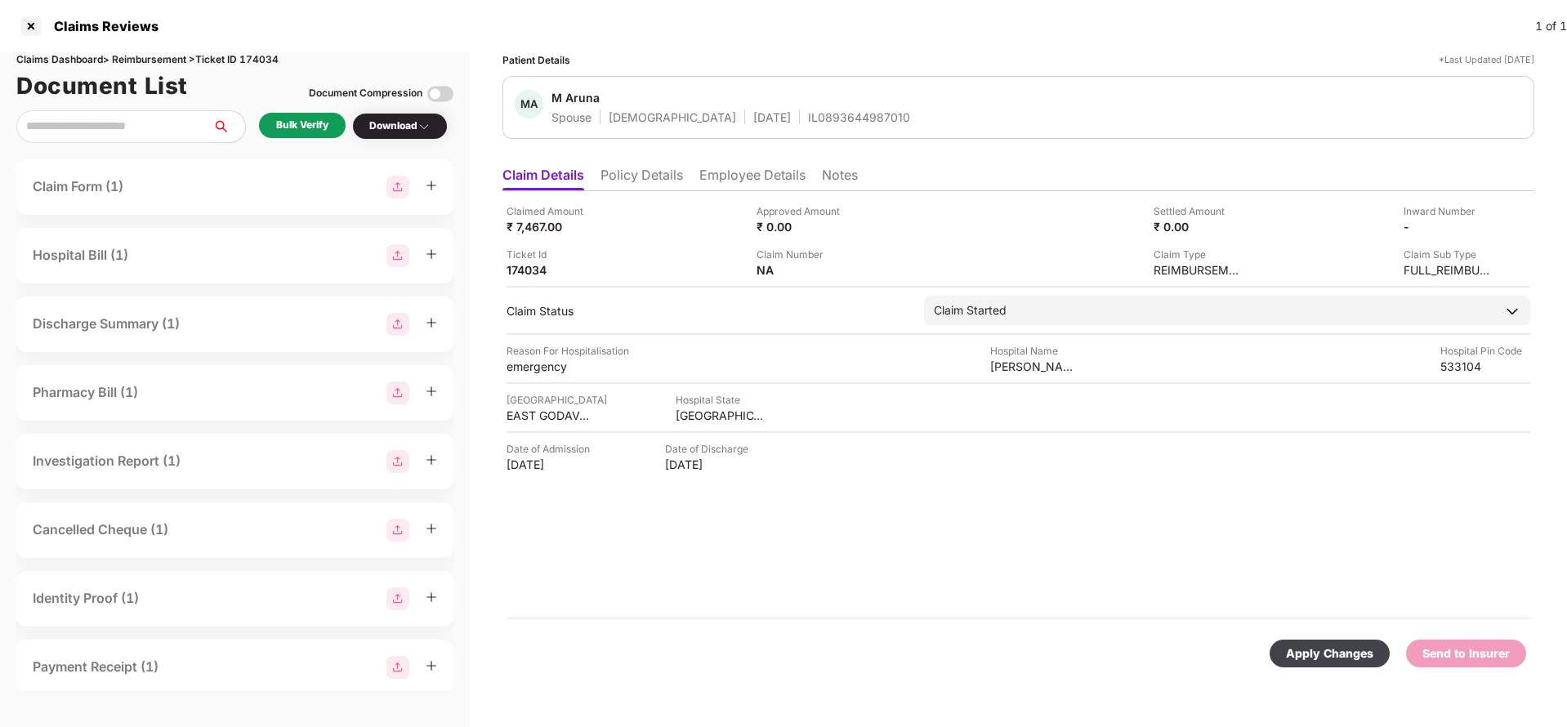
click at [1365, 649] on div "Apply Changes" at bounding box center [1329, 654] width 87 height 18
click at [733, 171] on li "Employee Details" at bounding box center [752, 179] width 106 height 24
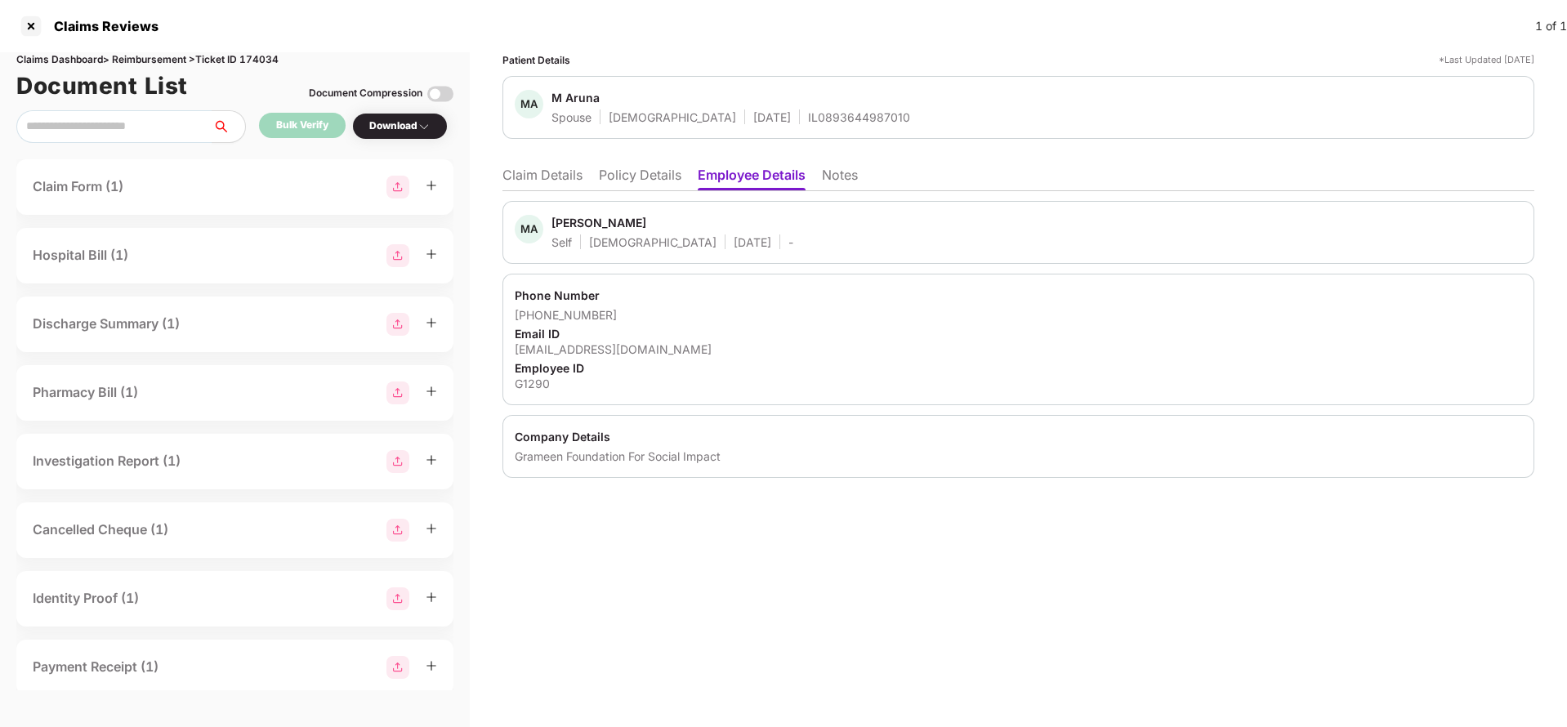
click at [552, 178] on li "Claim Details" at bounding box center [543, 179] width 80 height 24
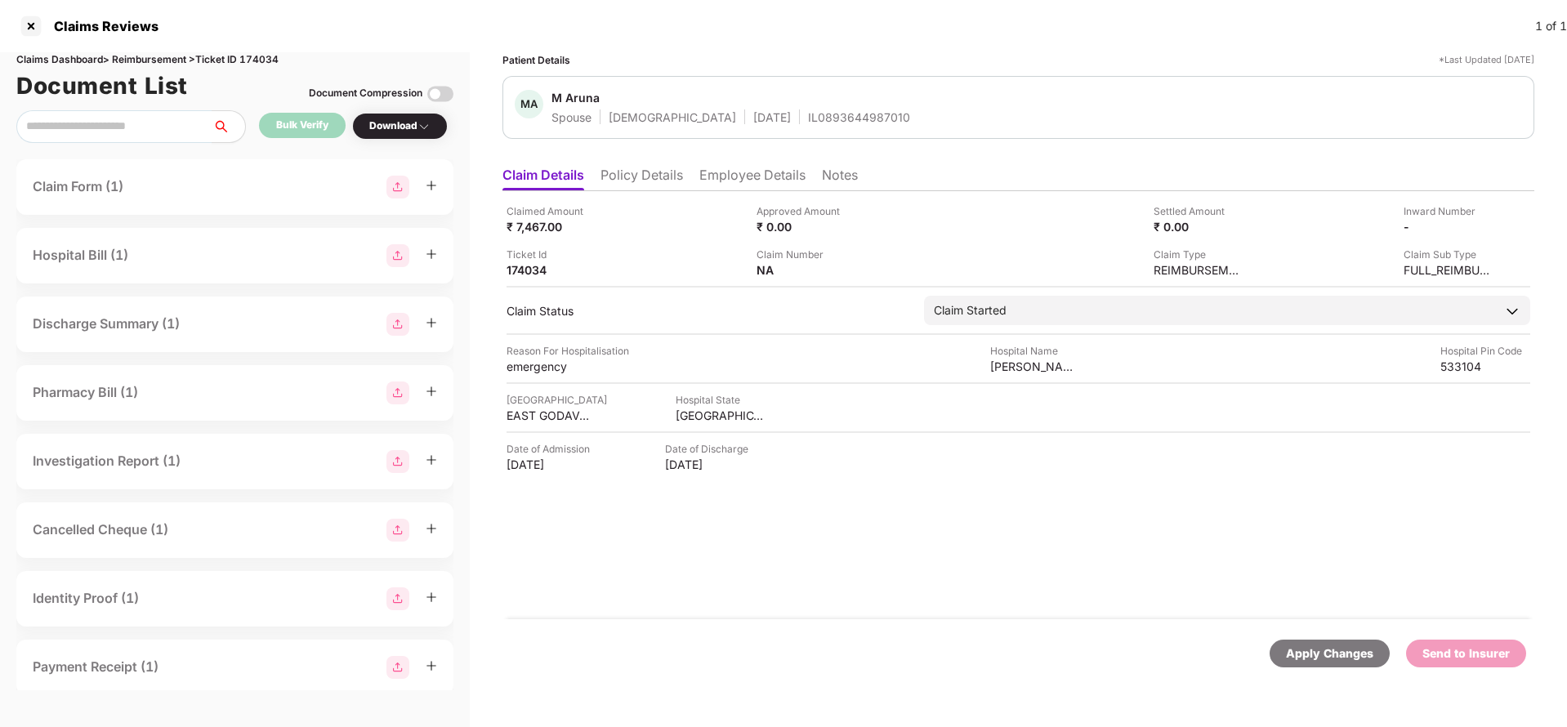
click at [1356, 667] on div "Apply Changes" at bounding box center [1330, 654] width 120 height 28
click at [268, 57] on div "Claims Dashboard > Reimbursement > Ticket ID 174034" at bounding box center [234, 60] width 437 height 16
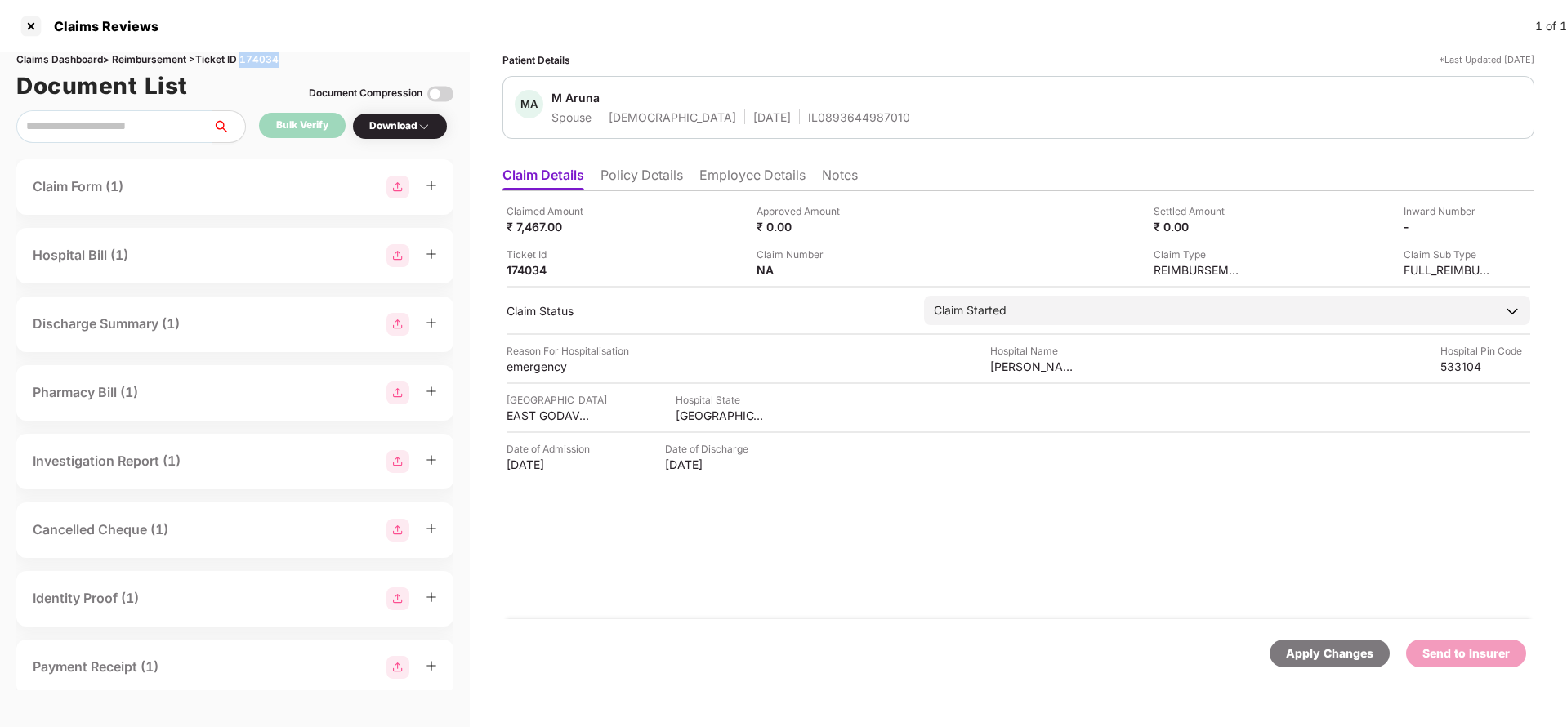
click at [268, 57] on div "Claims Dashboard > Reimbursement > Ticket ID 174034" at bounding box center [234, 60] width 437 height 16
copy div "174034"
click at [1337, 654] on div "Apply Changes" at bounding box center [1329, 654] width 87 height 18
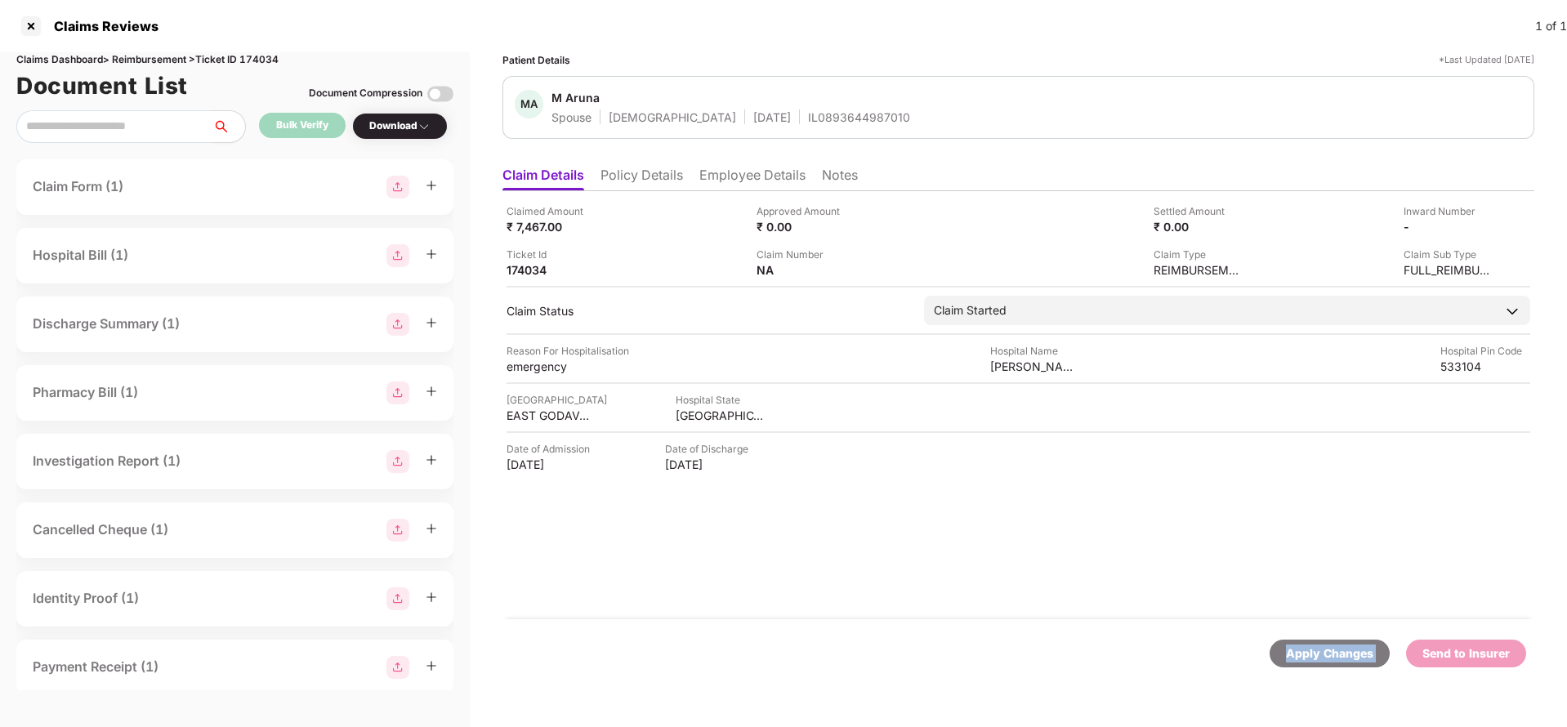
click at [1337, 654] on div "Apply Changes" at bounding box center [1329, 654] width 87 height 18
click at [625, 176] on li "Policy Details" at bounding box center [642, 179] width 83 height 24
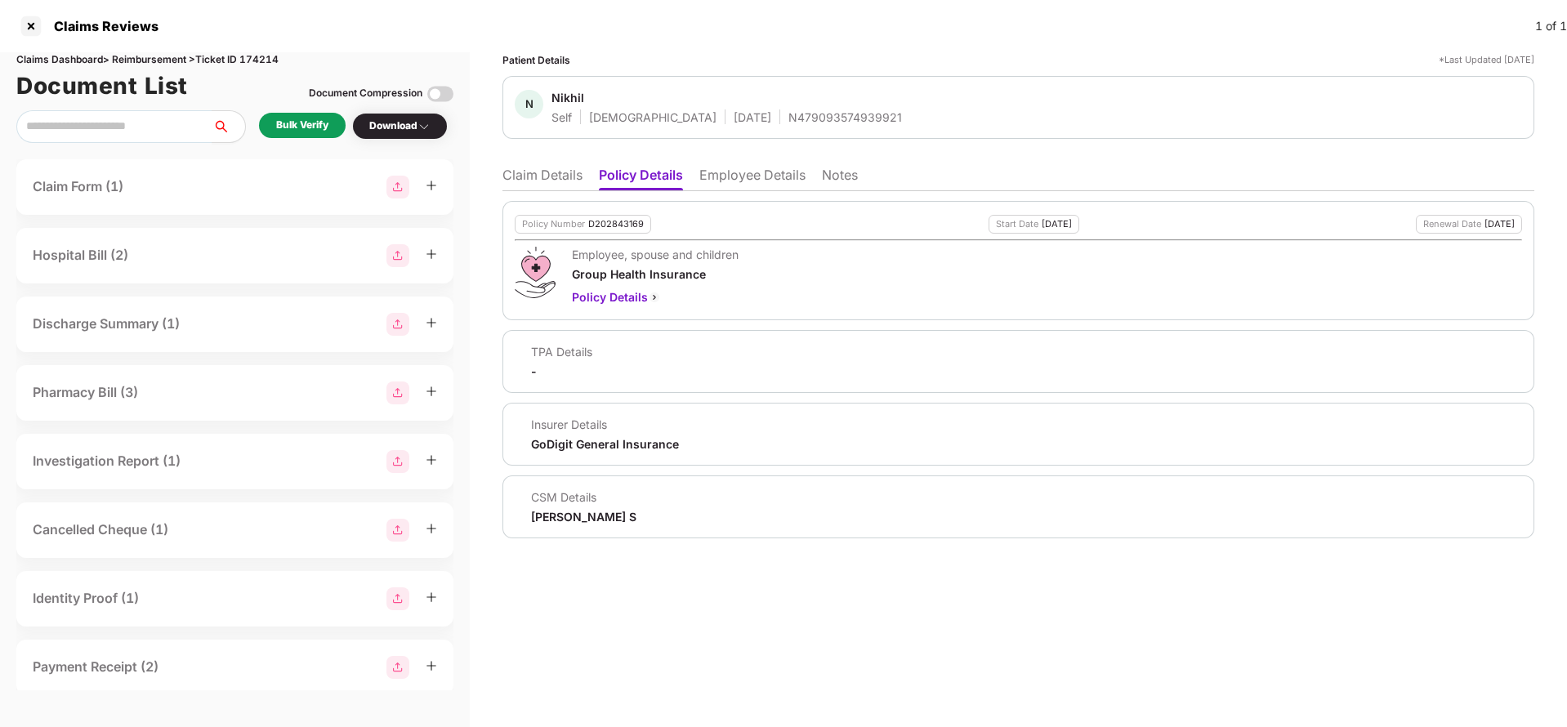
click at [737, 184] on li "Employee Details" at bounding box center [752, 179] width 106 height 24
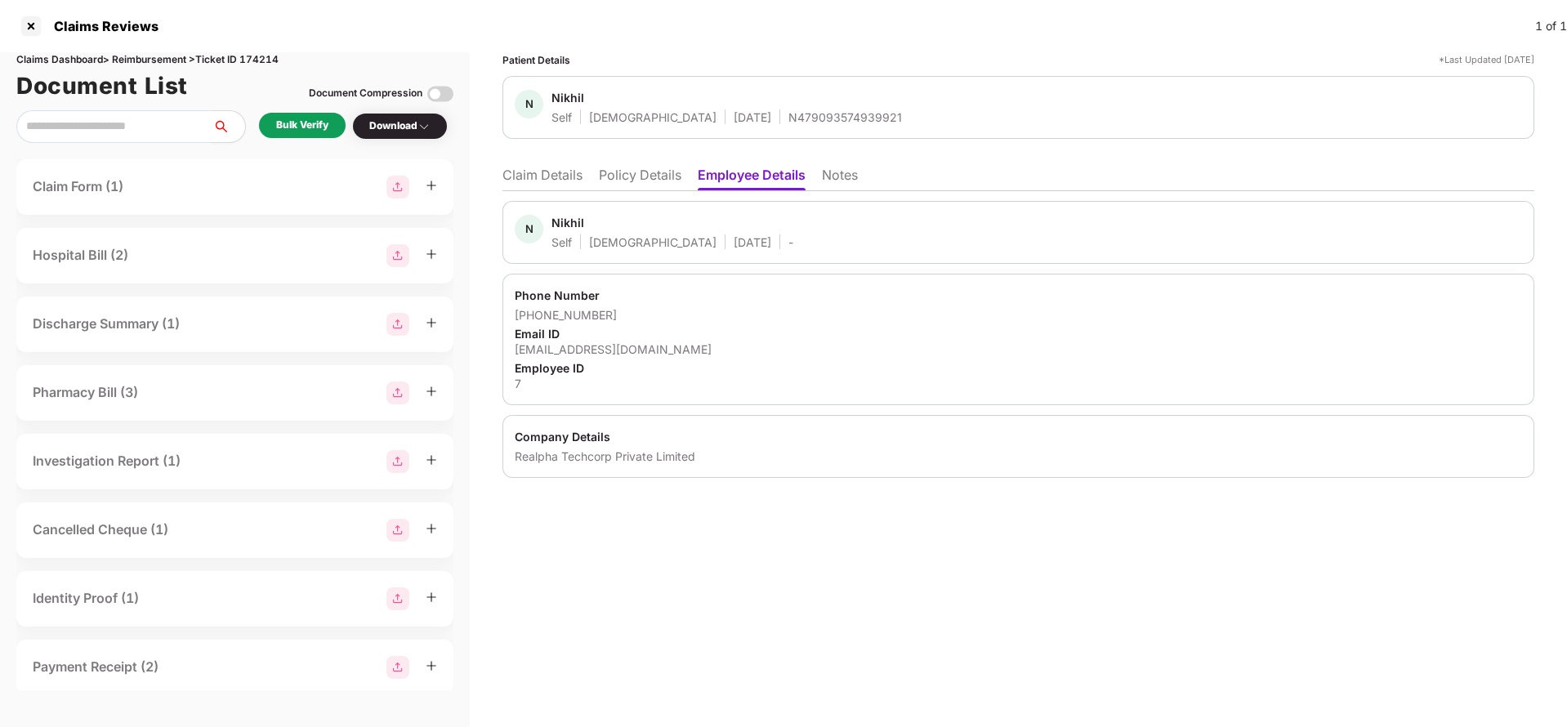
click at [629, 174] on li "Policy Details" at bounding box center [640, 179] width 83 height 24
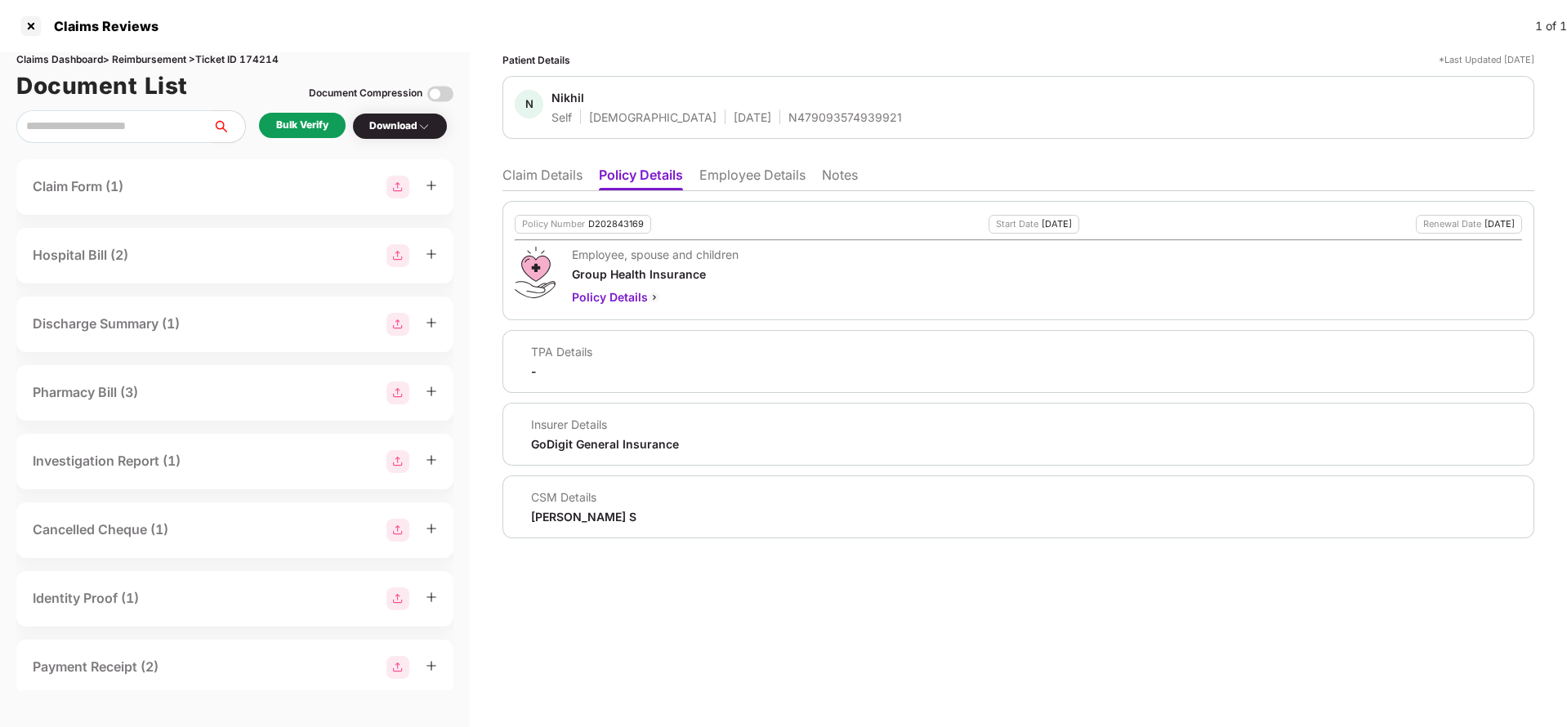
click at [546, 177] on li "Claim Details" at bounding box center [543, 179] width 80 height 24
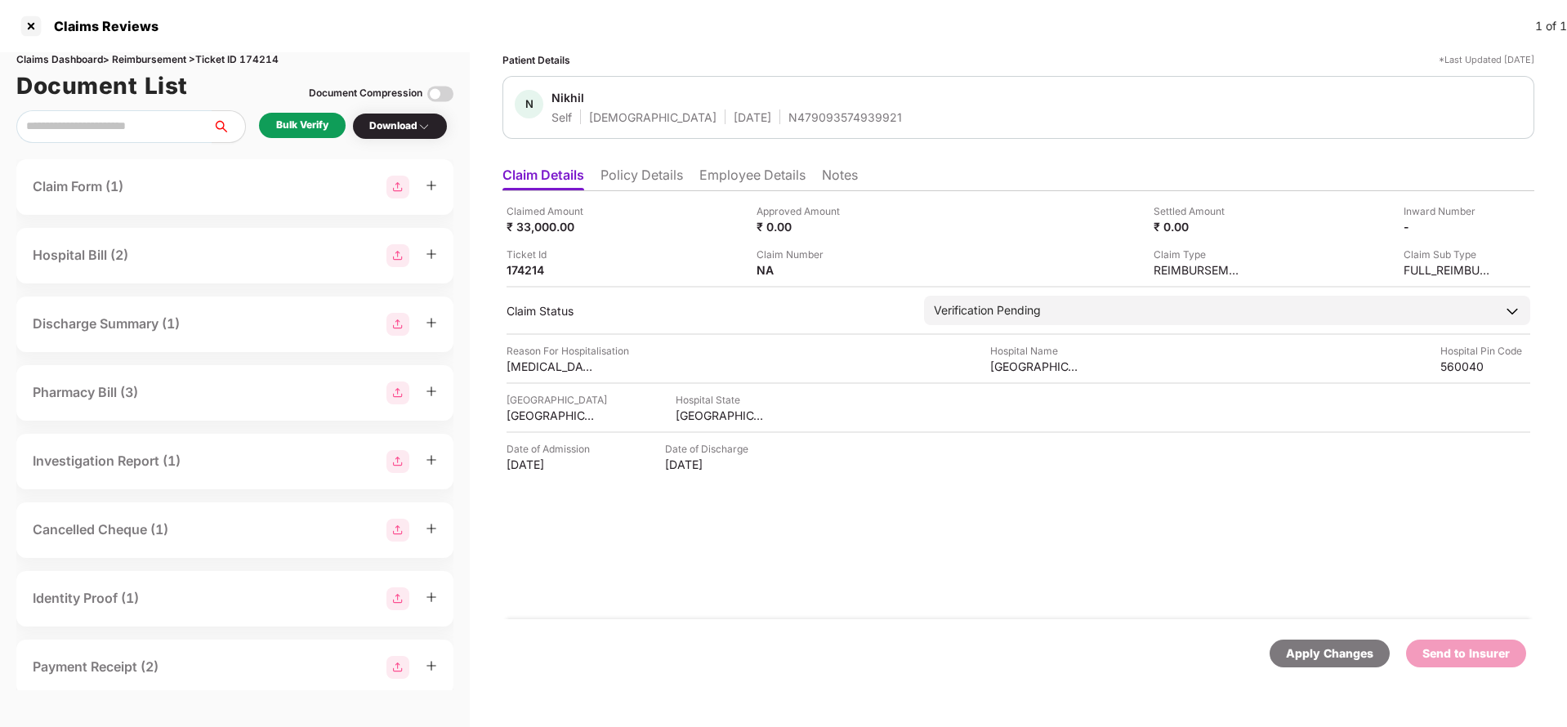
click at [637, 175] on li "Policy Details" at bounding box center [642, 179] width 83 height 24
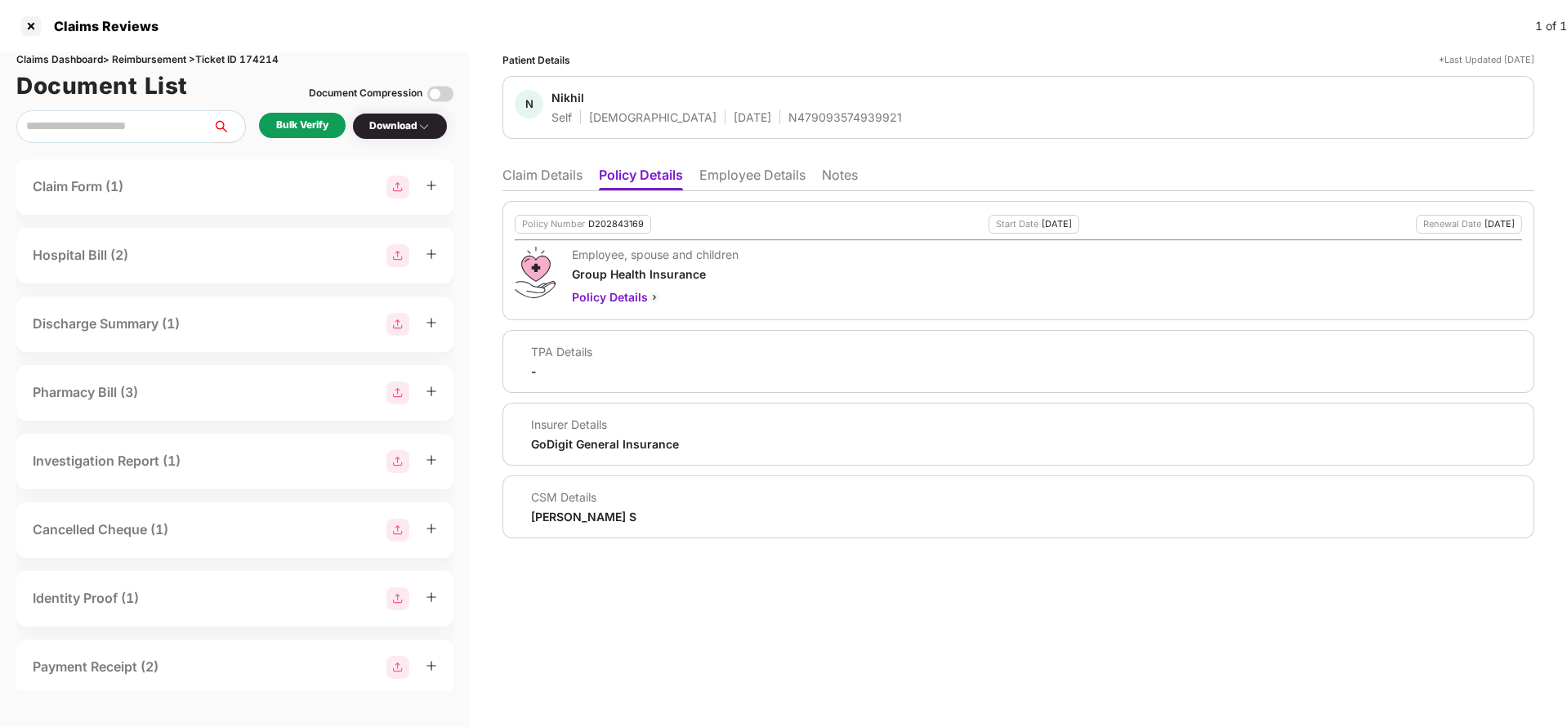
click at [623, 227] on div "D202843169" at bounding box center [616, 224] width 56 height 11
copy div "D202843169"
click at [788, 116] on div "N479093574939921" at bounding box center [845, 117] width 114 height 16
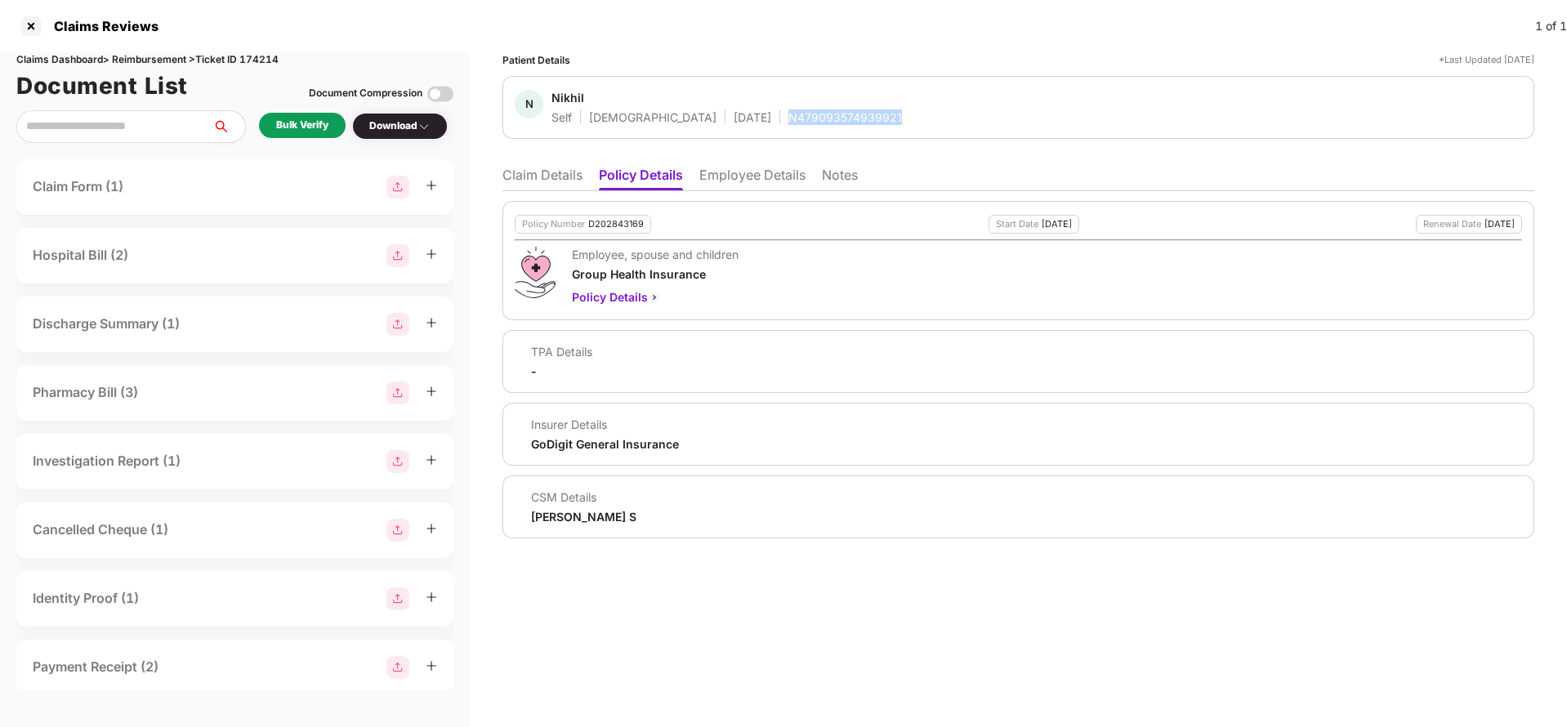
copy div "N479093574939921"
click at [533, 187] on li "Claim Details" at bounding box center [543, 179] width 80 height 24
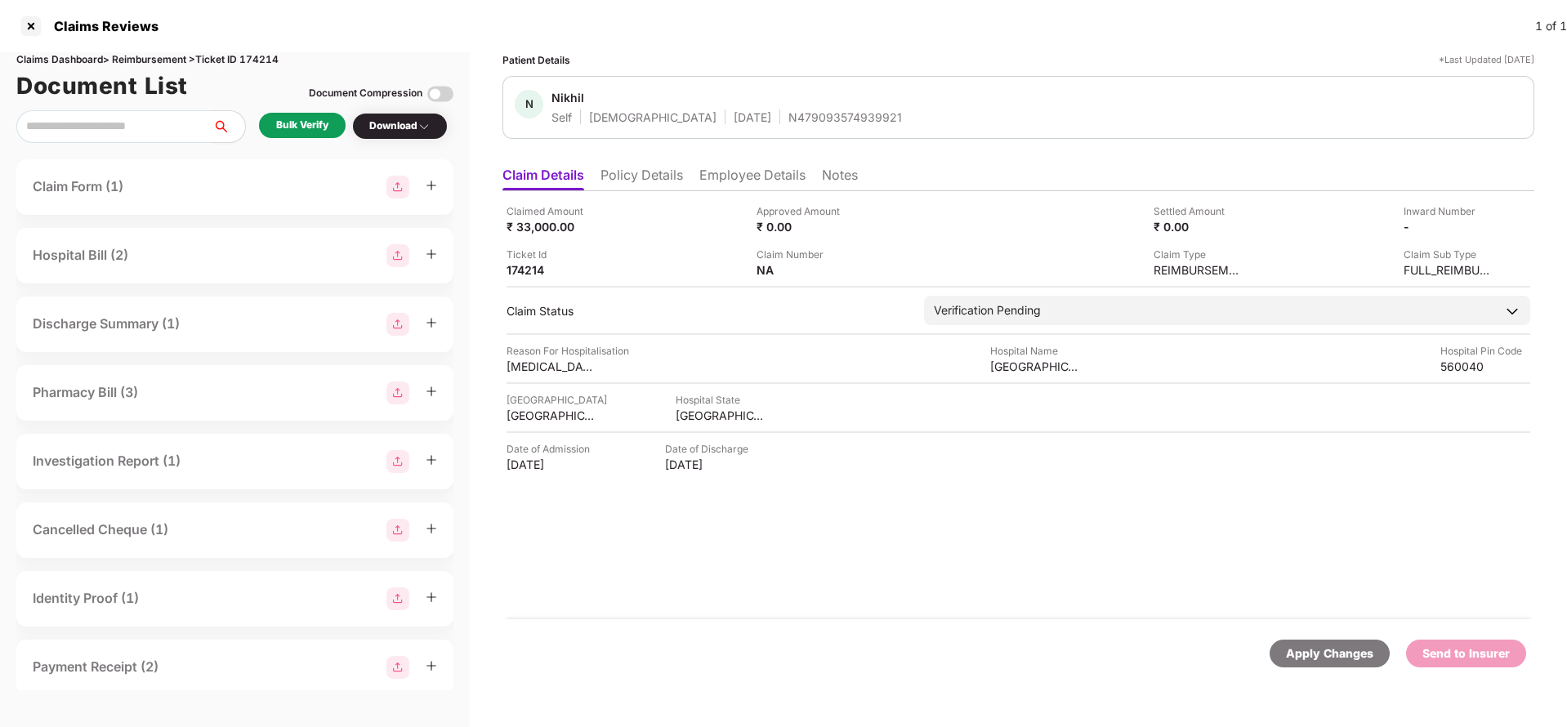
click at [728, 181] on li "Employee Details" at bounding box center [752, 179] width 106 height 24
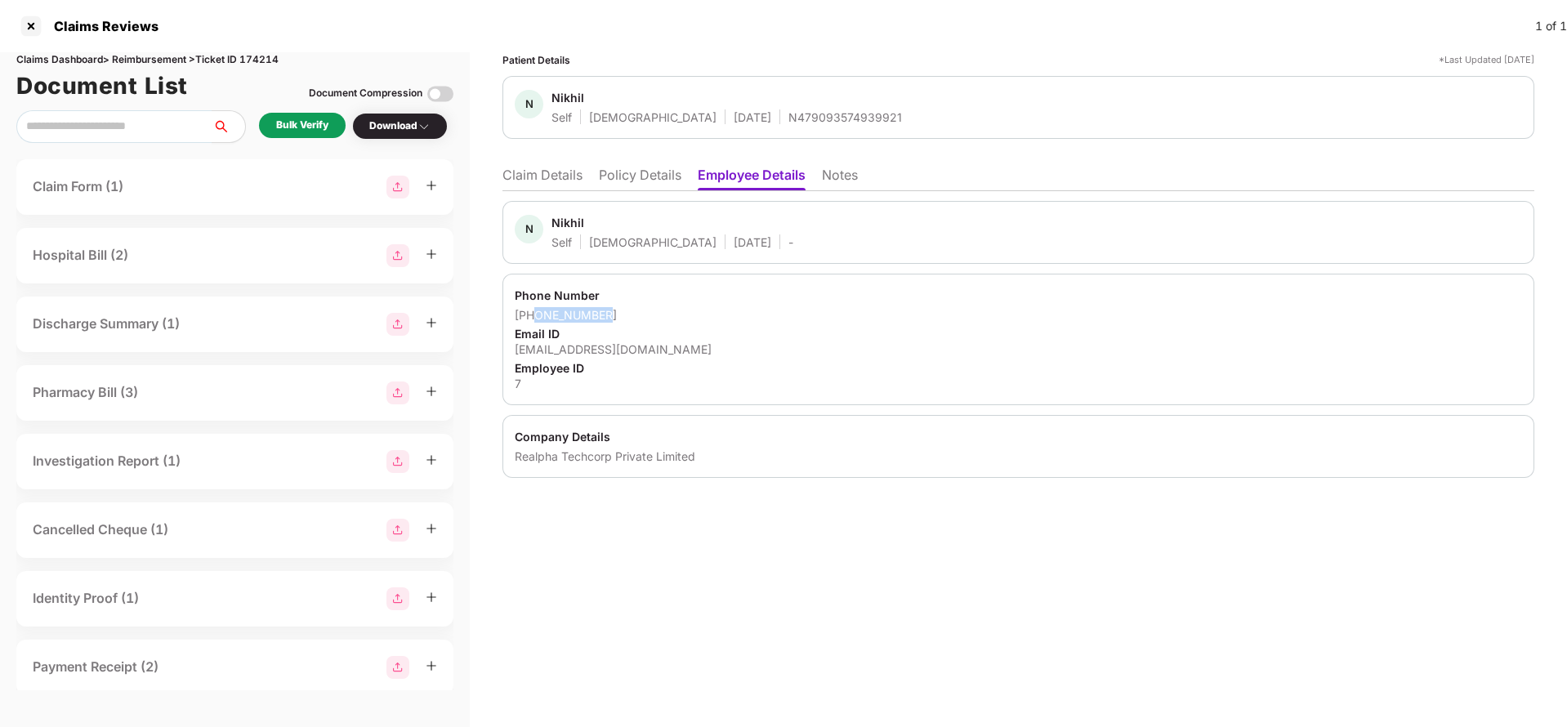
drag, startPoint x: 538, startPoint y: 315, endPoint x: 628, endPoint y: 307, distance: 90.2
click at [628, 307] on div "[PHONE_NUMBER]" at bounding box center [1018, 315] width 1007 height 16
copy div "9100451840"
click at [574, 355] on div "[EMAIL_ADDRESS][DOMAIN_NAME]" at bounding box center [1018, 350] width 1007 height 16
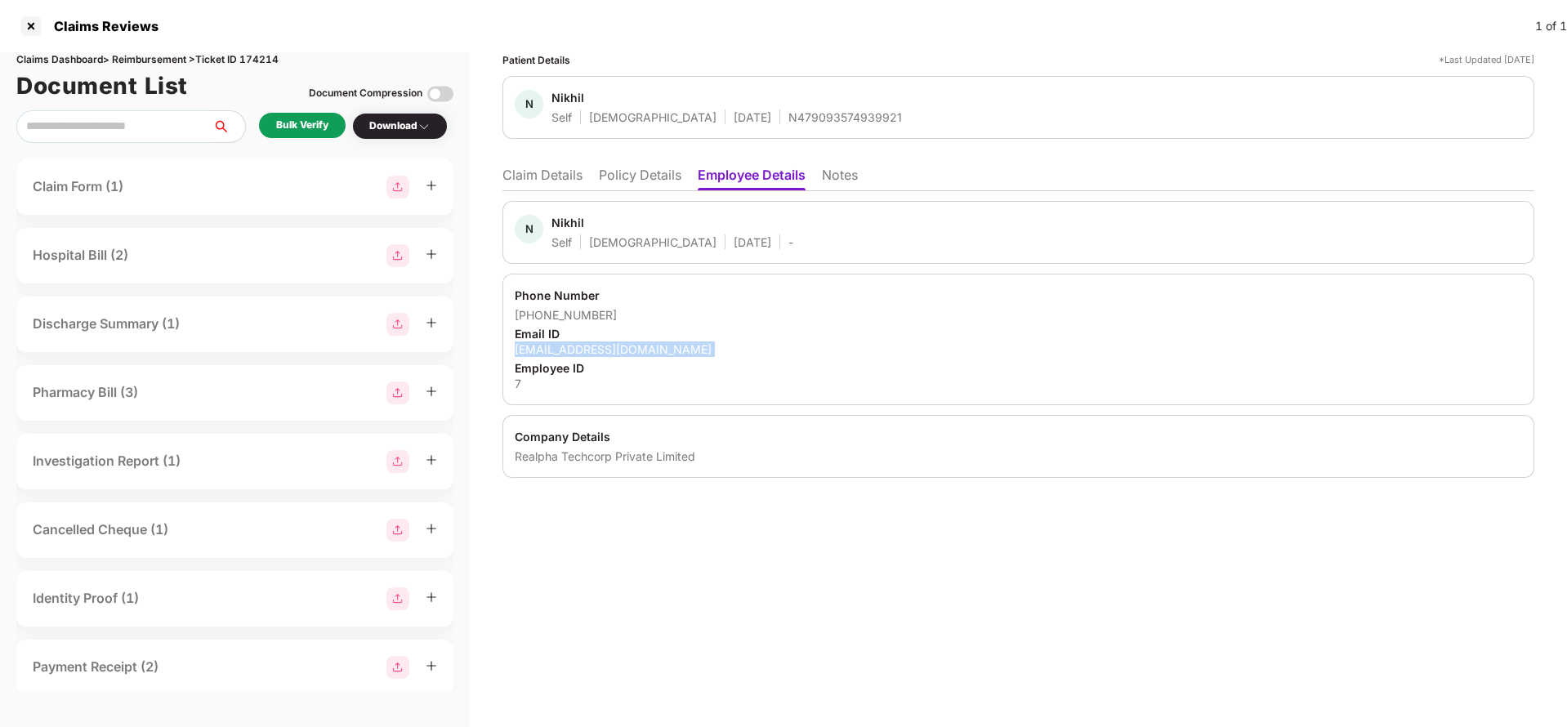
click at [574, 355] on div "nikhil@realpha.com" at bounding box center [1018, 350] width 1007 height 16
copy div "nikhil@realpha.com"
click at [556, 171] on li "Claim Details" at bounding box center [543, 179] width 80 height 24
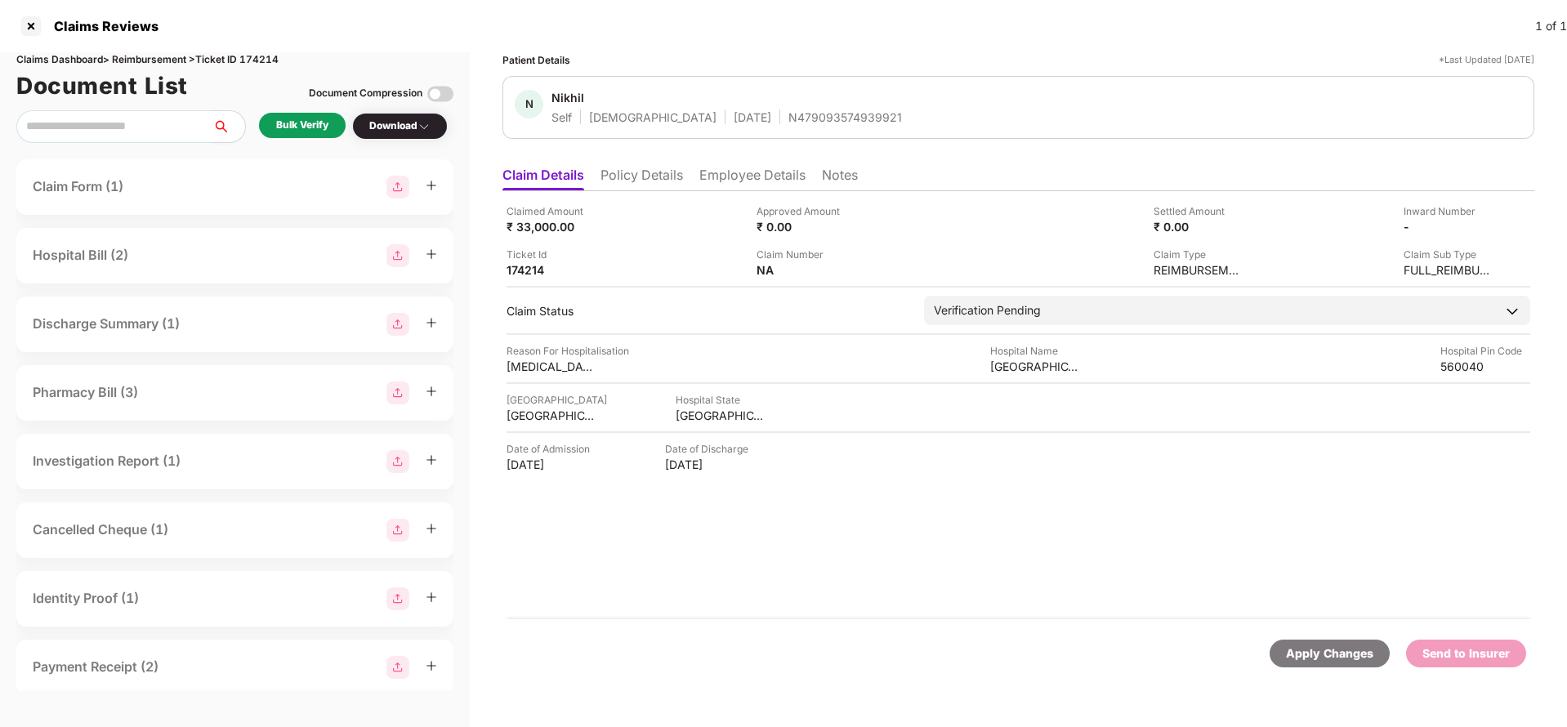
click at [535, 373] on div "TYPHOID" at bounding box center [552, 367] width 90 height 16
copy div "TYPHOID"
click at [1030, 364] on div "VIJAYANAGAR HOSPITAL" at bounding box center [1035, 367] width 90 height 16
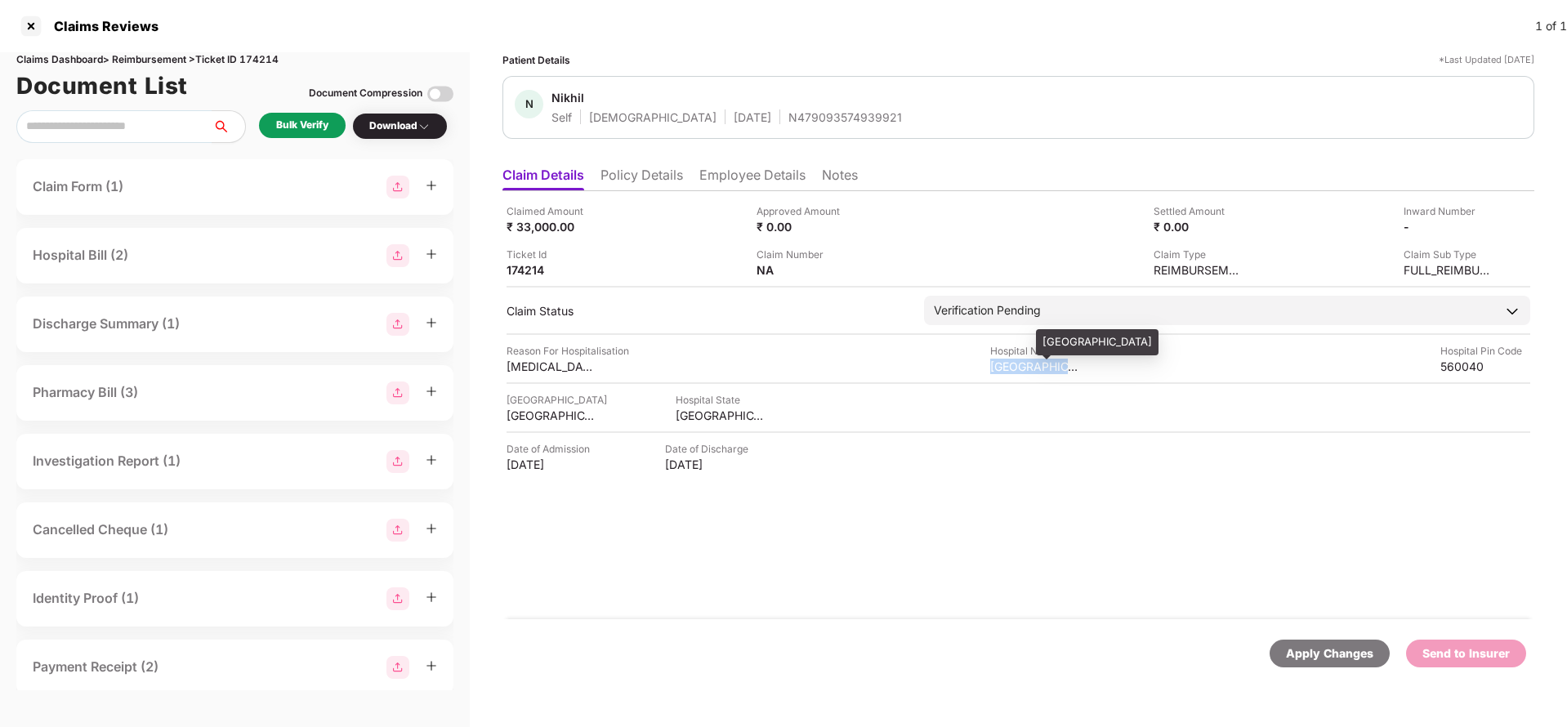
click at [1030, 364] on div "VIJAYANAGAR HOSPITAL" at bounding box center [1035, 367] width 90 height 16
copy div "VIJAYANAGAR HOSPITAL"
click at [287, 115] on div "Bulk Verify" at bounding box center [302, 125] width 87 height 25
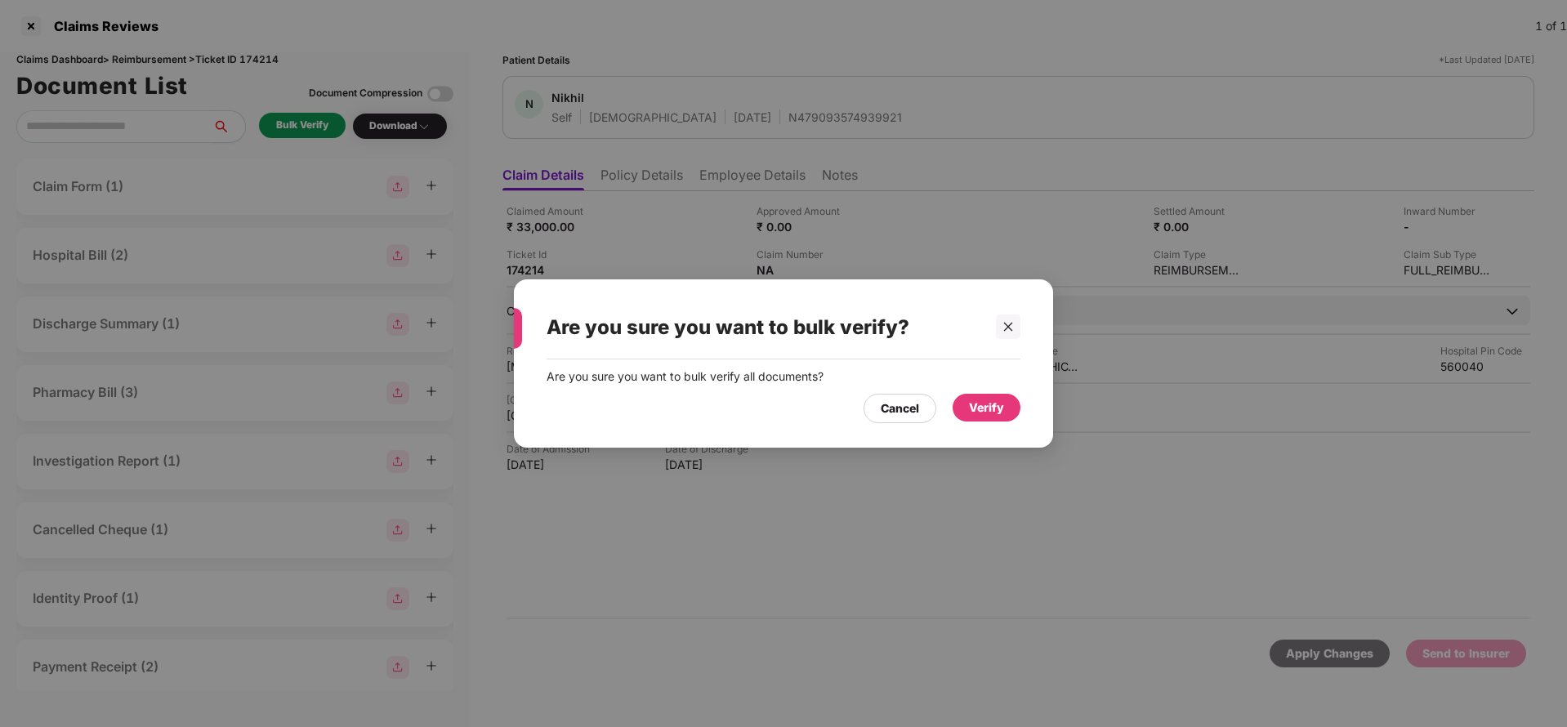
click at [980, 408] on div "Verify" at bounding box center [986, 408] width 35 height 18
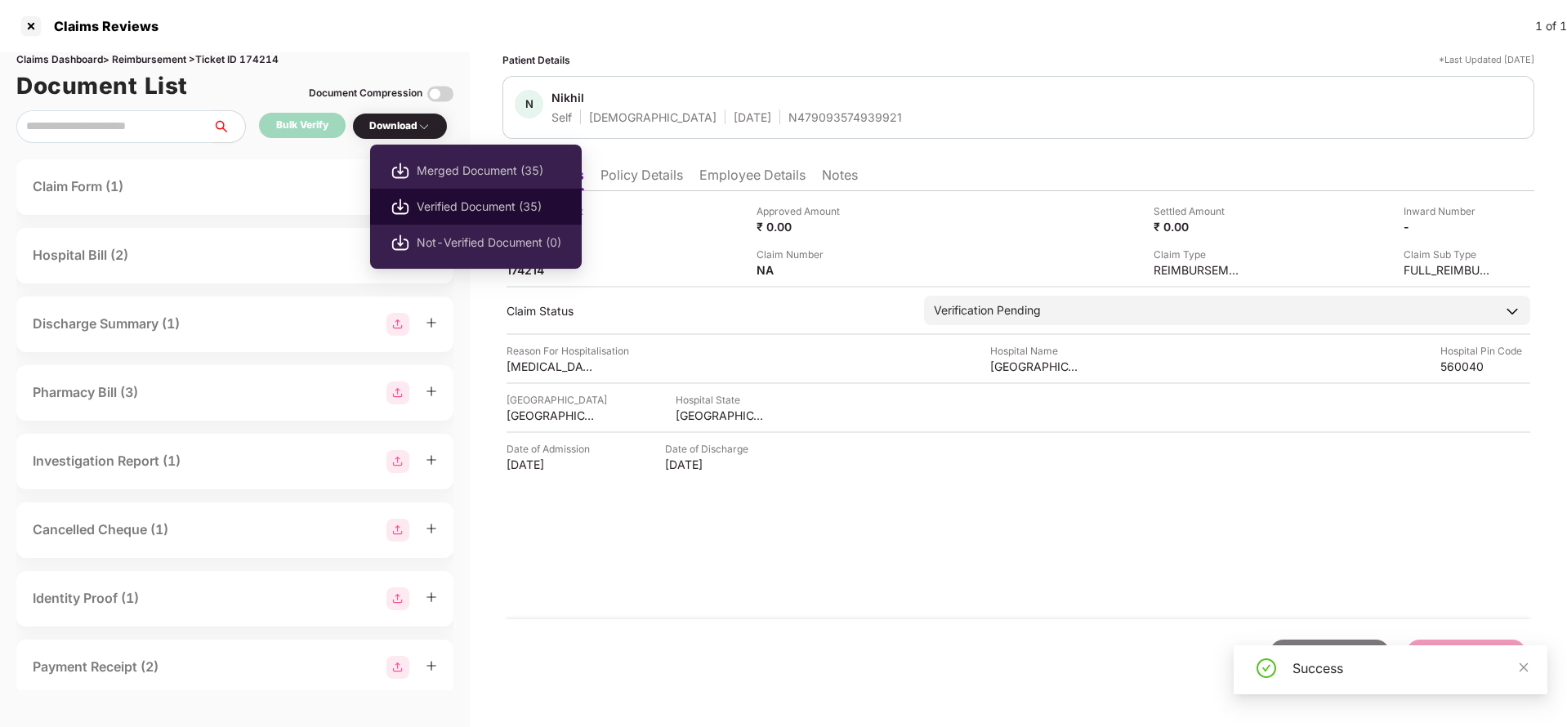
click at [443, 203] on span "Verified Document (35)" at bounding box center [489, 207] width 145 height 18
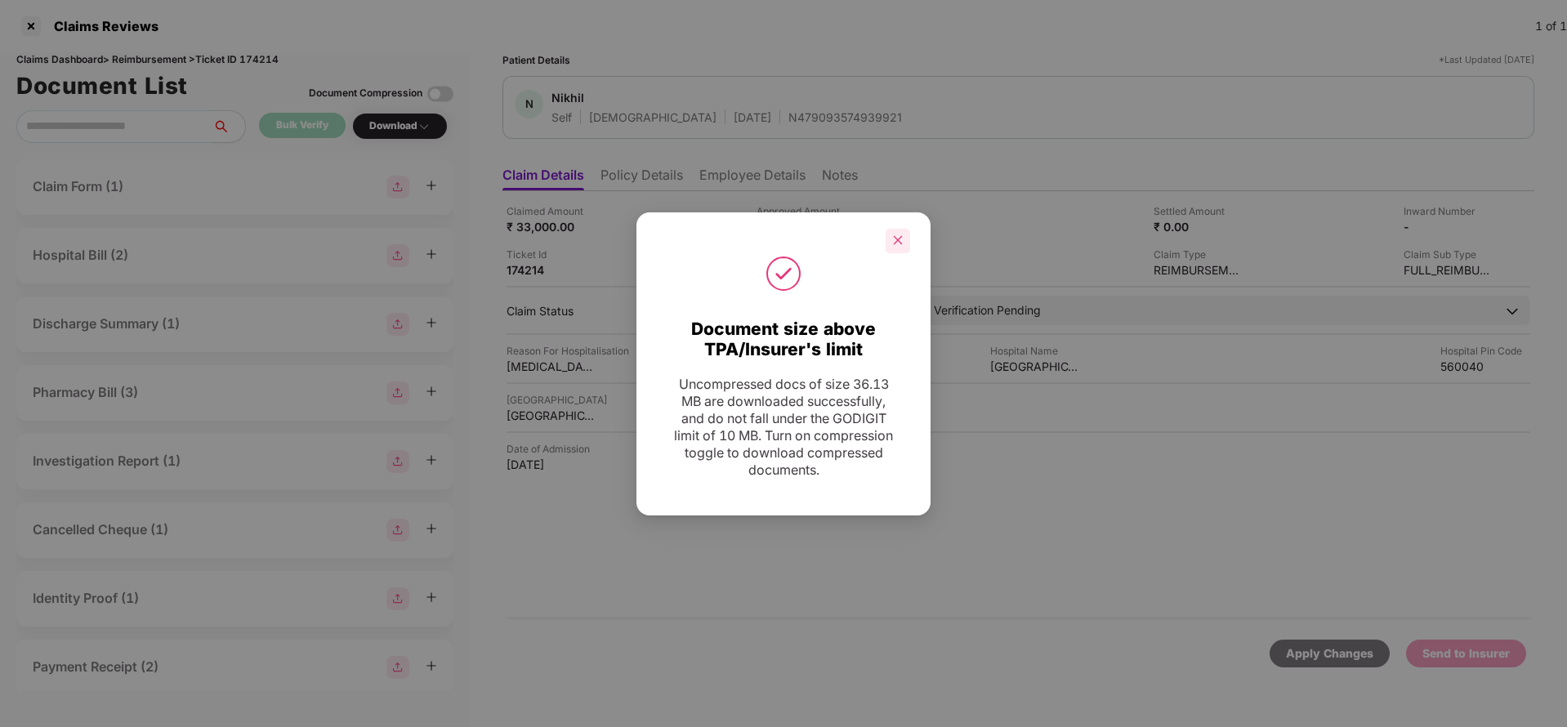
click at [889, 241] on div at bounding box center [898, 241] width 25 height 25
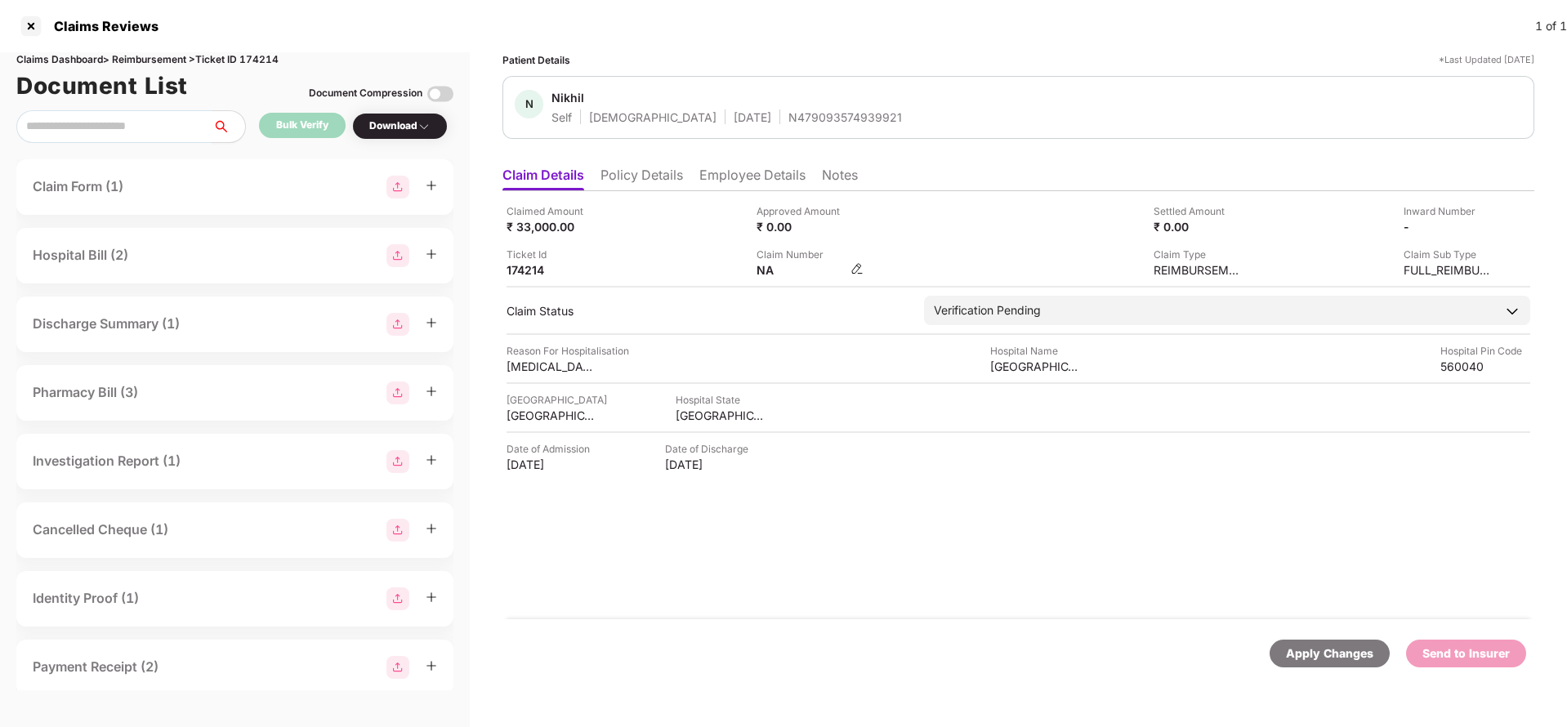
click at [862, 270] on img at bounding box center [857, 268] width 13 height 13
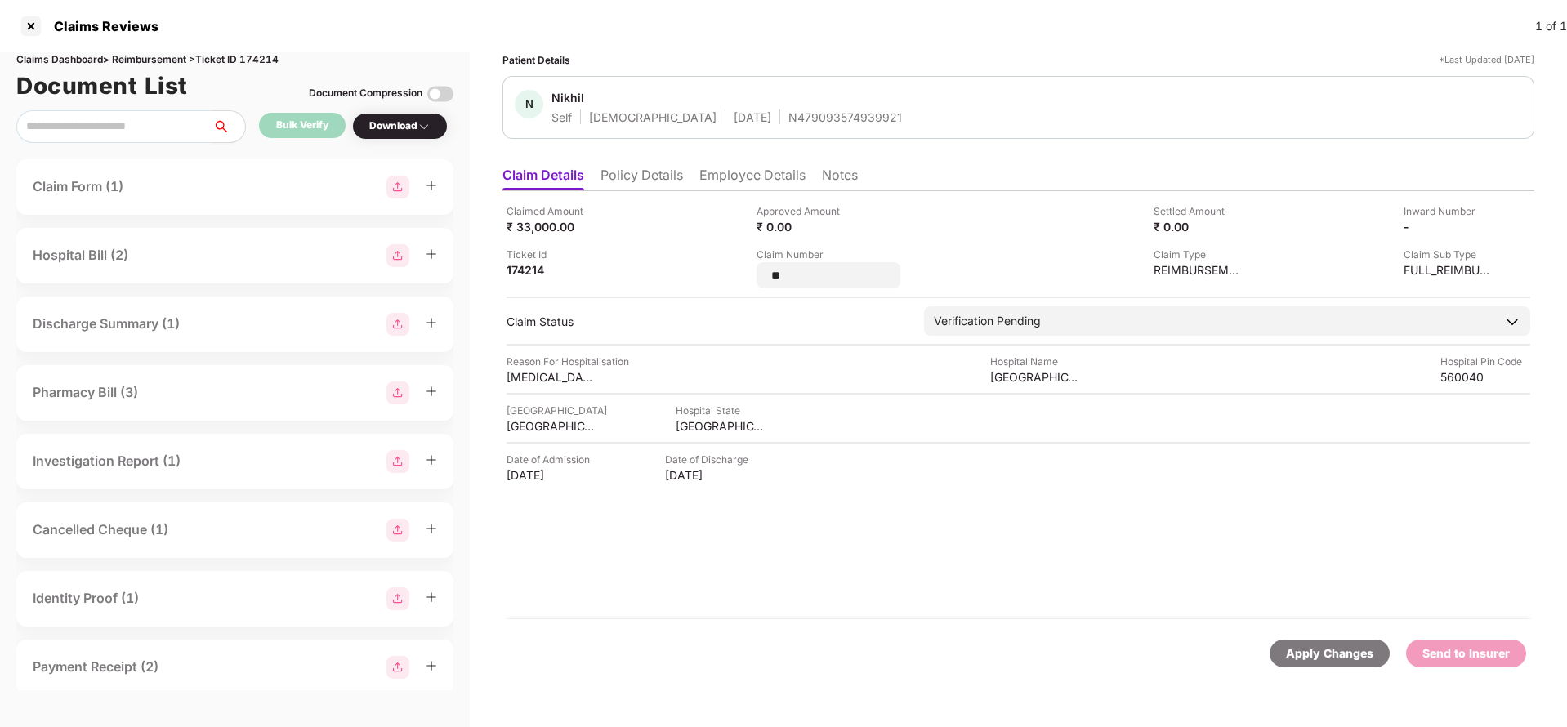
type input "*"
type input "**********"
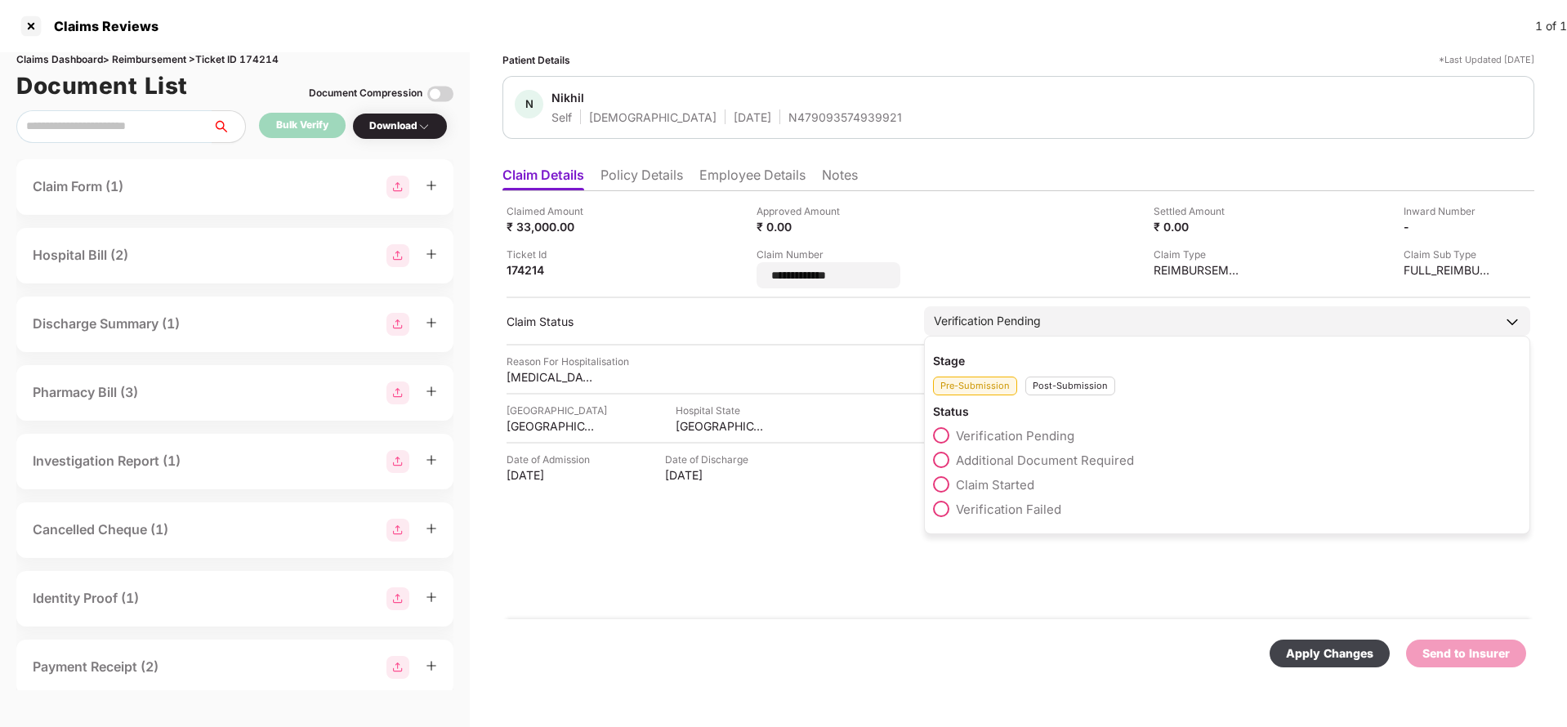
click at [1103, 330] on div "Verification Pending Stage Pre-Submission Post-Submission Status Verification P…" at bounding box center [1227, 320] width 606 height 29
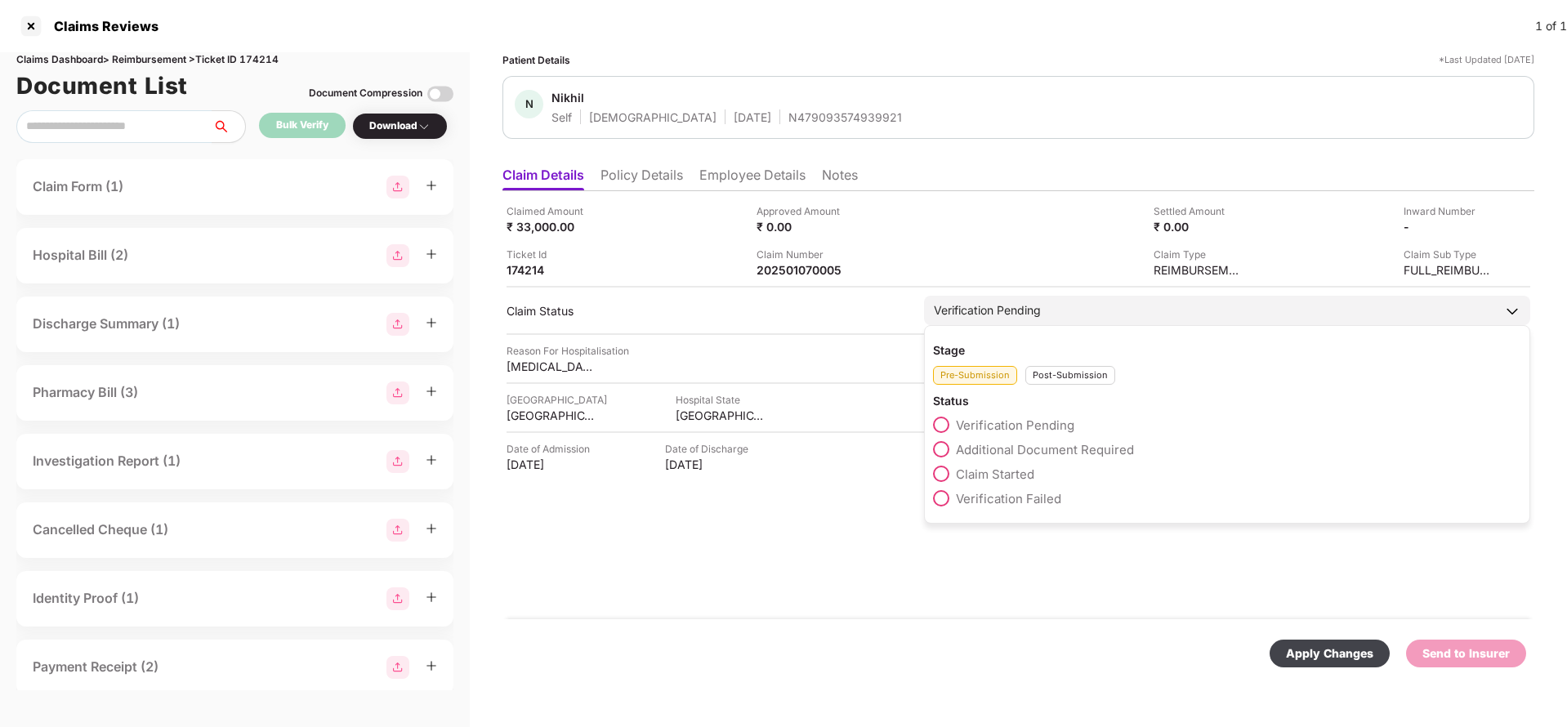
click at [1066, 373] on div "Post-Submission" at bounding box center [1070, 375] width 90 height 19
click at [1025, 447] on span "Claim Under Process" at bounding box center [1017, 450] width 123 height 16
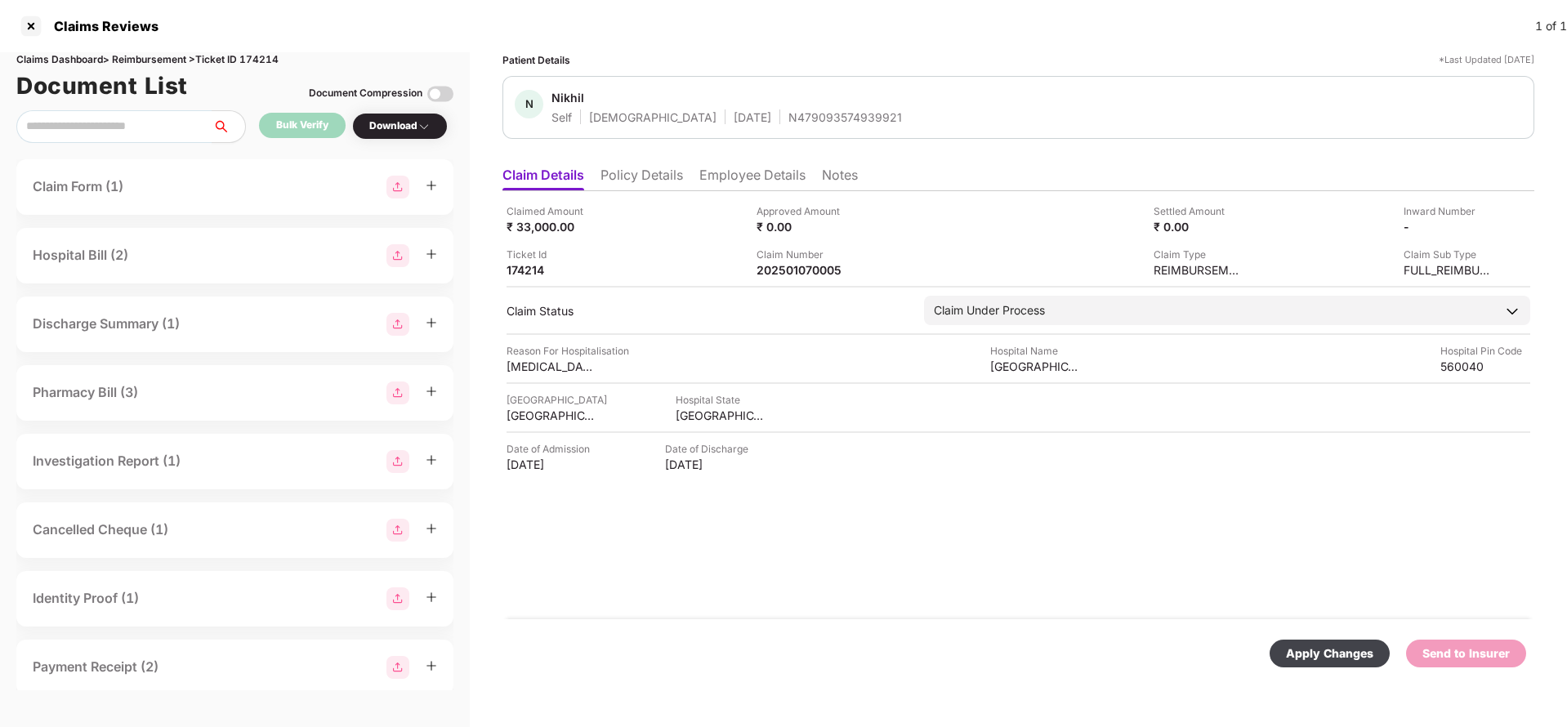
click at [1313, 654] on div "Apply Changes" at bounding box center [1329, 654] width 87 height 18
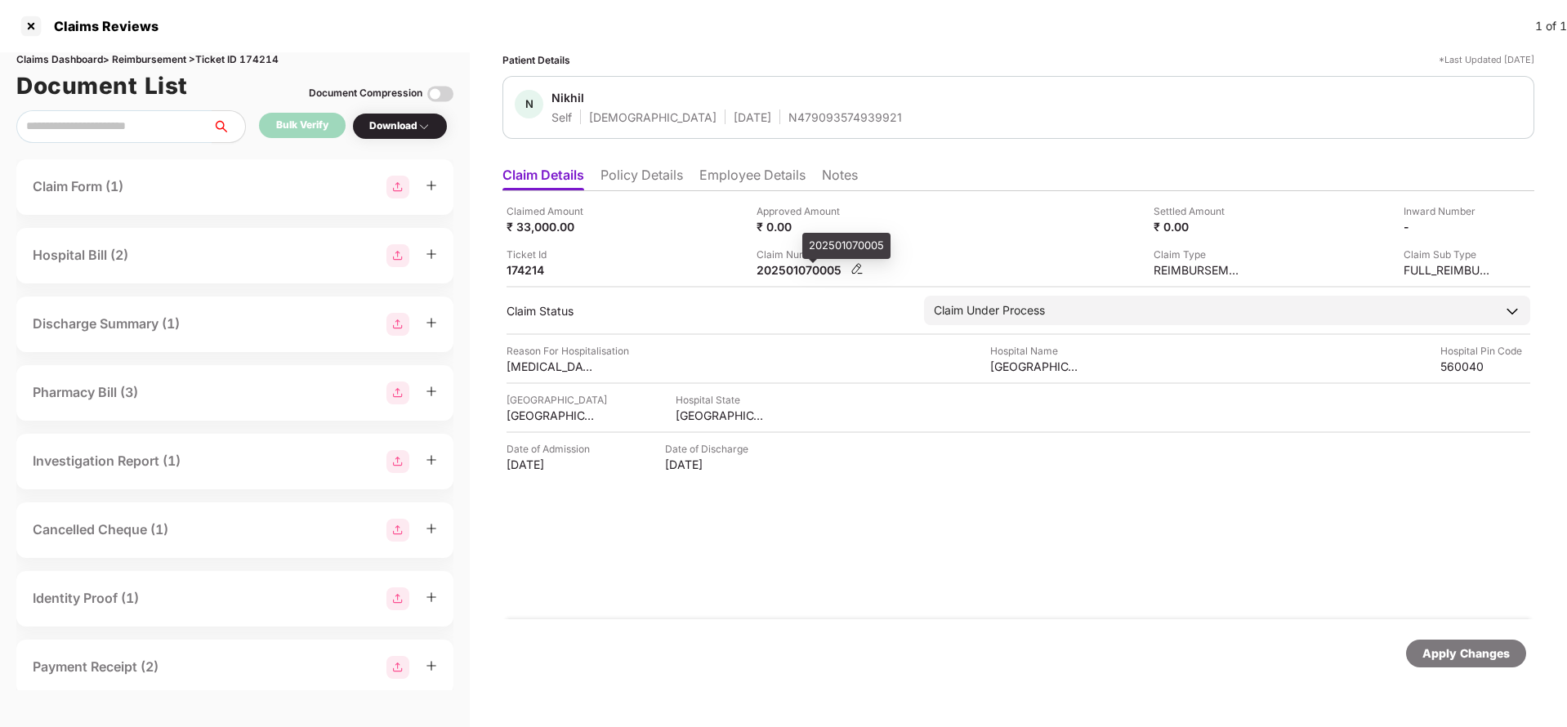
click at [781, 277] on div "202501070005" at bounding box center [802, 270] width 90 height 16
copy div "202501070005"
click at [1490, 653] on div "Apply Changes" at bounding box center [1466, 654] width 87 height 18
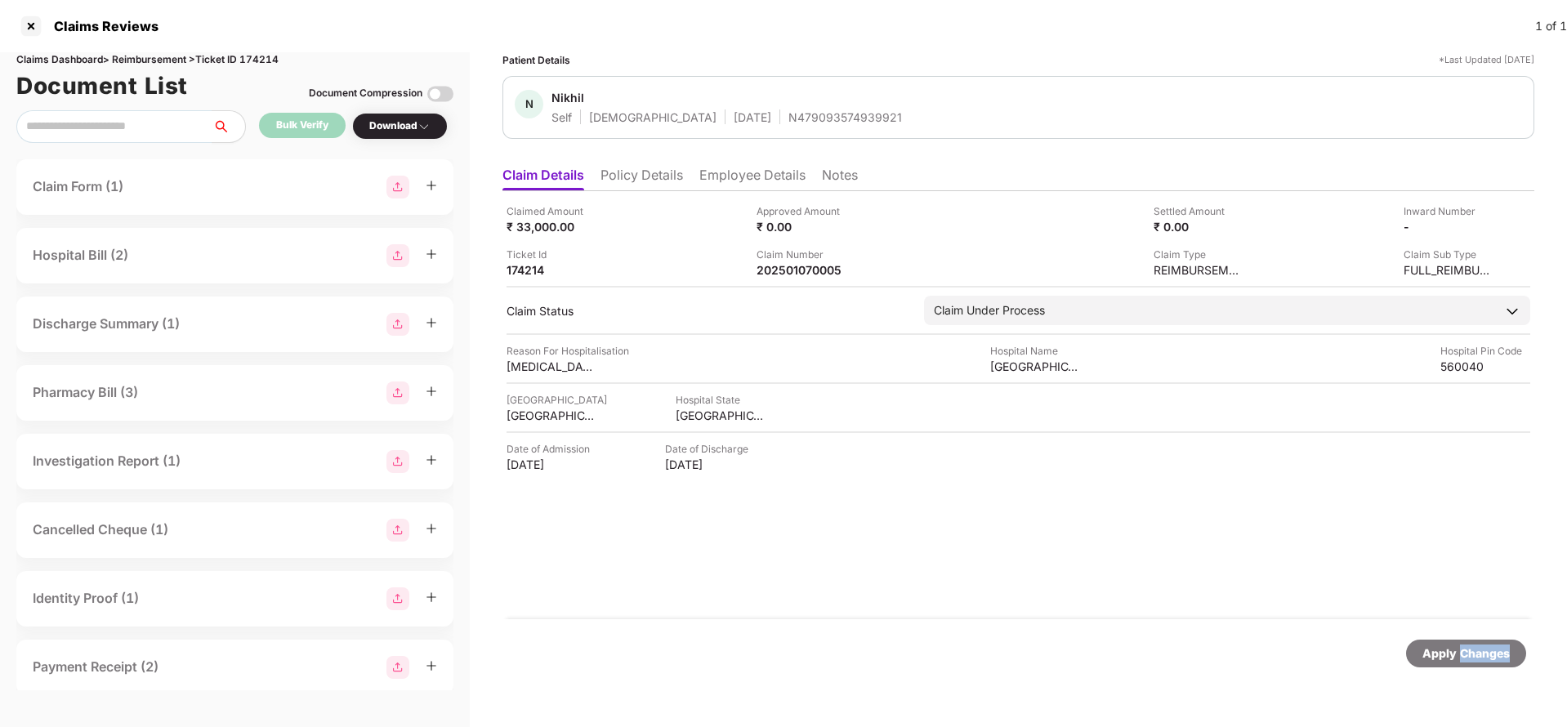
click at [1490, 653] on div "Apply Changes" at bounding box center [1466, 654] width 87 height 18
click at [266, 60] on div "Claims Dashboard > Reimbursement > Ticket ID 174214" at bounding box center [234, 60] width 437 height 16
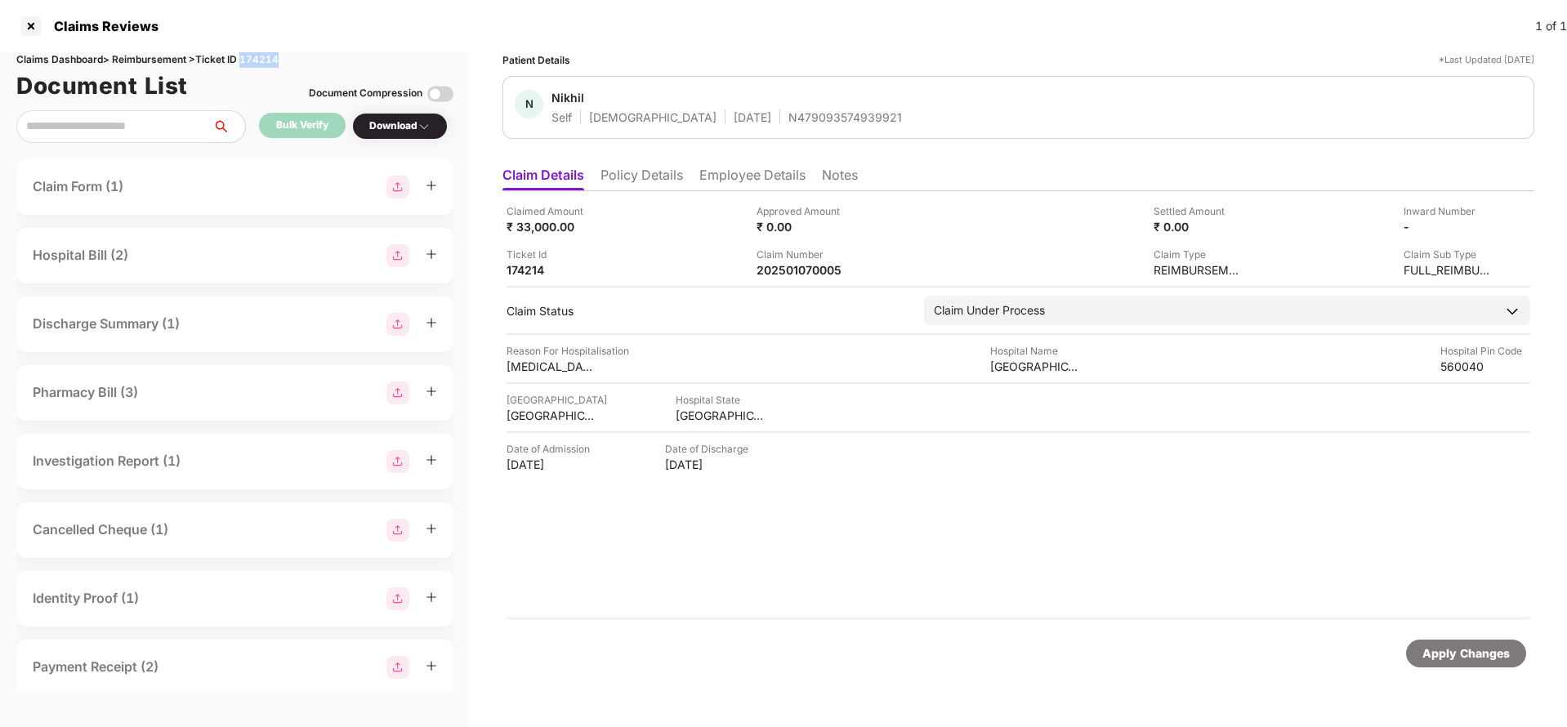
copy div "174214"
click at [1467, 655] on div "Apply Changes" at bounding box center [1466, 654] width 87 height 18
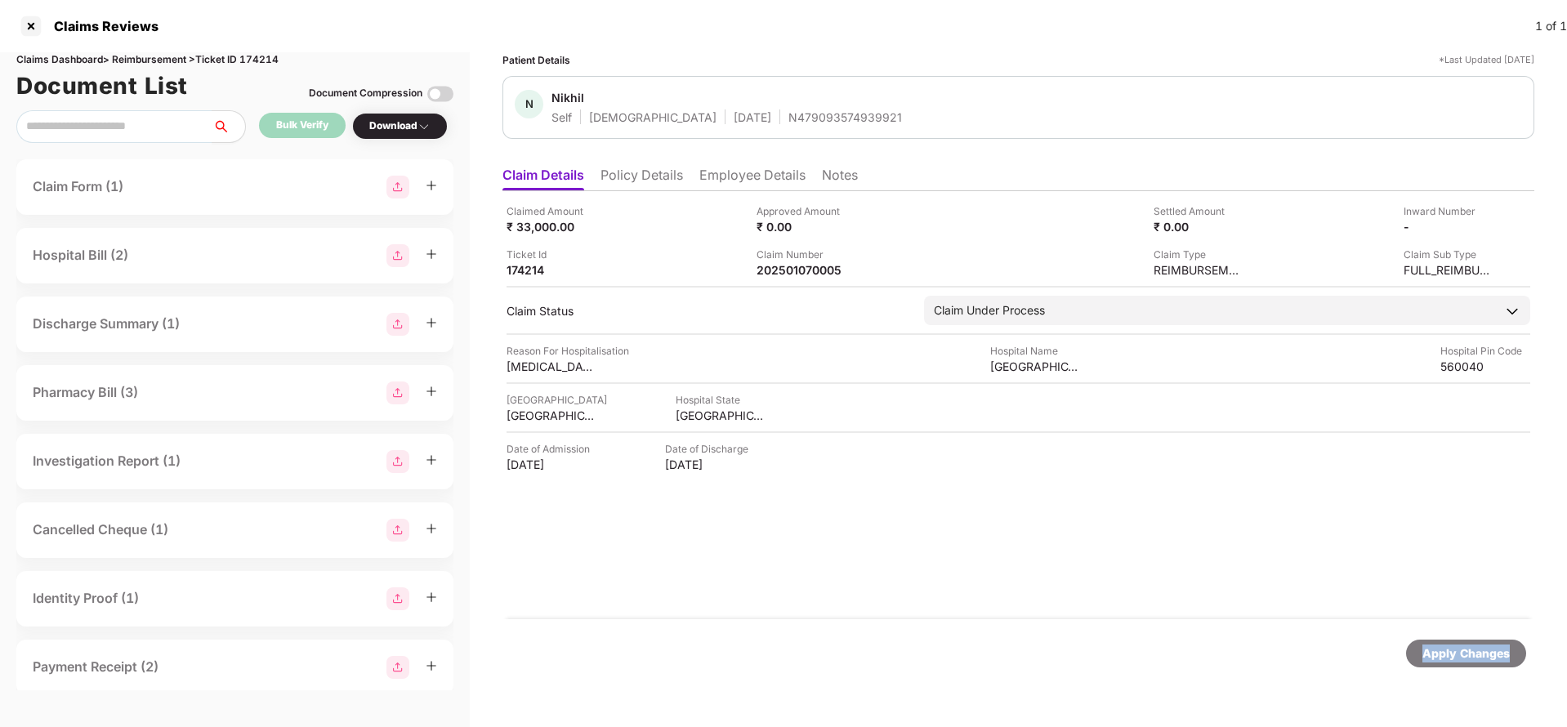
click at [1467, 655] on div "Apply Changes" at bounding box center [1466, 654] width 87 height 18
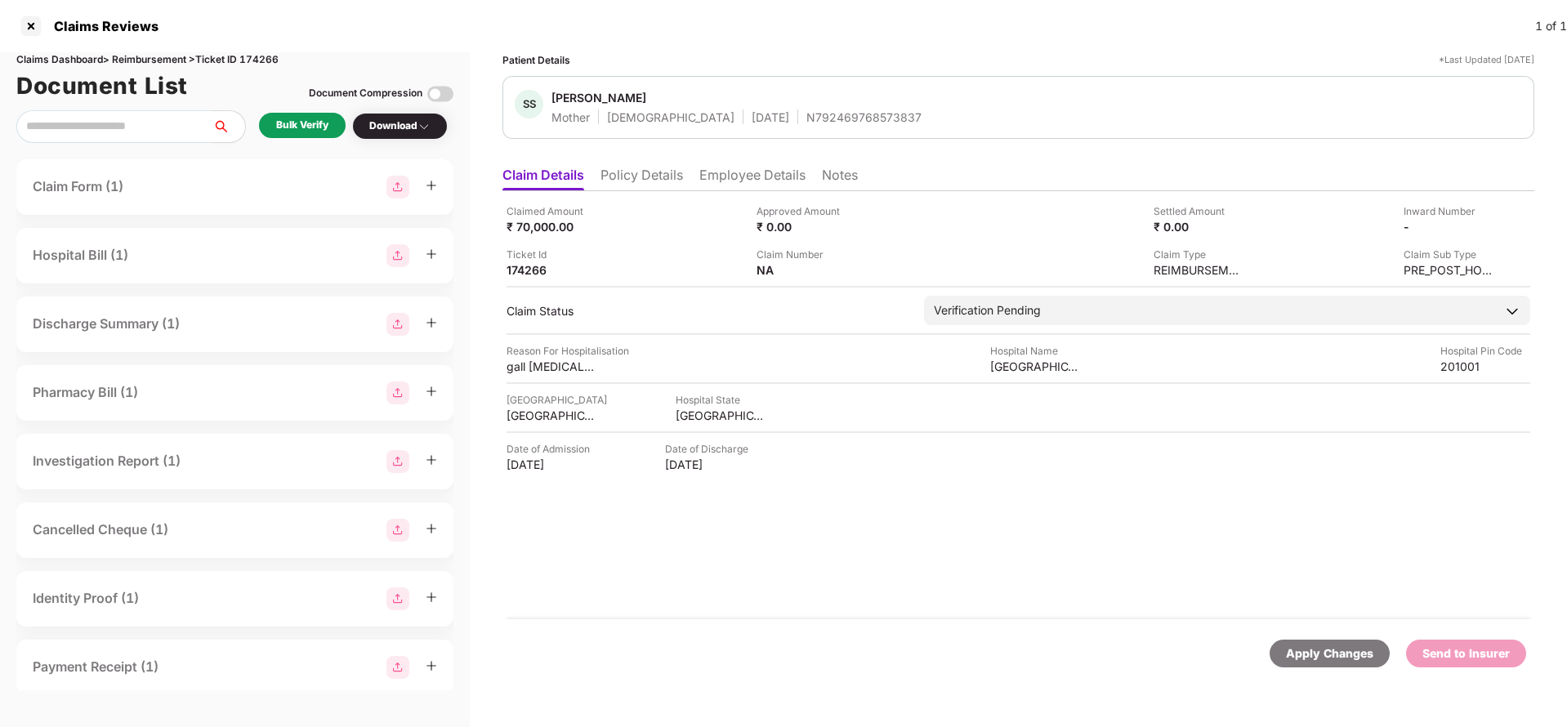
click at [632, 167] on li "Policy Details" at bounding box center [642, 179] width 83 height 24
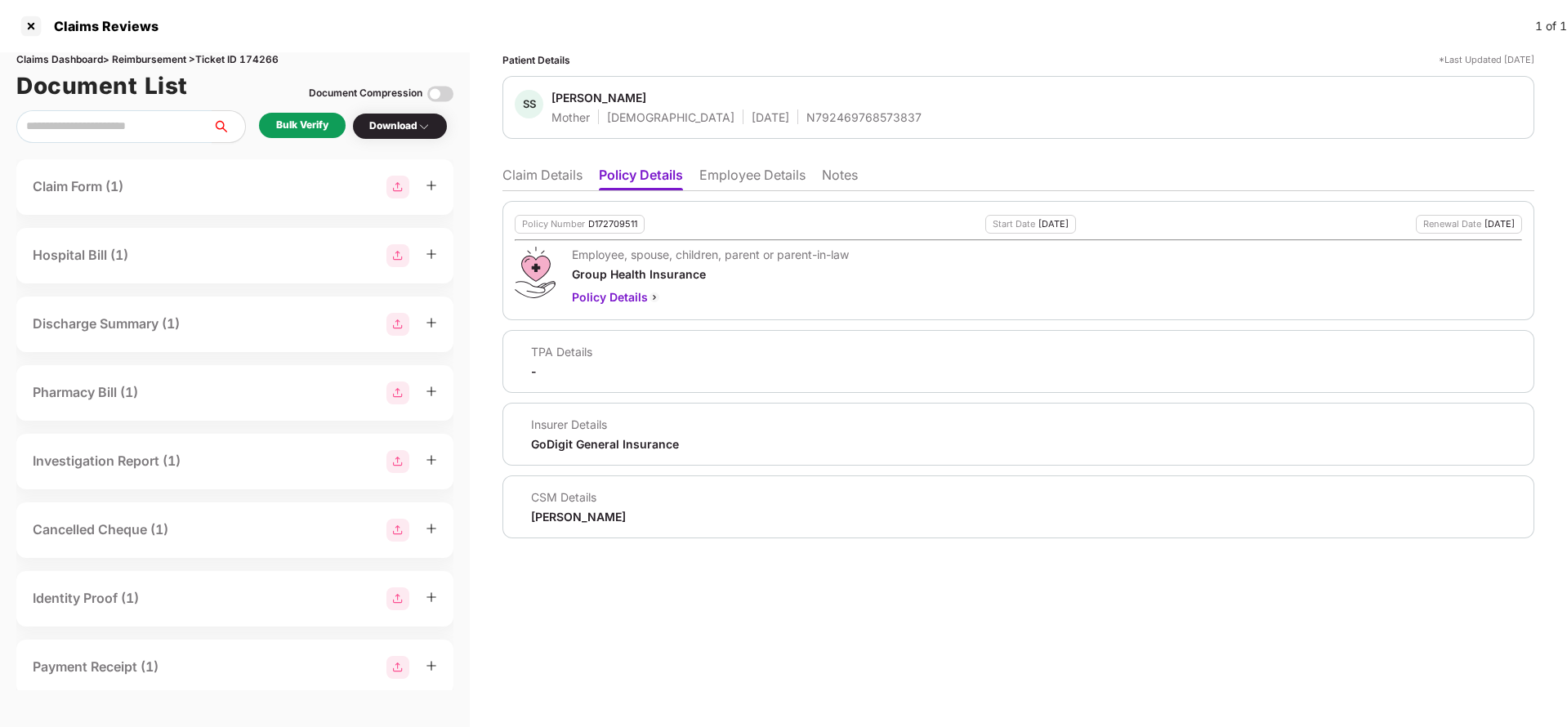
click at [762, 167] on li "Employee Details" at bounding box center [752, 179] width 106 height 24
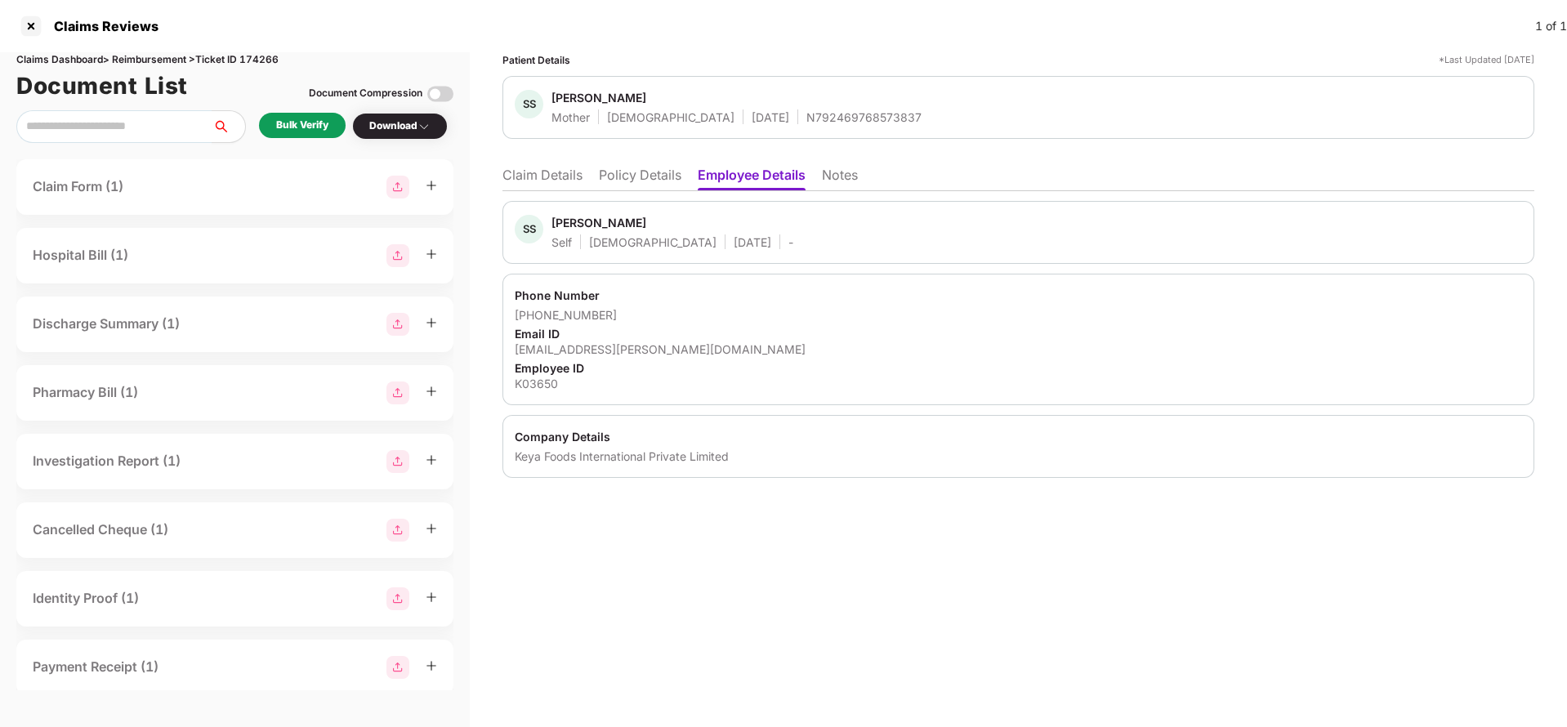
click at [547, 179] on li "Claim Details" at bounding box center [543, 179] width 80 height 24
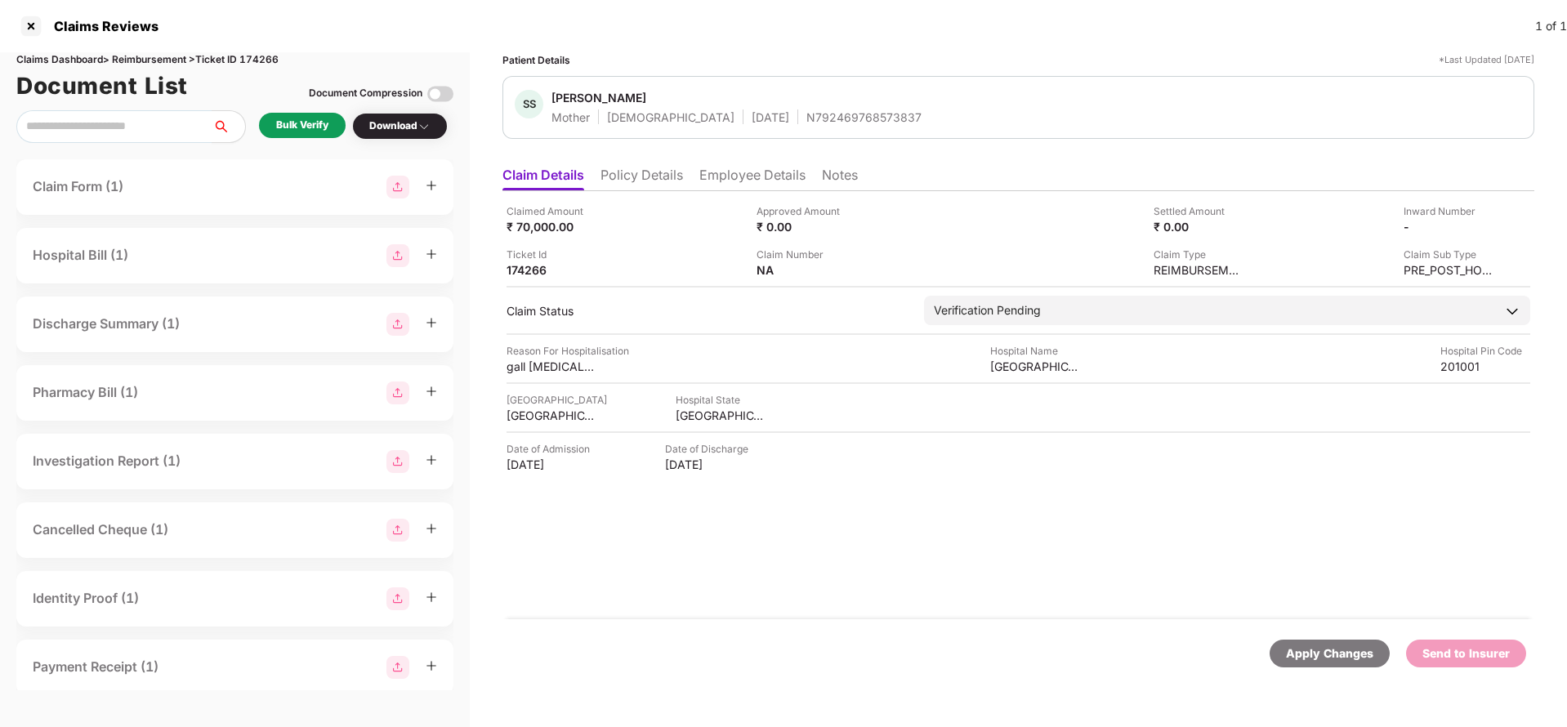
click at [641, 168] on li "Policy Details" at bounding box center [642, 179] width 83 height 24
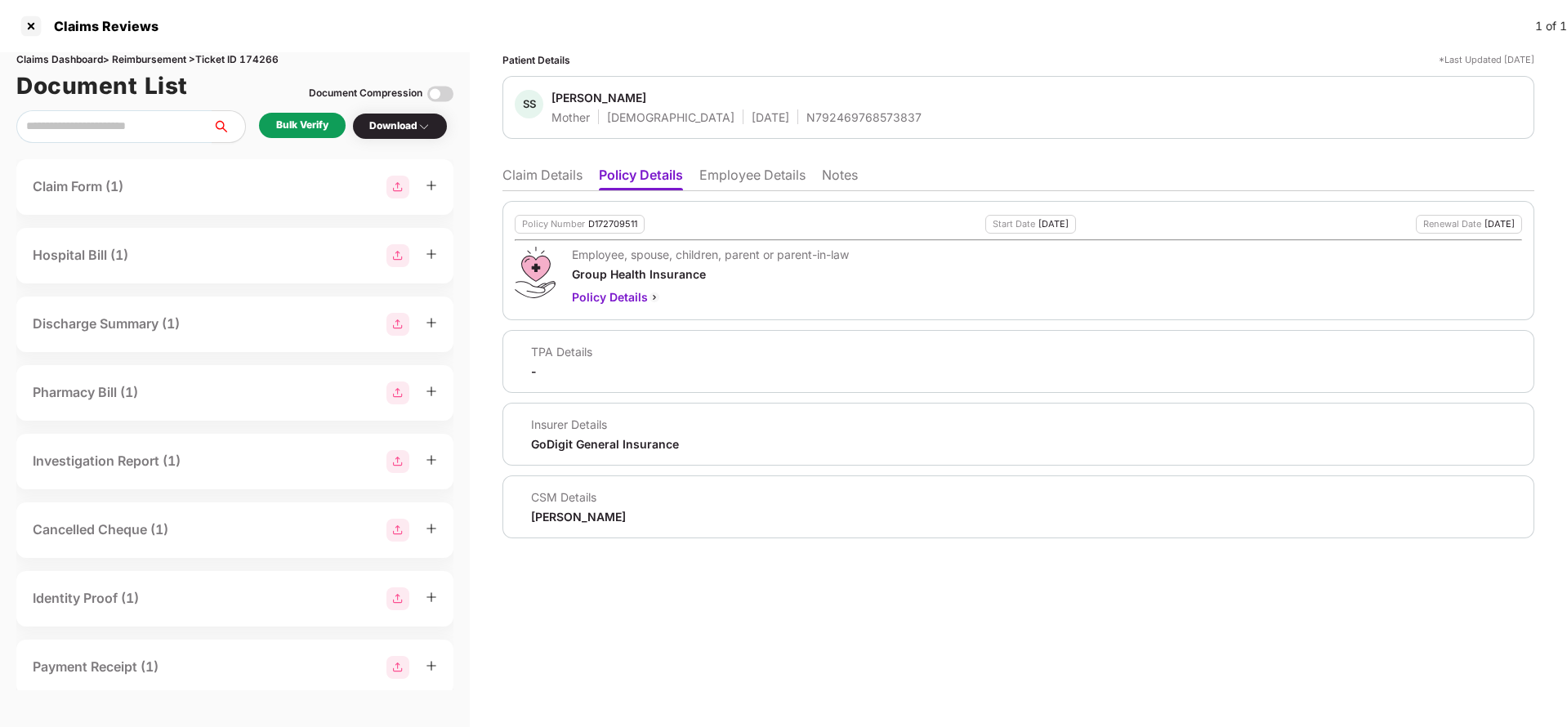
click at [613, 219] on div "D172709511" at bounding box center [612, 224] width 49 height 11
copy div "D172709511"
click at [806, 123] on div "N792469768573837" at bounding box center [863, 117] width 115 height 16
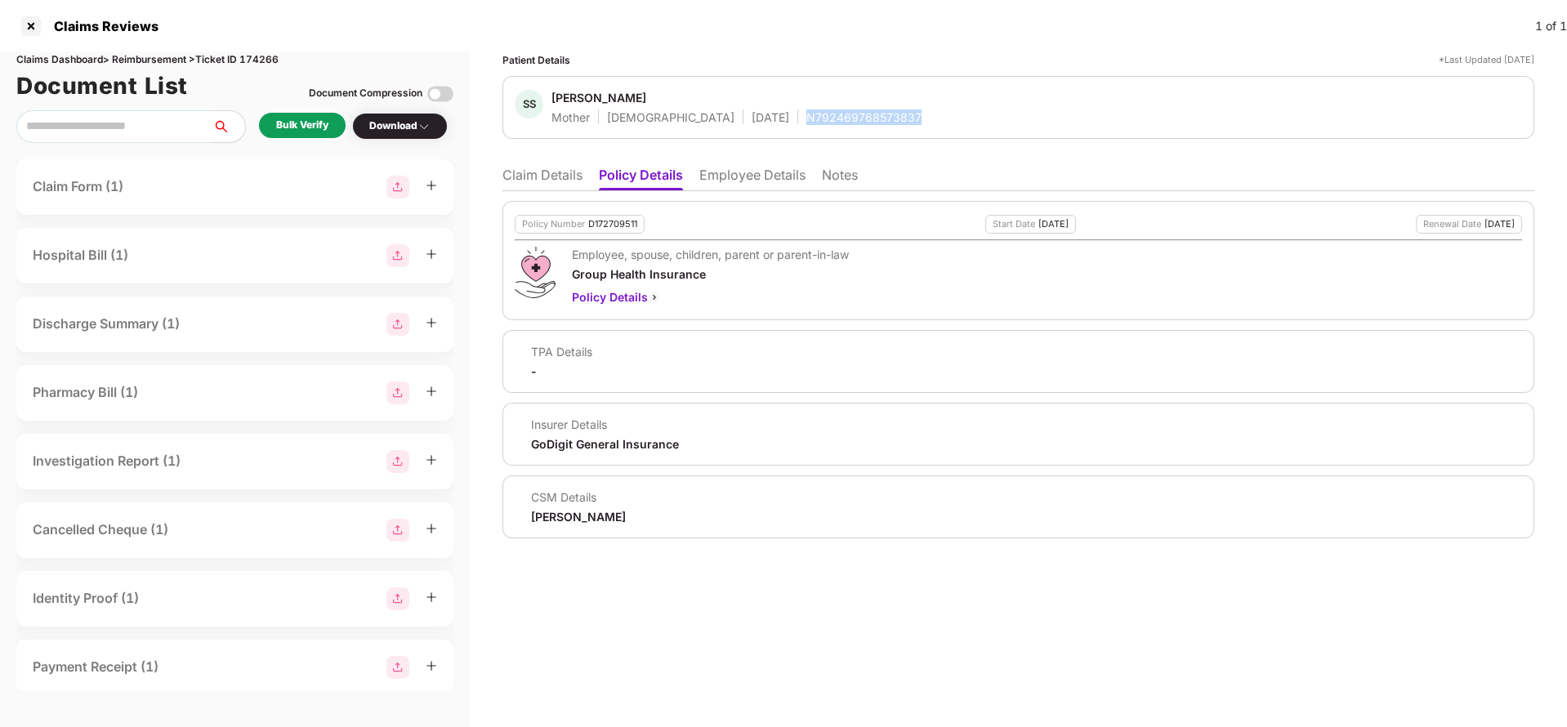
copy div "N792469768573837"
click at [758, 178] on li "Employee Details" at bounding box center [752, 179] width 106 height 24
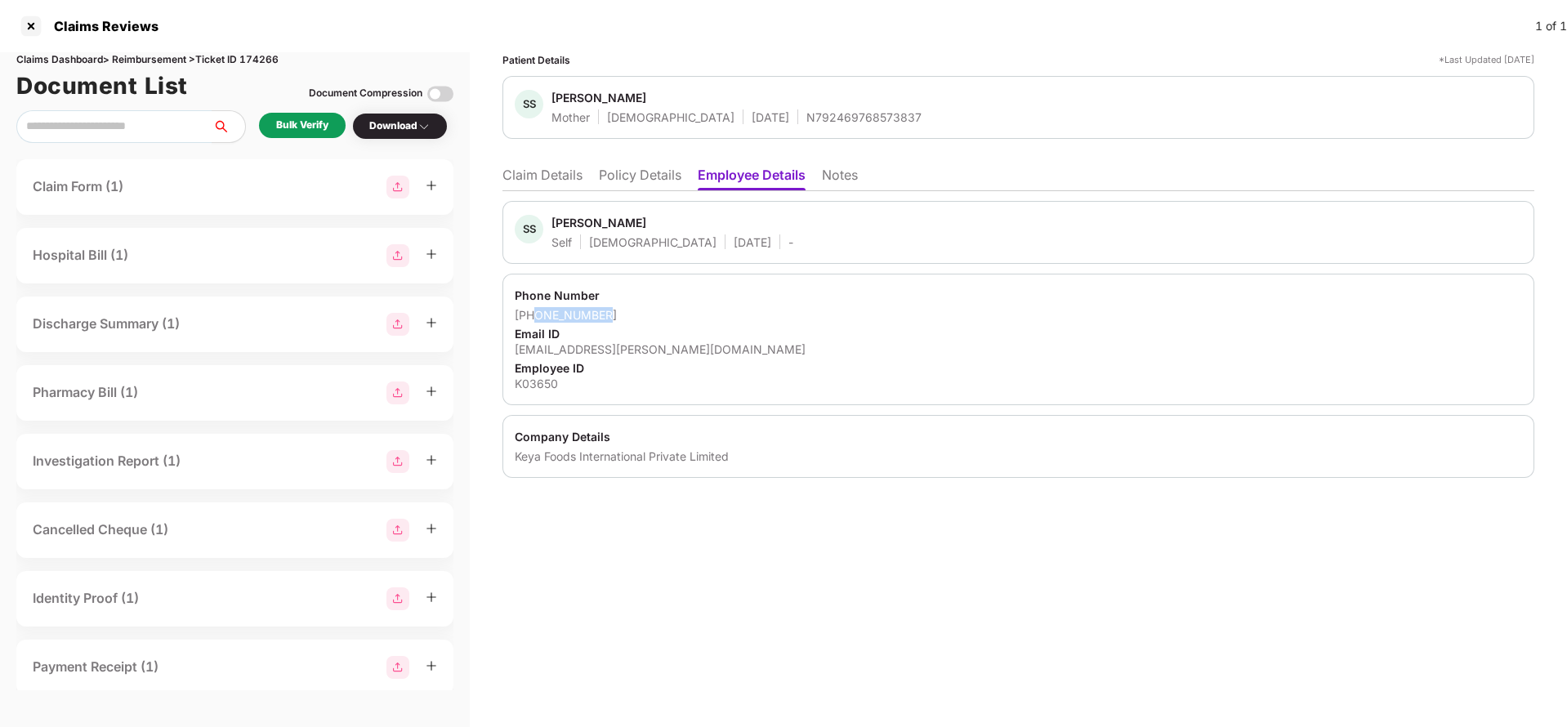
drag, startPoint x: 536, startPoint y: 316, endPoint x: 673, endPoint y: 315, distance: 137.3
click at [673, 315] on div "[PHONE_NUMBER]" at bounding box center [1018, 315] width 1007 height 16
copy div "8368356986"
click at [634, 354] on div "[EMAIL_ADDRESS][PERSON_NAME][DOMAIN_NAME]" at bounding box center [1018, 350] width 1007 height 16
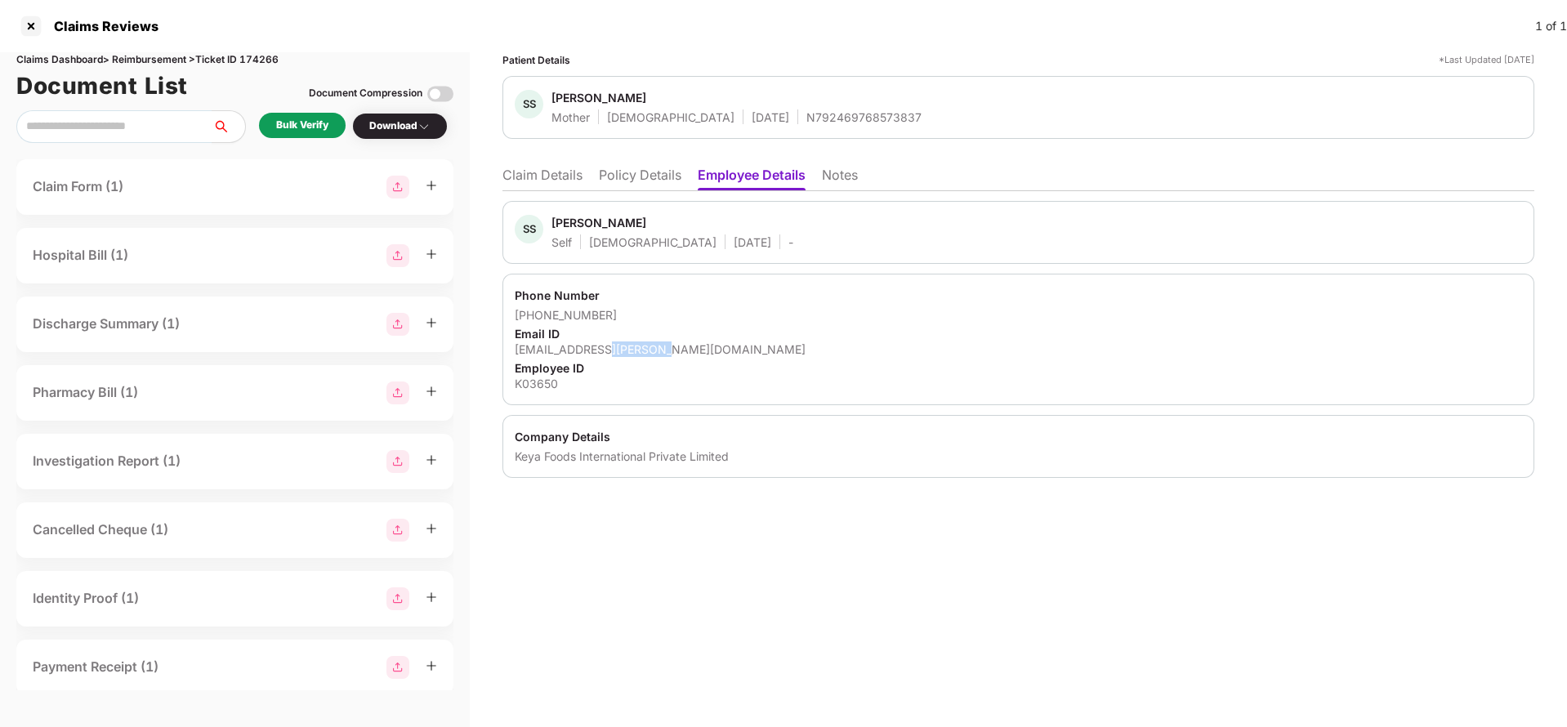
click at [634, 354] on div "[EMAIL_ADDRESS][PERSON_NAME][DOMAIN_NAME]" at bounding box center [1018, 350] width 1007 height 16
copy div "[EMAIL_ADDRESS][PERSON_NAME][DOMAIN_NAME]"
click at [553, 177] on li "Claim Details" at bounding box center [543, 179] width 80 height 24
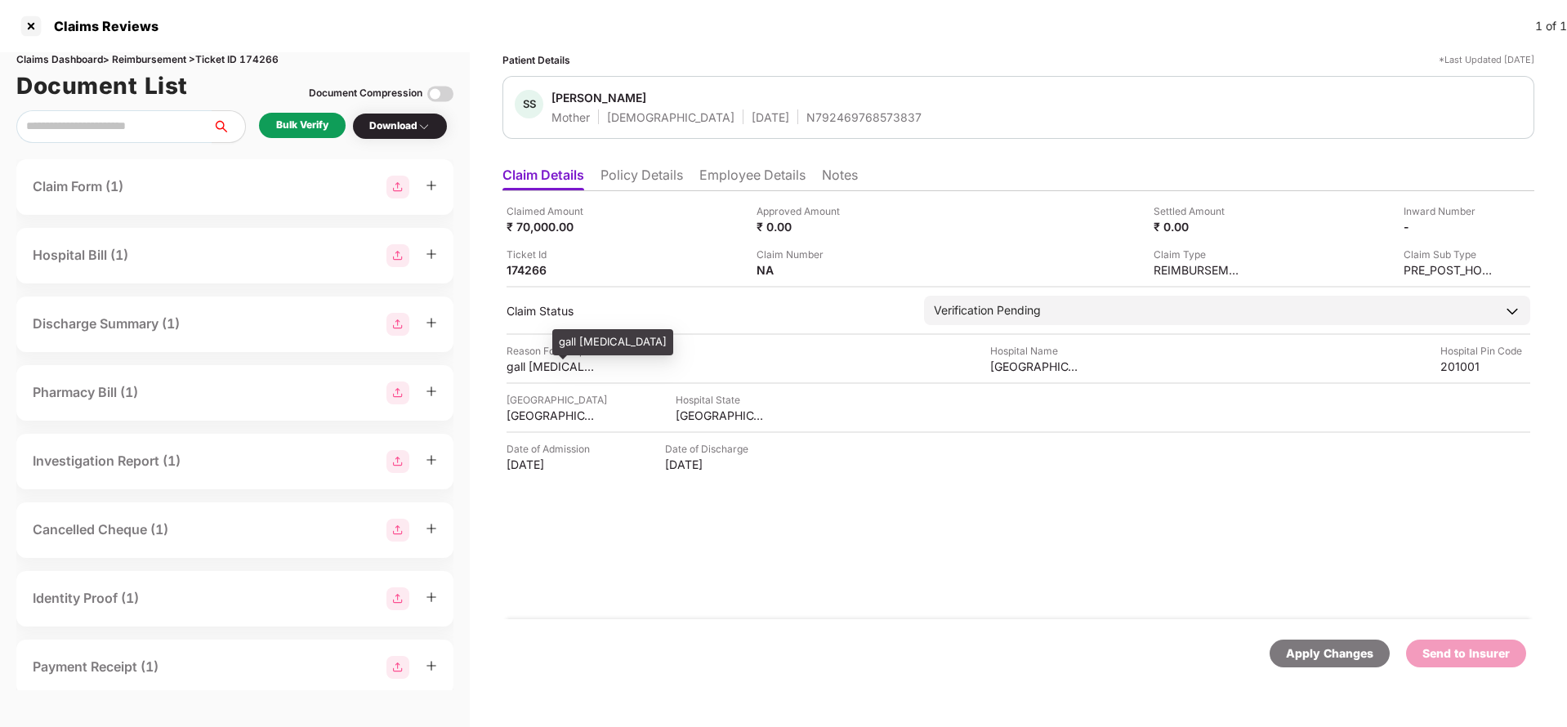
click at [533, 369] on div "gall [MEDICAL_DATA]" at bounding box center [552, 367] width 90 height 16
copy div "gall [MEDICAL_DATA]"
click at [1037, 375] on div "Claimed Amount ₹ 70,000.00 Approved Amount ₹ 0.00 Settled Amount ₹ 0.00 Inward …" at bounding box center [1019, 405] width 1032 height 428
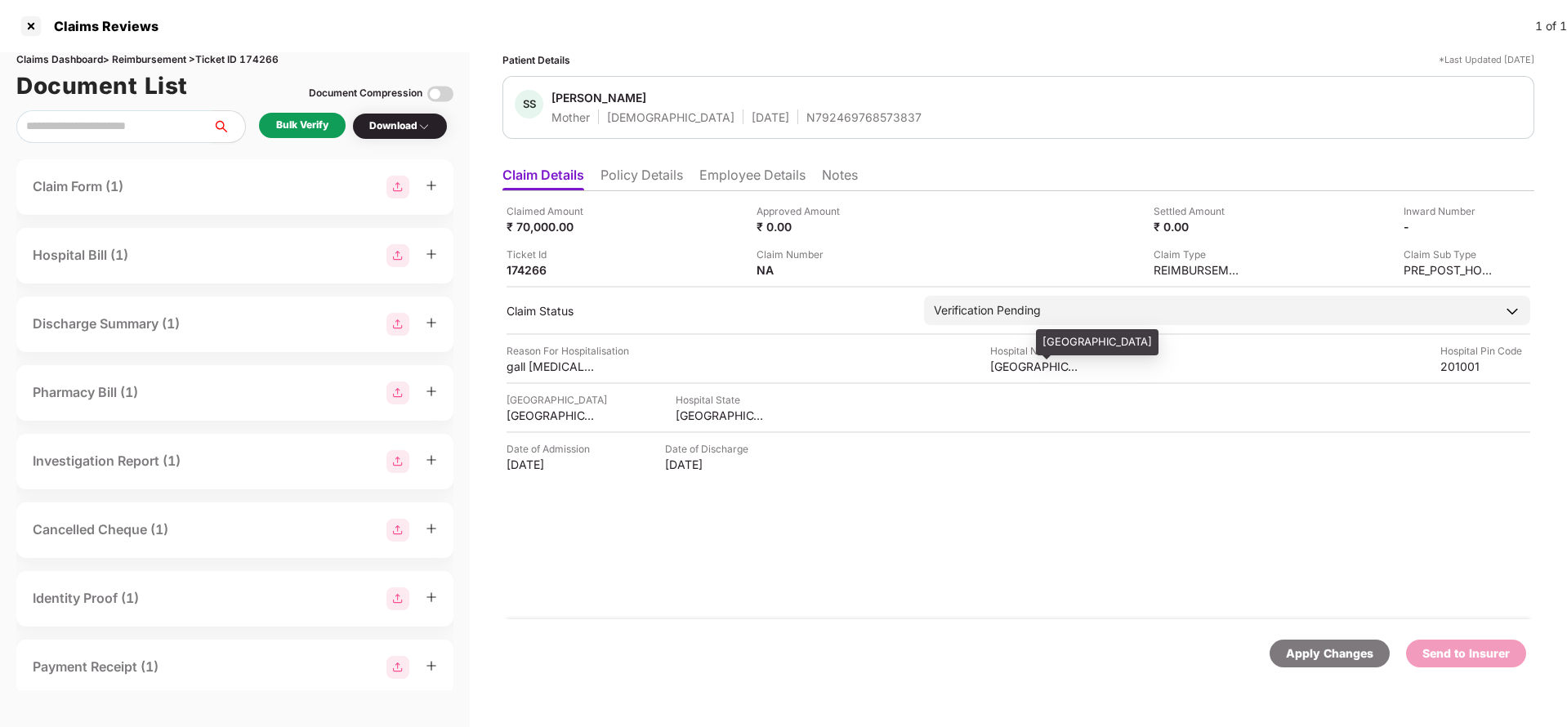
click at [1040, 370] on div "[GEOGRAPHIC_DATA]" at bounding box center [1035, 367] width 90 height 16
copy div "[GEOGRAPHIC_DATA]"
click at [321, 127] on div "Bulk Verify" at bounding box center [302, 126] width 52 height 16
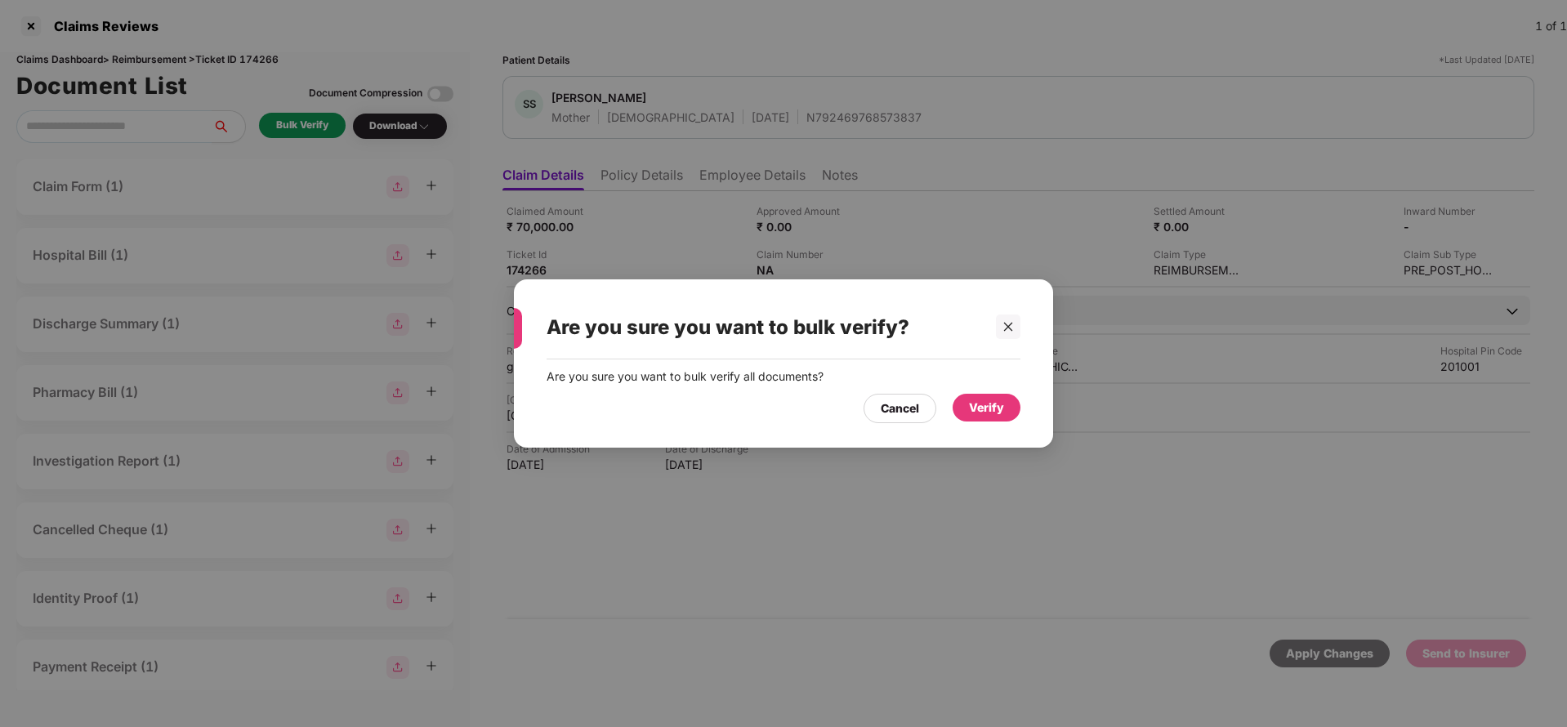
click at [995, 412] on div "Verify" at bounding box center [986, 408] width 35 height 18
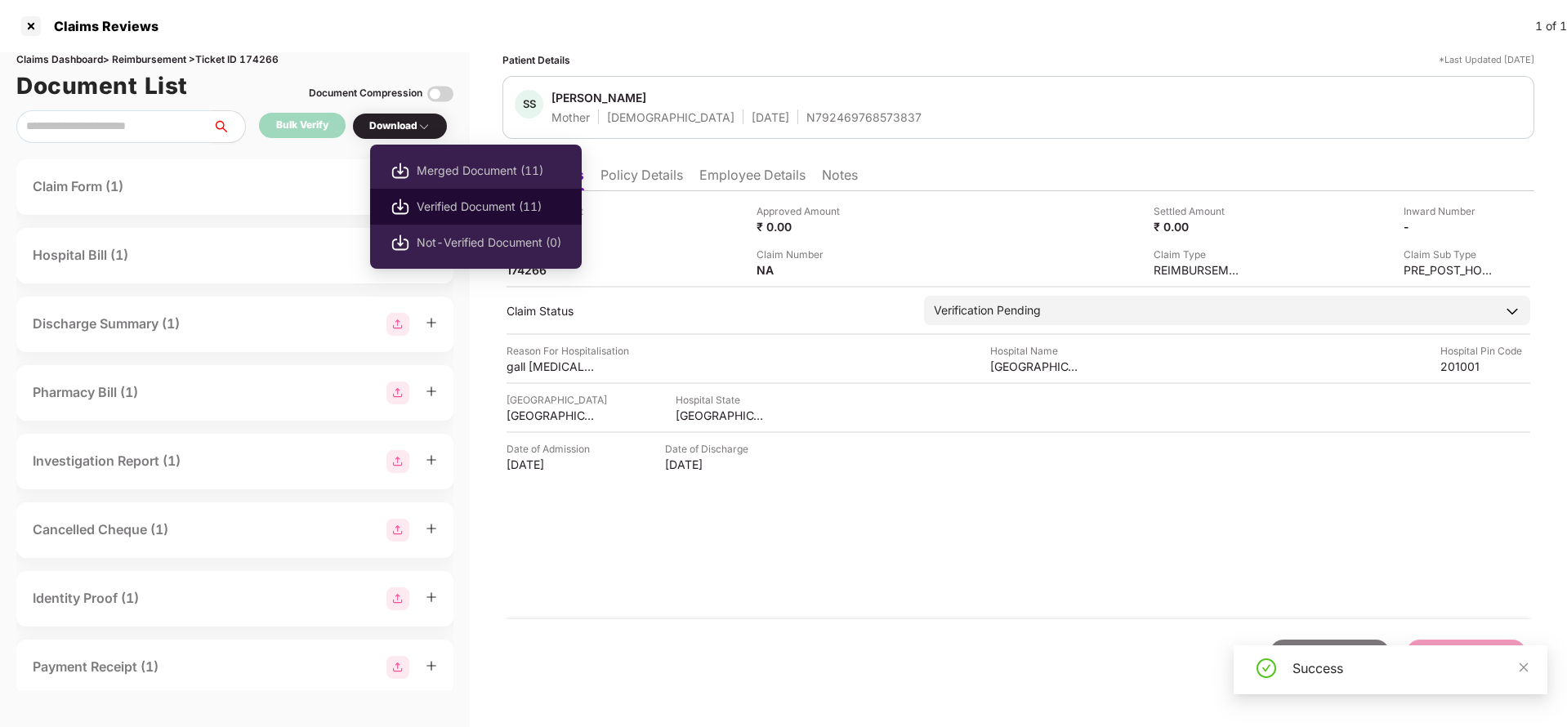
click at [431, 209] on span "Verified Document (11)" at bounding box center [489, 207] width 145 height 18
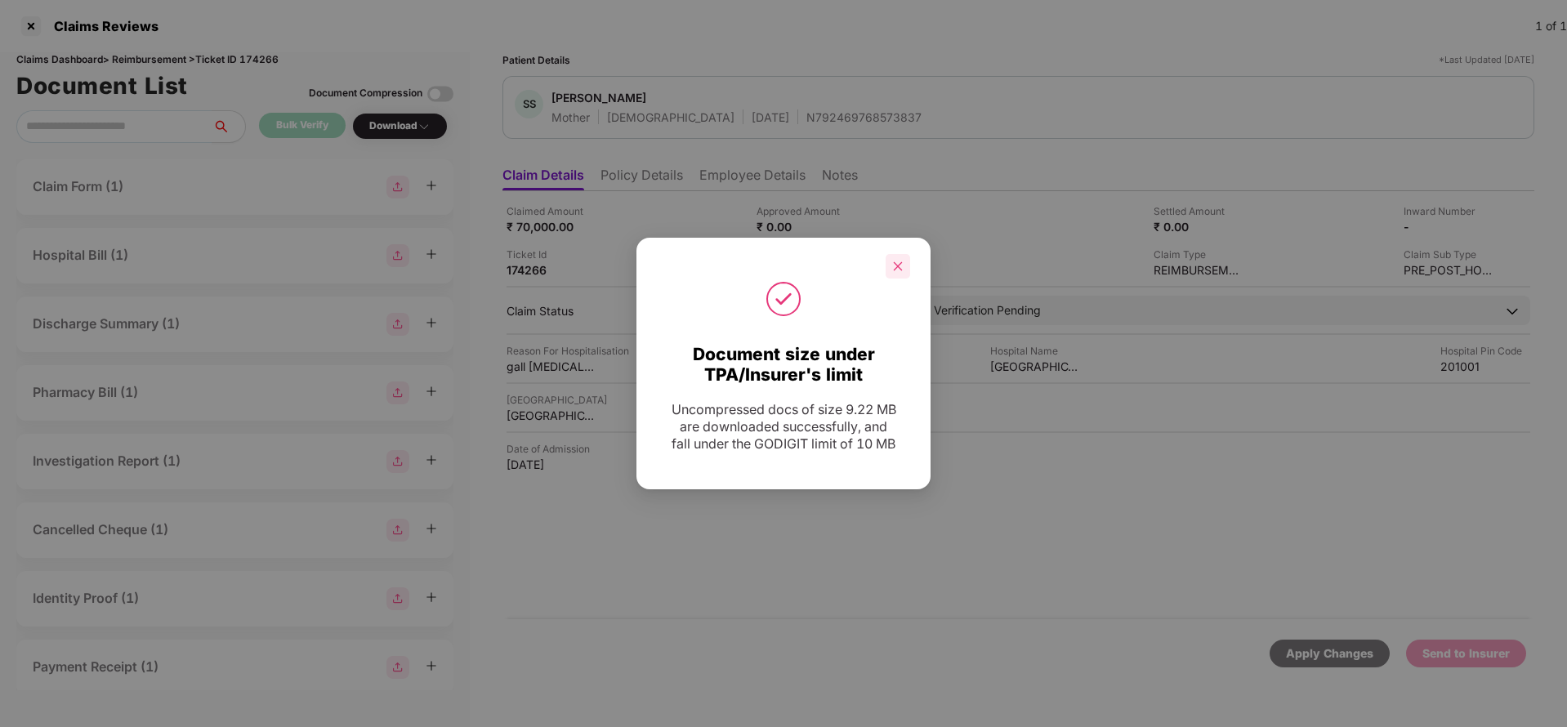
click at [898, 270] on icon "close" at bounding box center [897, 266] width 11 height 11
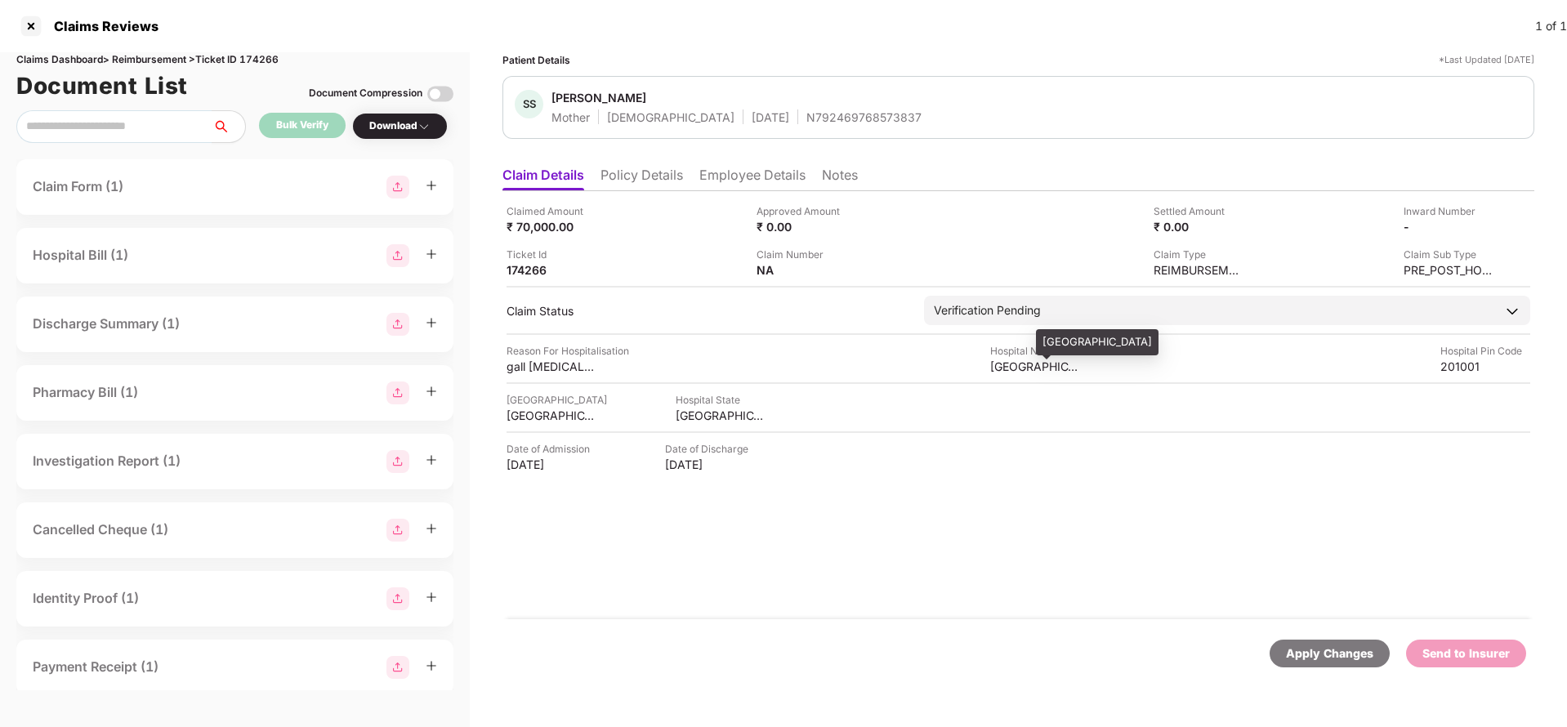
click at [1056, 363] on div "[GEOGRAPHIC_DATA]" at bounding box center [1035, 367] width 90 height 16
copy div "[GEOGRAPHIC_DATA]"
click at [854, 270] on img at bounding box center [857, 268] width 13 height 13
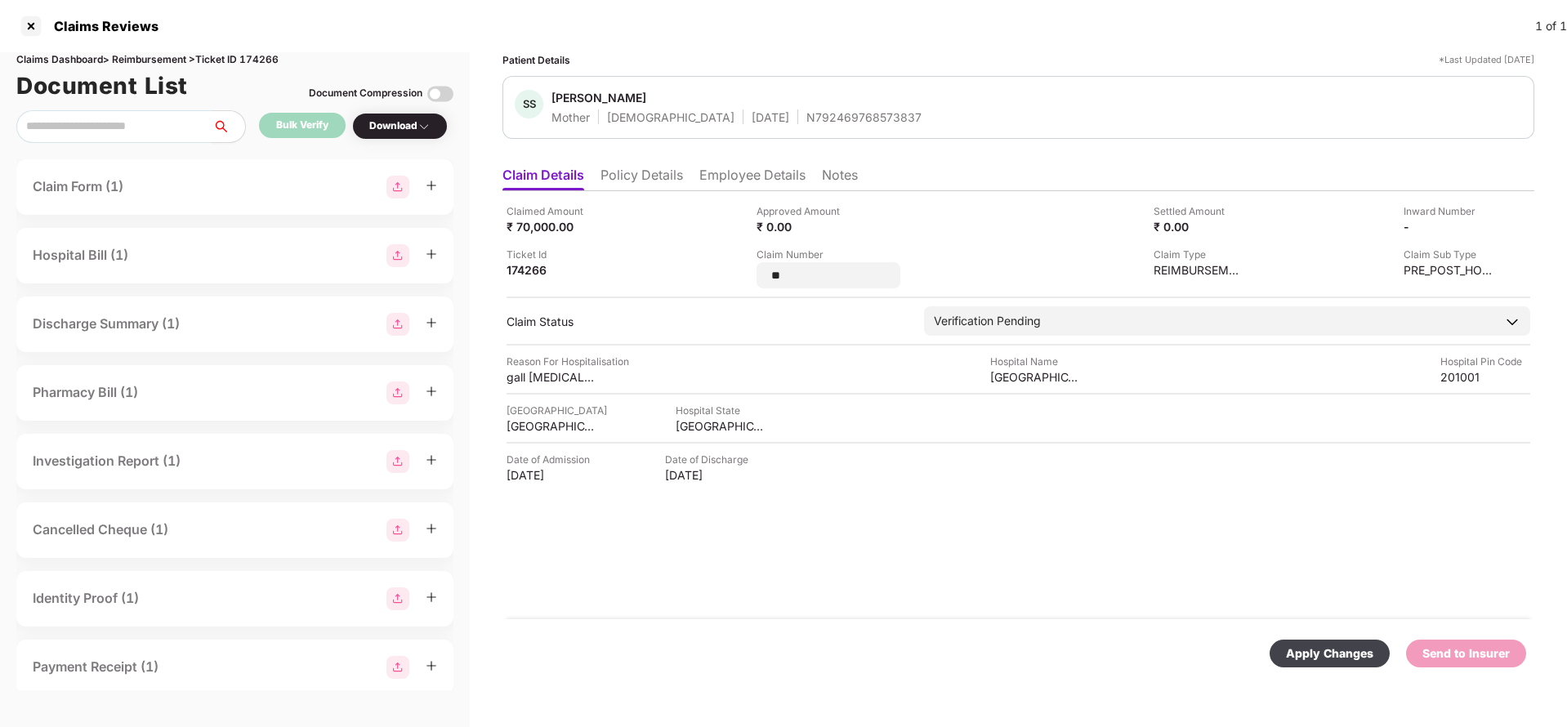
type input "*"
type input "**********"
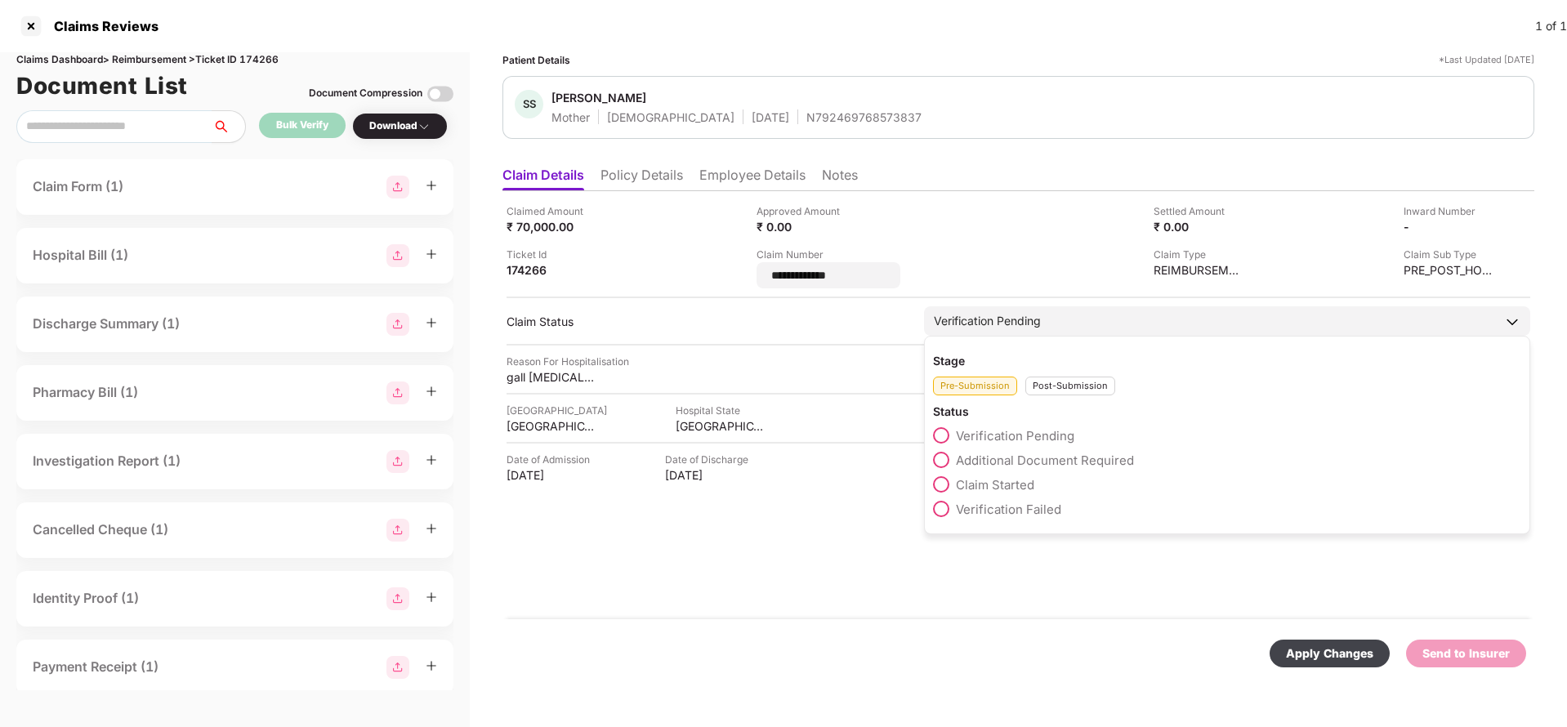
click at [1044, 321] on div "Verification Pending" at bounding box center [1227, 320] width 606 height 29
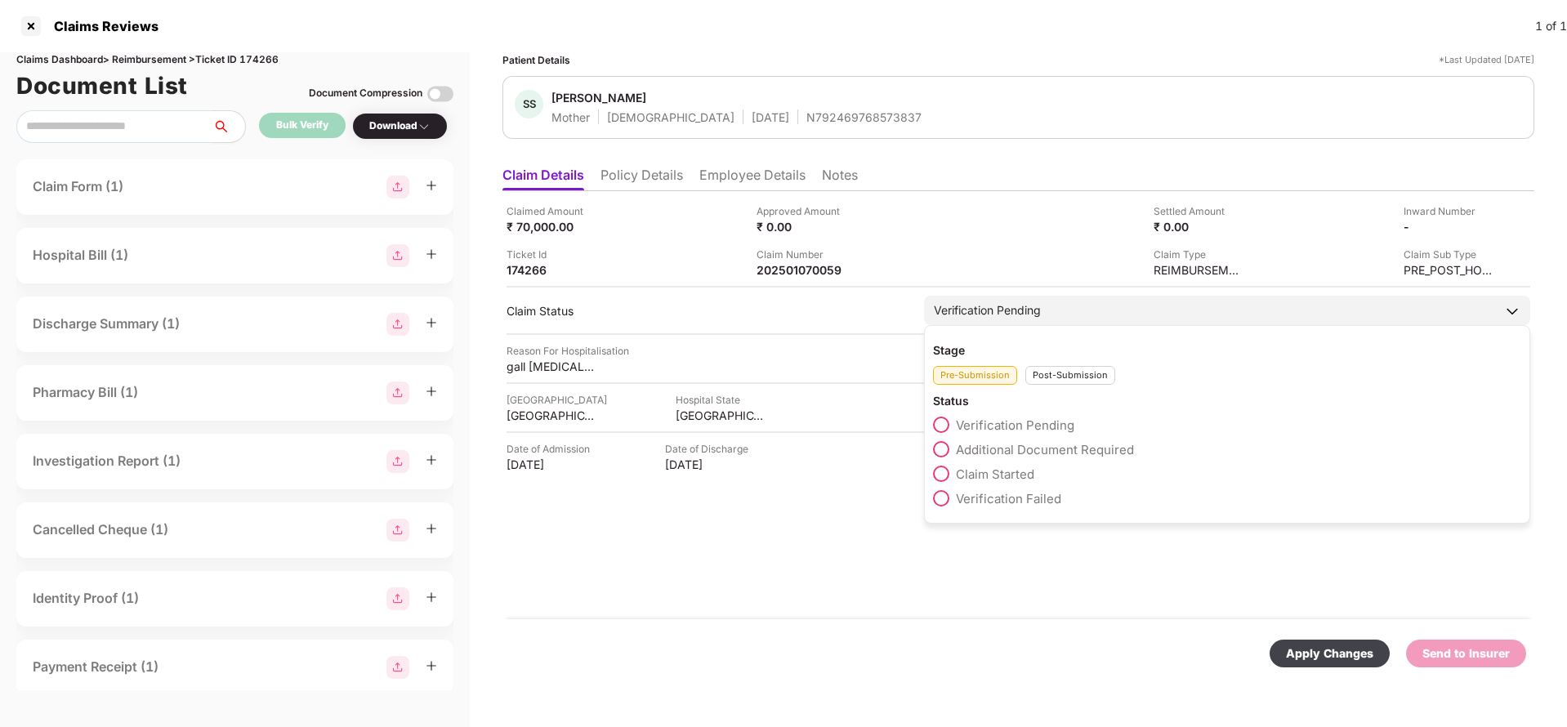
click at [1051, 300] on div "Verification Pending" at bounding box center [1227, 310] width 606 height 29
click at [1069, 372] on div "Post-Submission" at bounding box center [1070, 375] width 90 height 19
click at [1037, 449] on span "Claim Under Process" at bounding box center [1017, 450] width 123 height 16
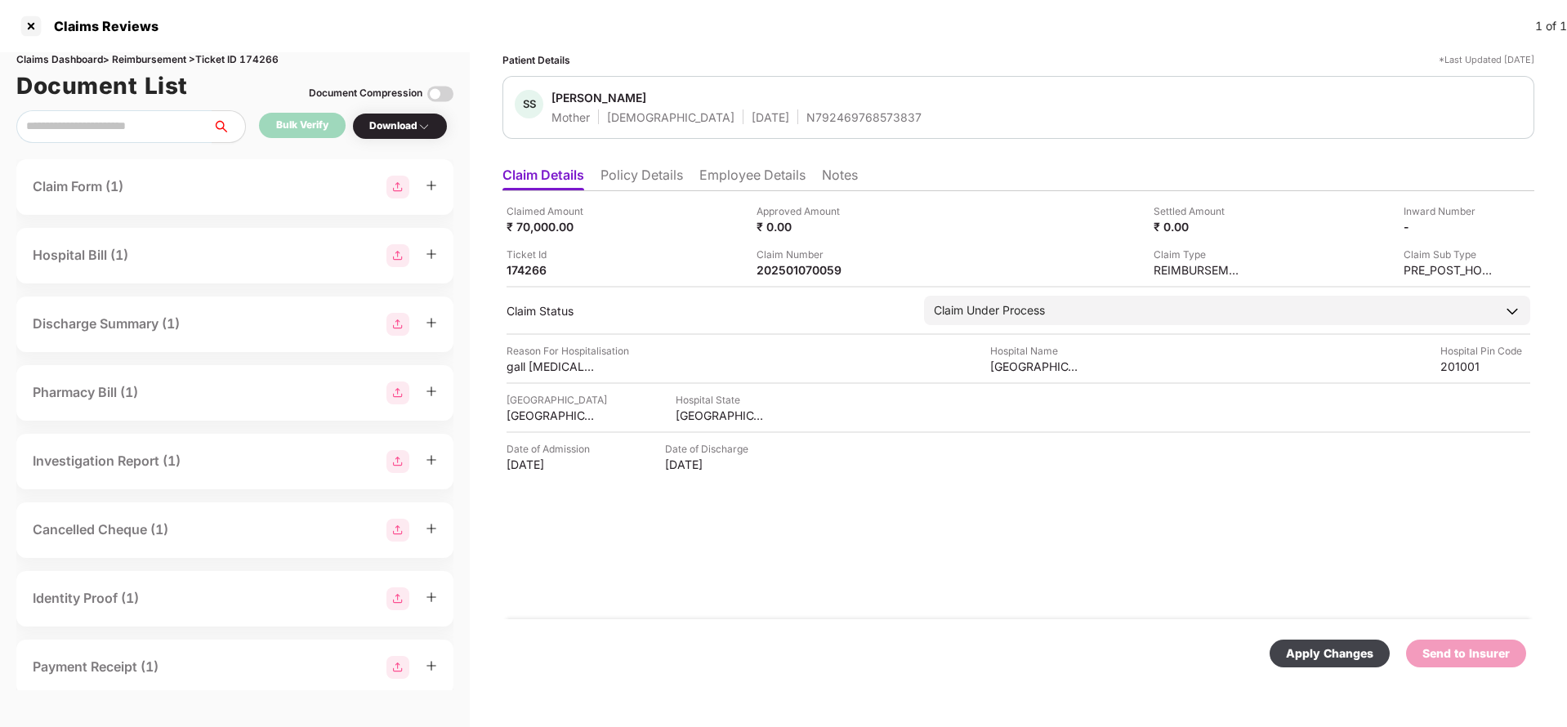
click at [1360, 654] on div "Apply Changes" at bounding box center [1329, 654] width 87 height 18
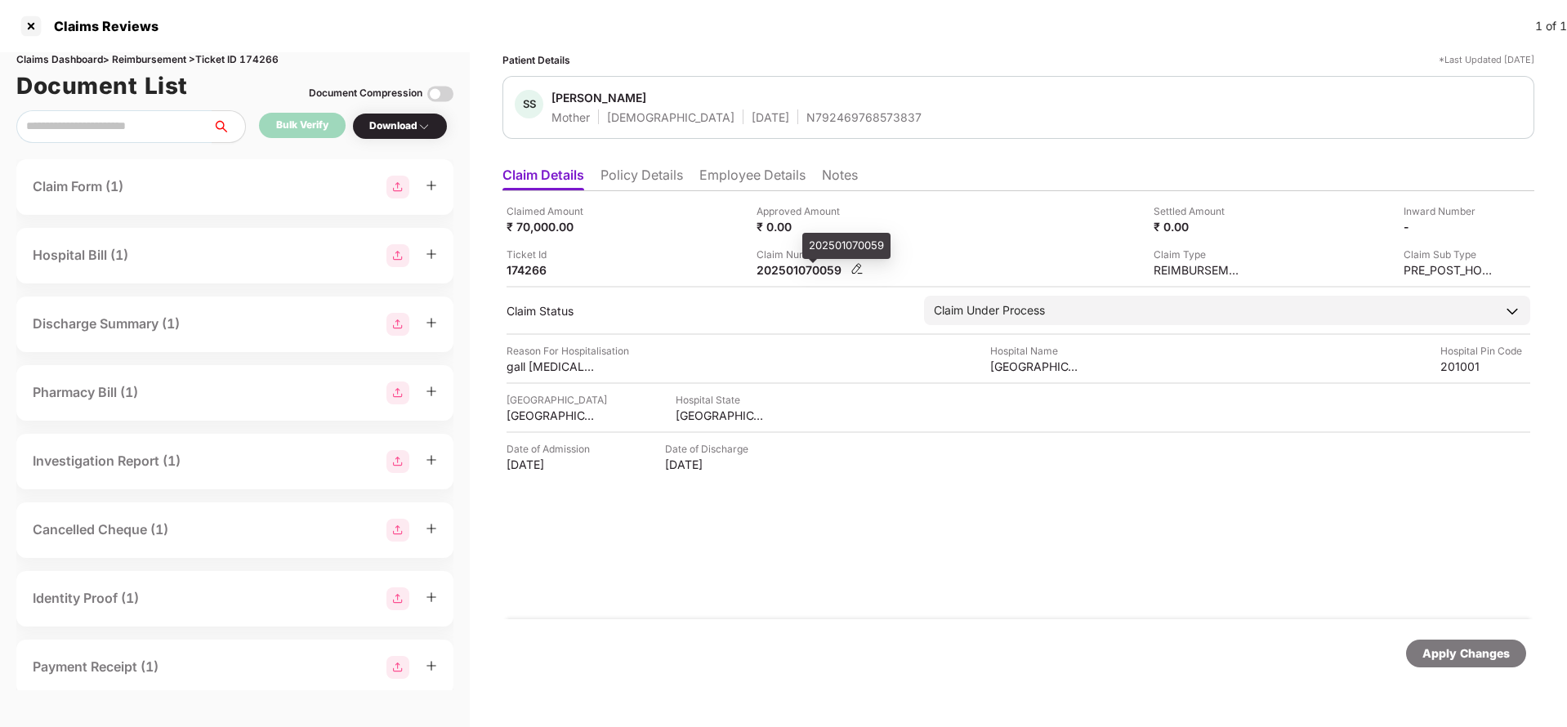
click at [815, 271] on div "202501070059" at bounding box center [802, 270] width 90 height 16
copy div "202501070059"
click at [1508, 654] on div "Apply Changes" at bounding box center [1466, 654] width 87 height 18
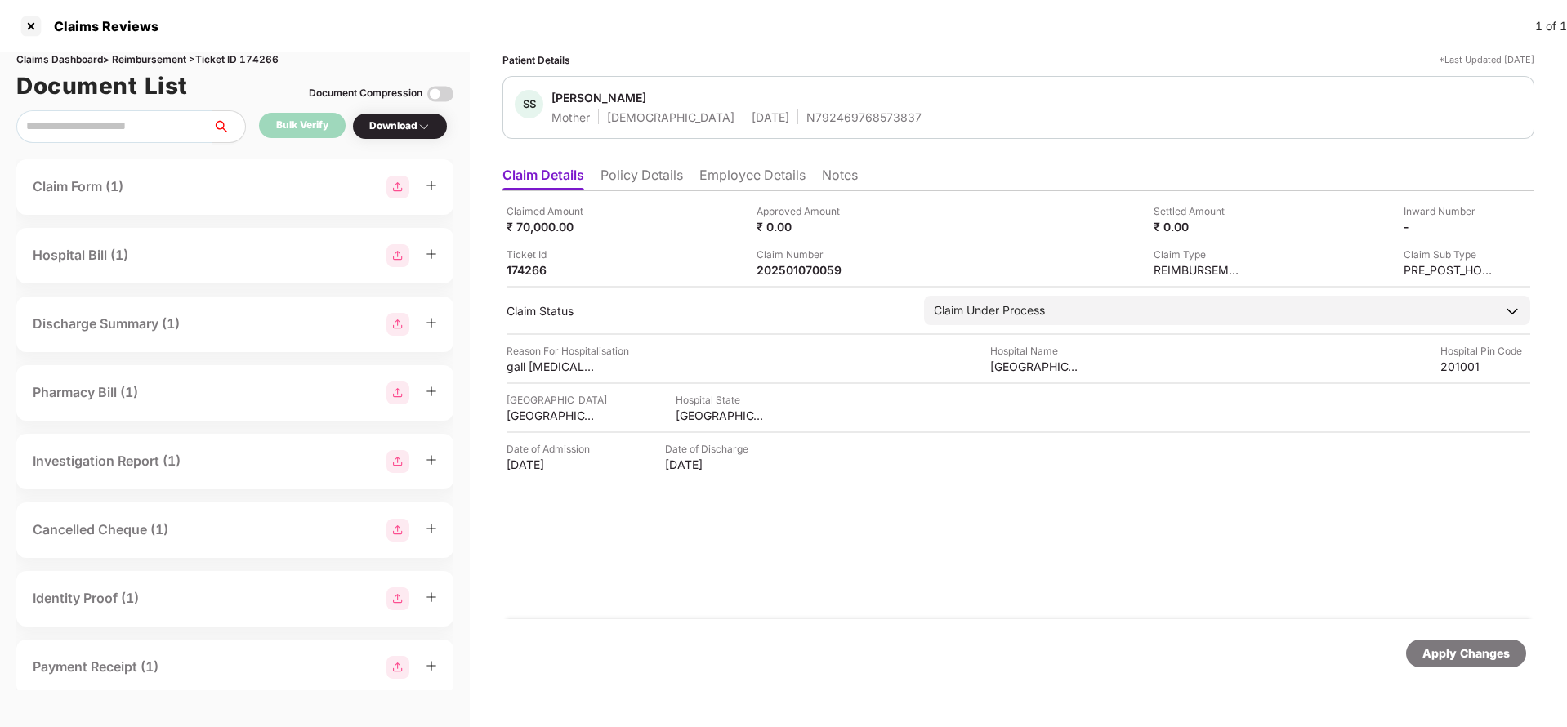
click at [1508, 654] on div "Apply Changes" at bounding box center [1466, 654] width 87 height 18
click at [269, 52] on div "Claims Dashboard > Reimbursement > Ticket ID 174266" at bounding box center [234, 60] width 437 height 16
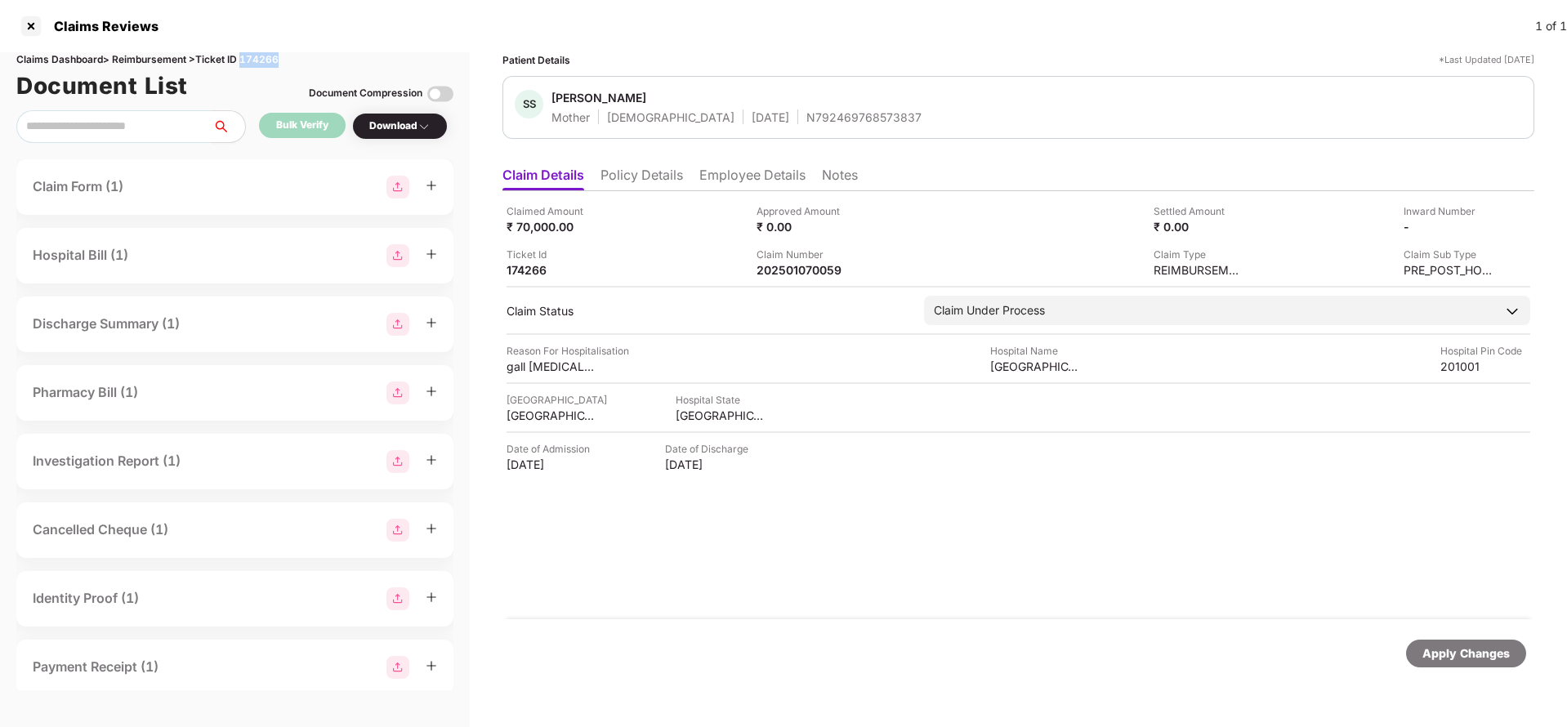
copy div "174266"
click at [1488, 657] on div "Apply Changes" at bounding box center [1466, 654] width 87 height 18
